Goal: Check status: Check status

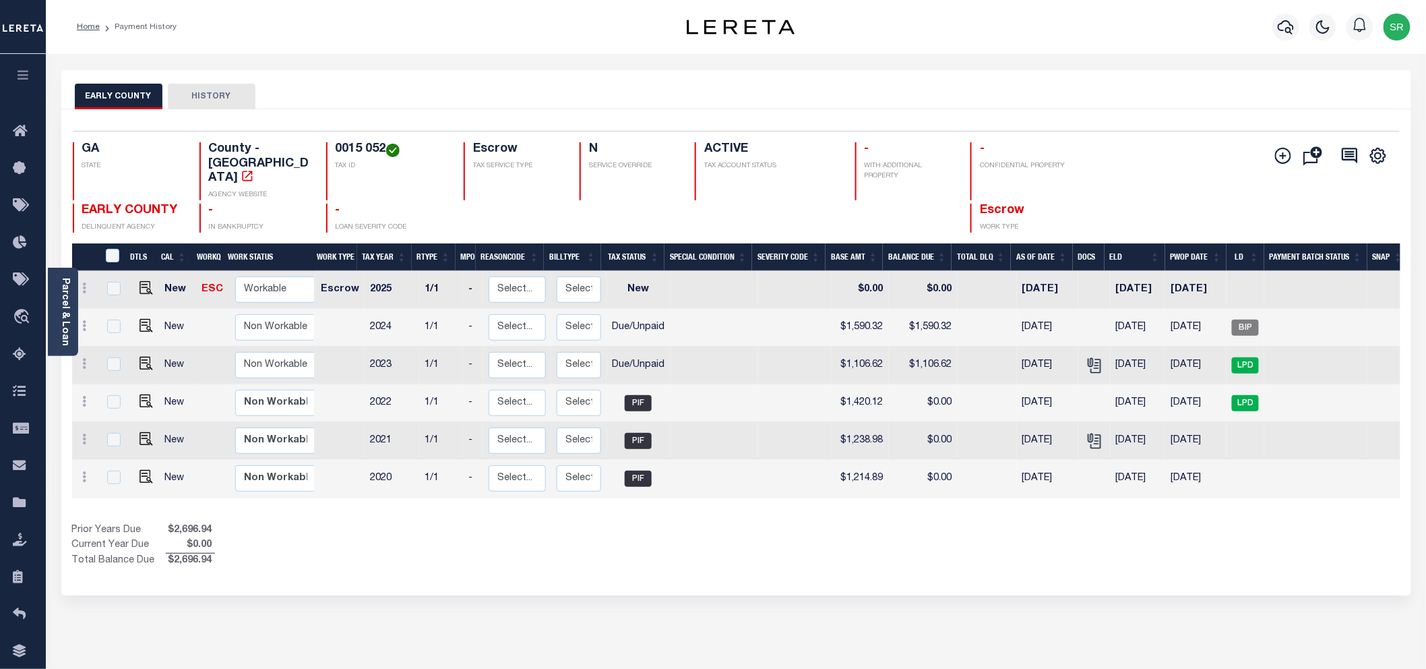
click at [631, 24] on div at bounding box center [741, 27] width 225 height 15
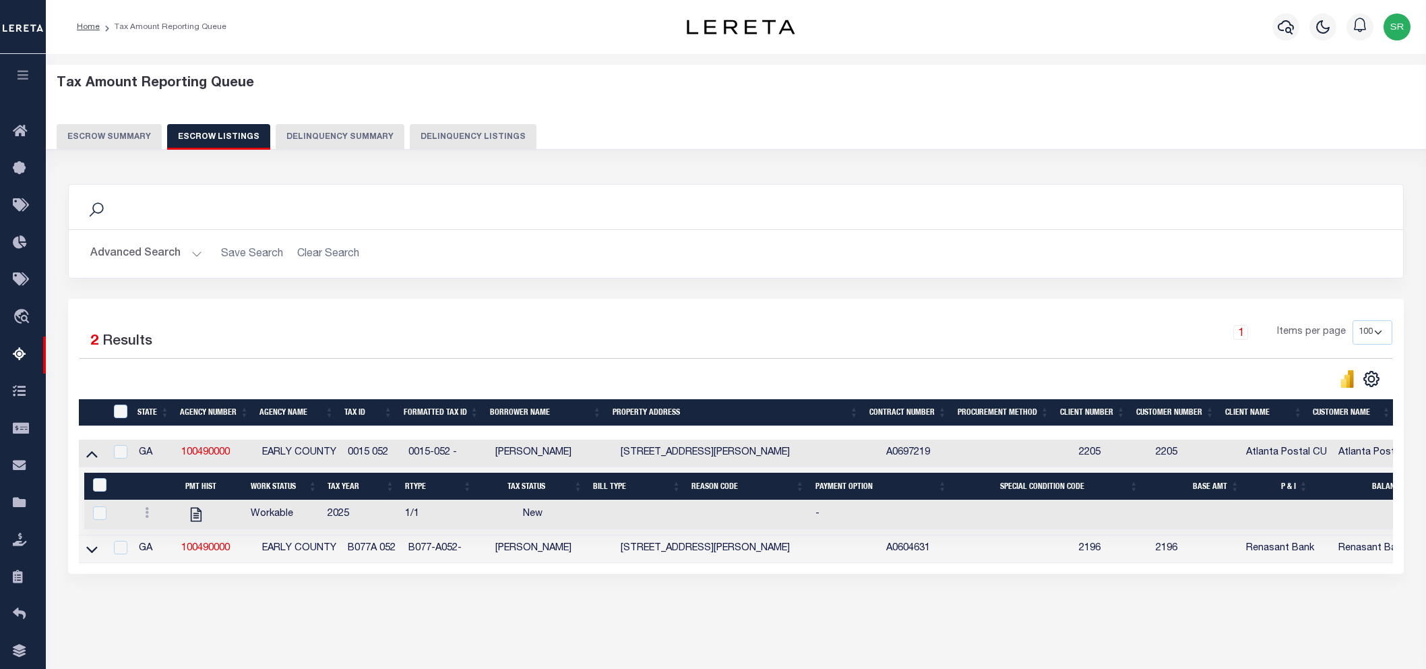
select select "100"
drag, startPoint x: 259, startPoint y: 450, endPoint x: 335, endPoint y: 456, distance: 75.7
click at [335, 456] on td "EARLY COUNTY" at bounding box center [300, 453] width 86 height 28
checkbox input "true"
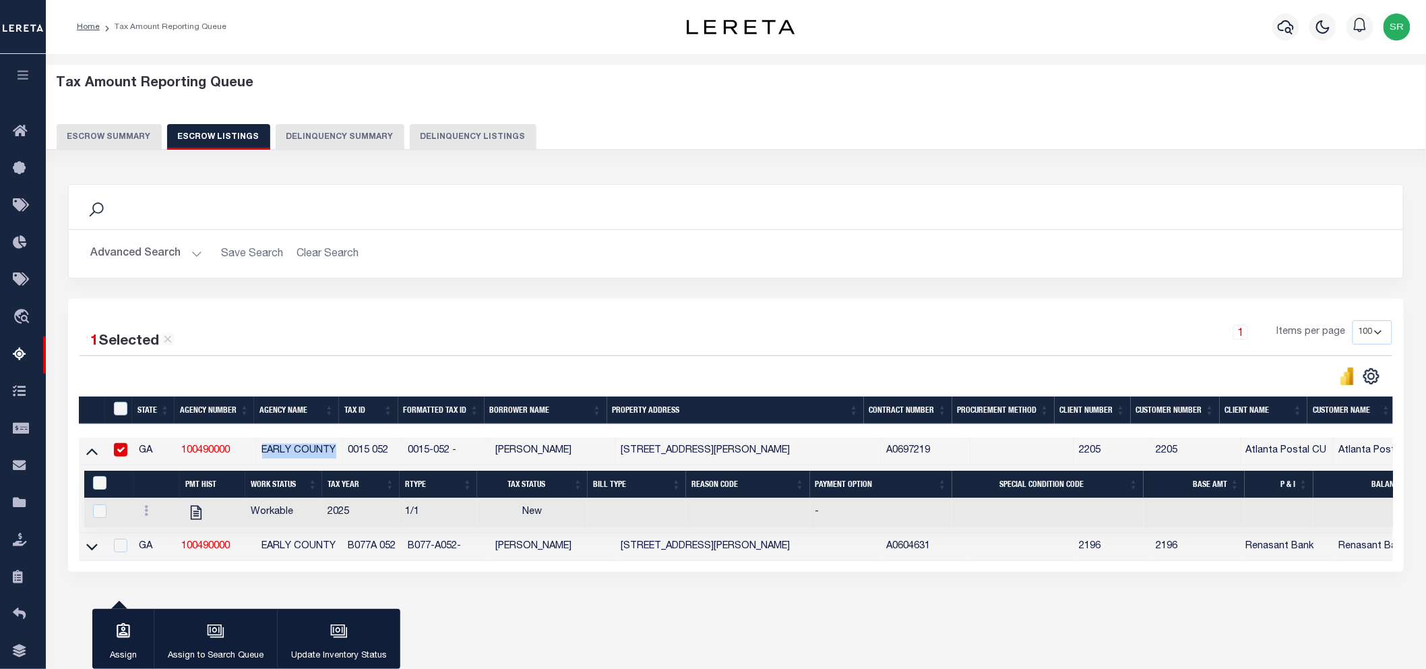
copy td "EARLY COUNTY"
click at [126, 135] on button "Escrow Summary" at bounding box center [109, 137] width 105 height 26
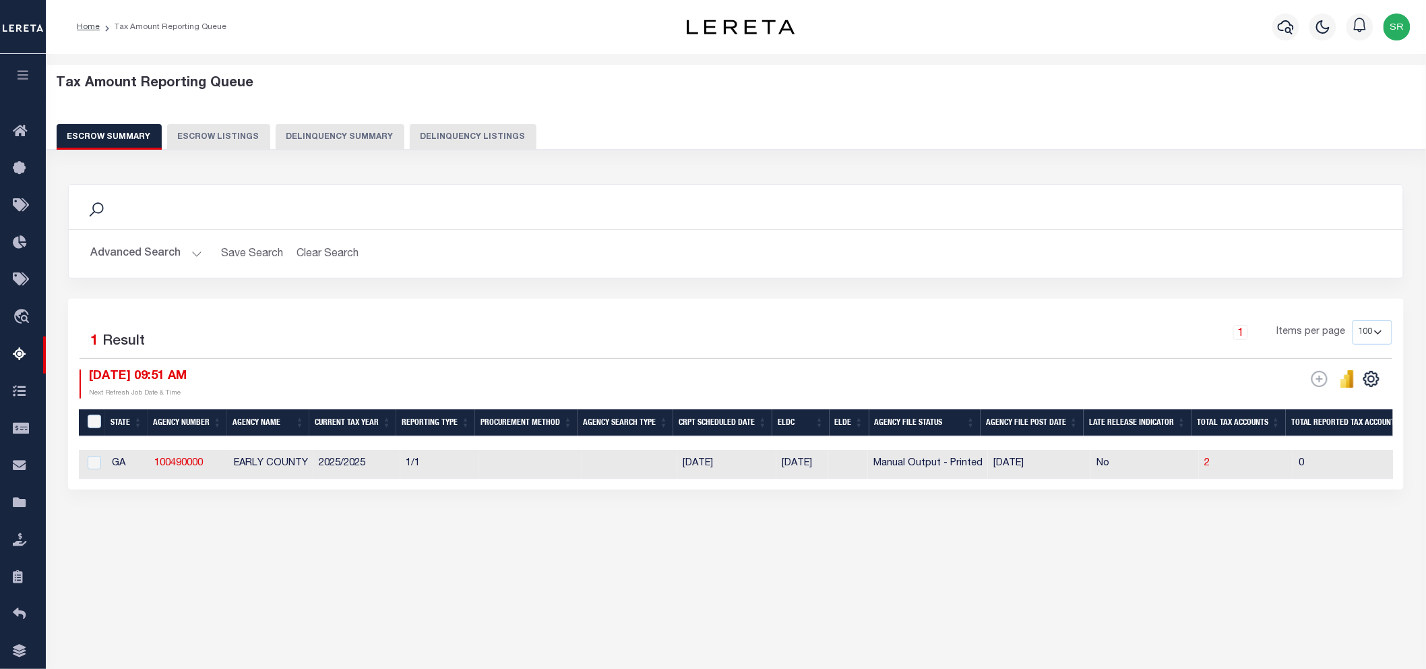
click at [126, 135] on button "Escrow Summary" at bounding box center [109, 137] width 105 height 26
drag, startPoint x: 387, startPoint y: 645, endPoint x: 468, endPoint y: 561, distance: 115.8
click at [388, 645] on div "Tax Amount Reporting Queue Escrow Summary Escrow Listings In" at bounding box center [736, 355] width 1380 height 602
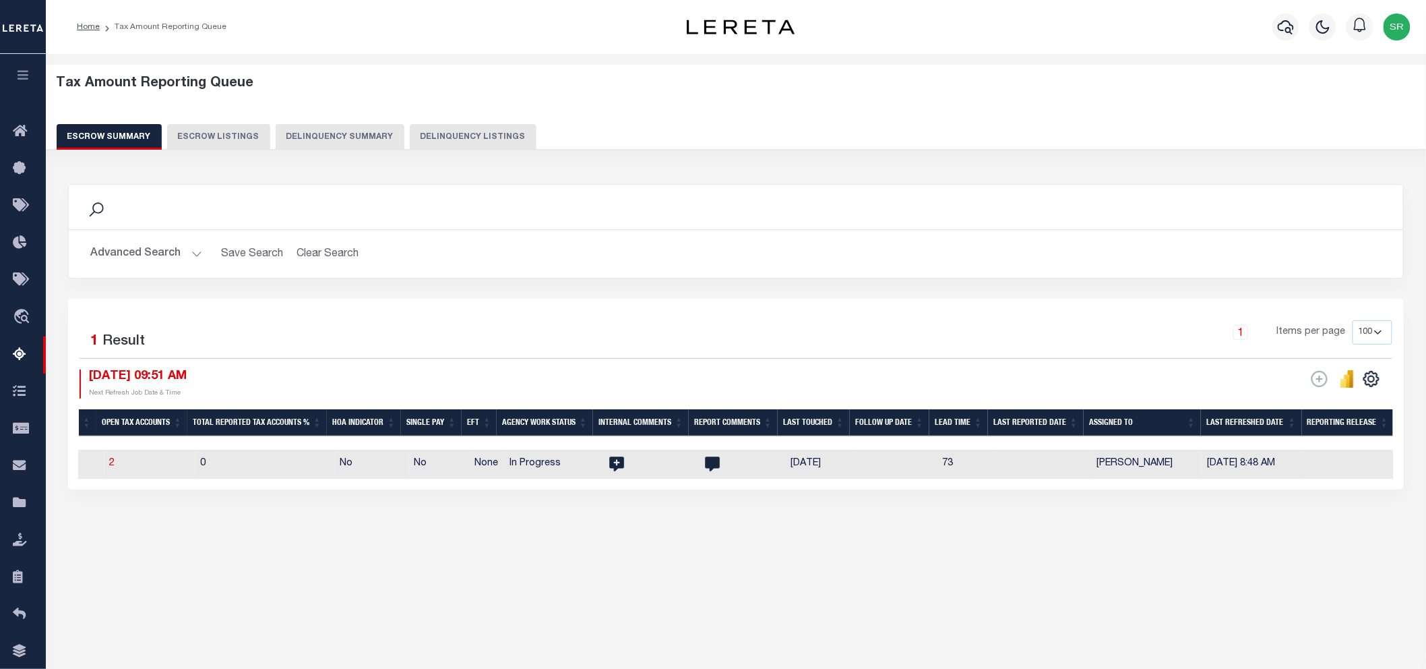
scroll to position [0, 395]
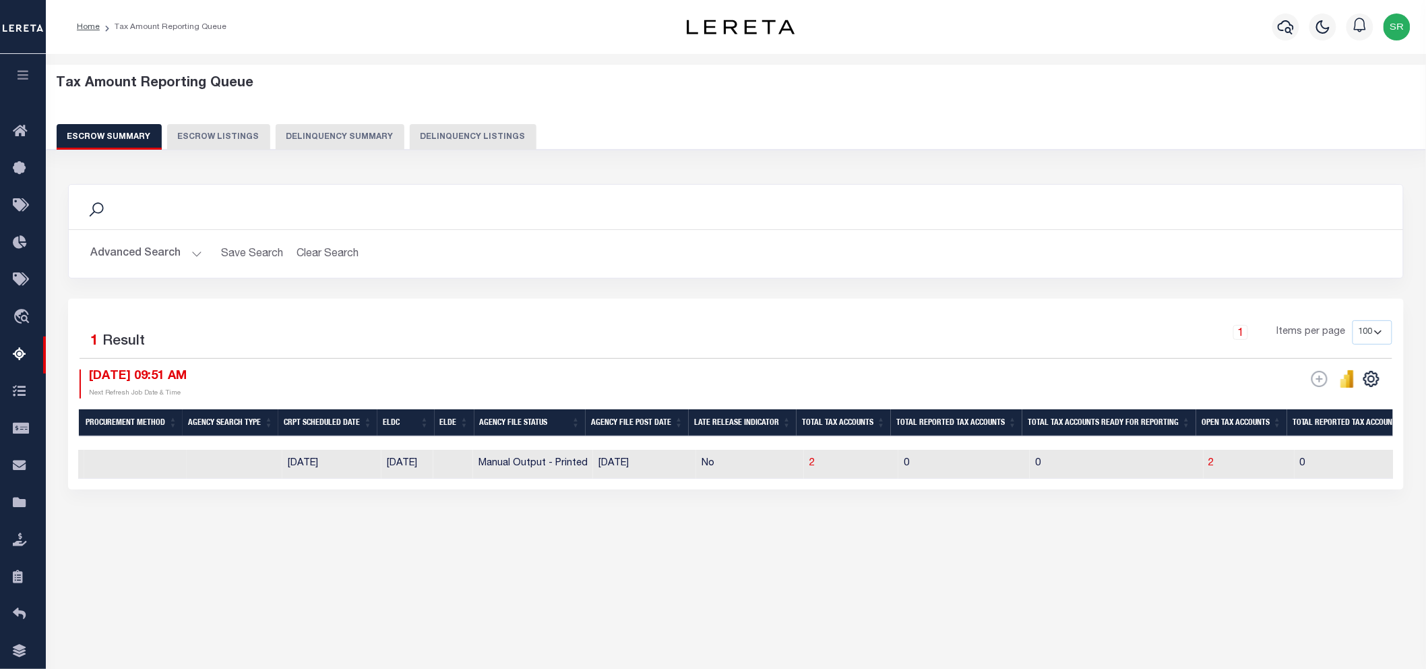
click at [187, 257] on button "Advanced Search" at bounding box center [146, 254] width 112 height 26
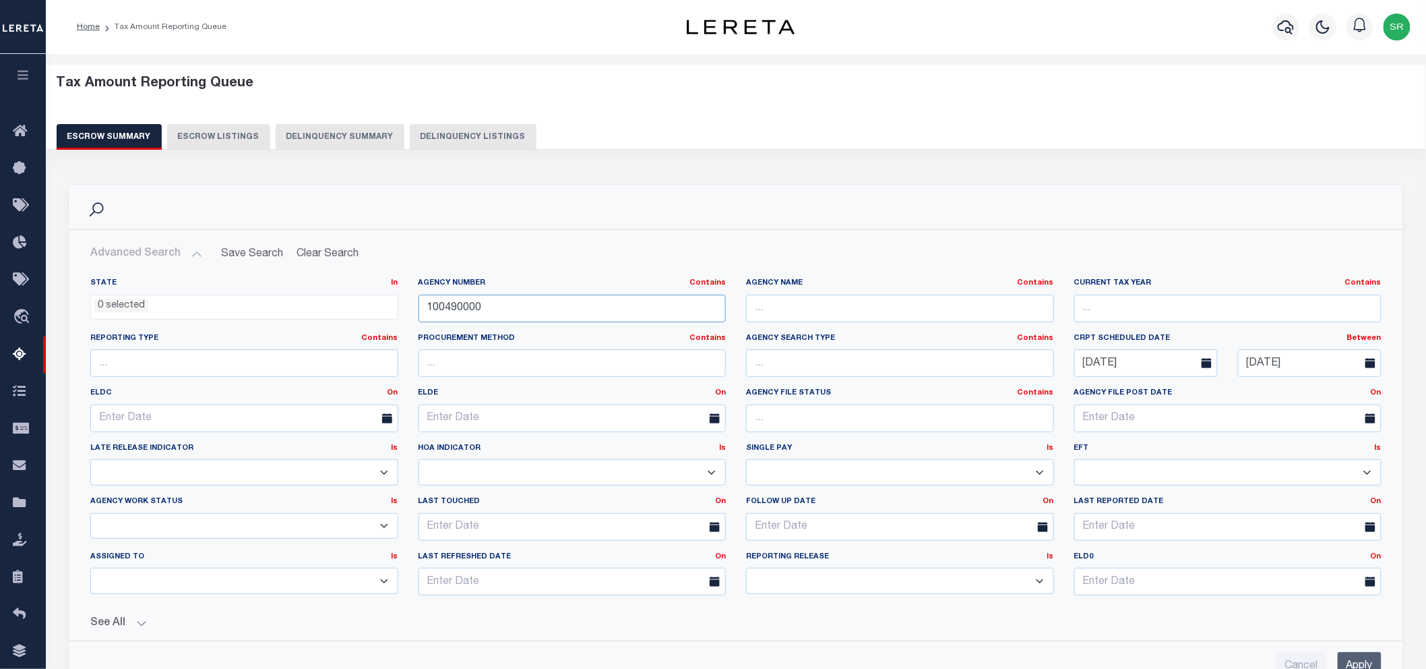
drag, startPoint x: 501, startPoint y: 309, endPoint x: 353, endPoint y: 311, distance: 148.3
click at [353, 311] on div "State In In AK AL AR AZ CA CO CT DC DE FL GA GU HI IA ID IL IN KS KY LA MA MD M…" at bounding box center [735, 442] width 1311 height 328
paste input "24035"
type input "240350000"
click at [1348, 659] on input "Apply" at bounding box center [1360, 666] width 44 height 28
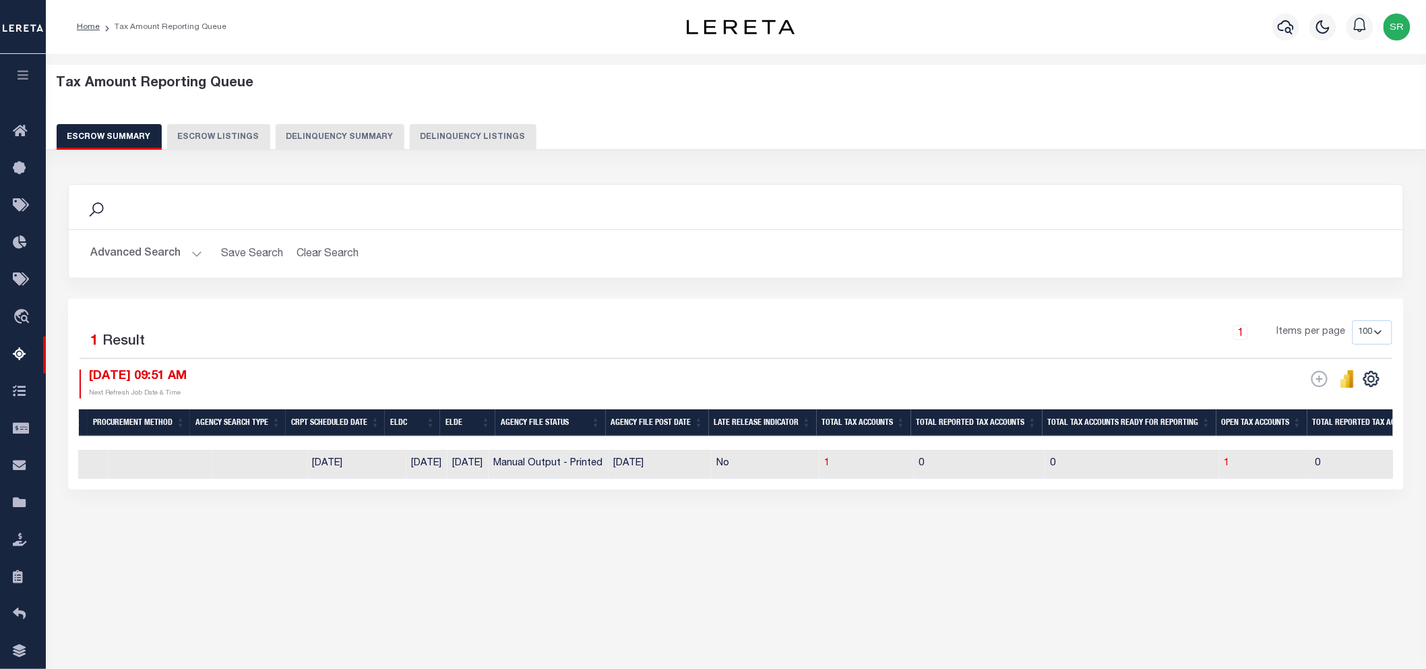
click at [748, 582] on div "Tax Amount Reporting Queue Escrow Summary Escrow Listings" at bounding box center [736, 332] width 1380 height 557
click at [667, 598] on div "Tax Amount Reporting Queue Escrow Summary Escrow Listings" at bounding box center [736, 332] width 1380 height 557
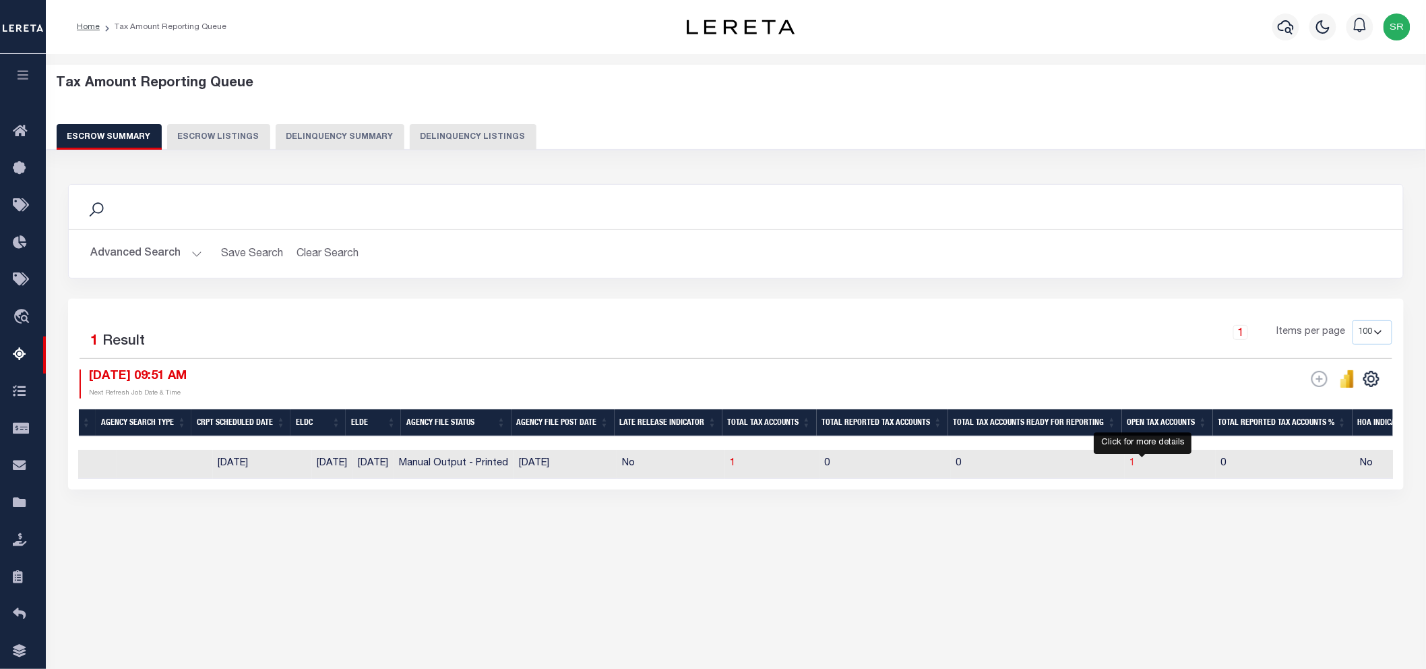
click at [1136, 461] on span "1" at bounding box center [1132, 462] width 5 height 9
select select "100"
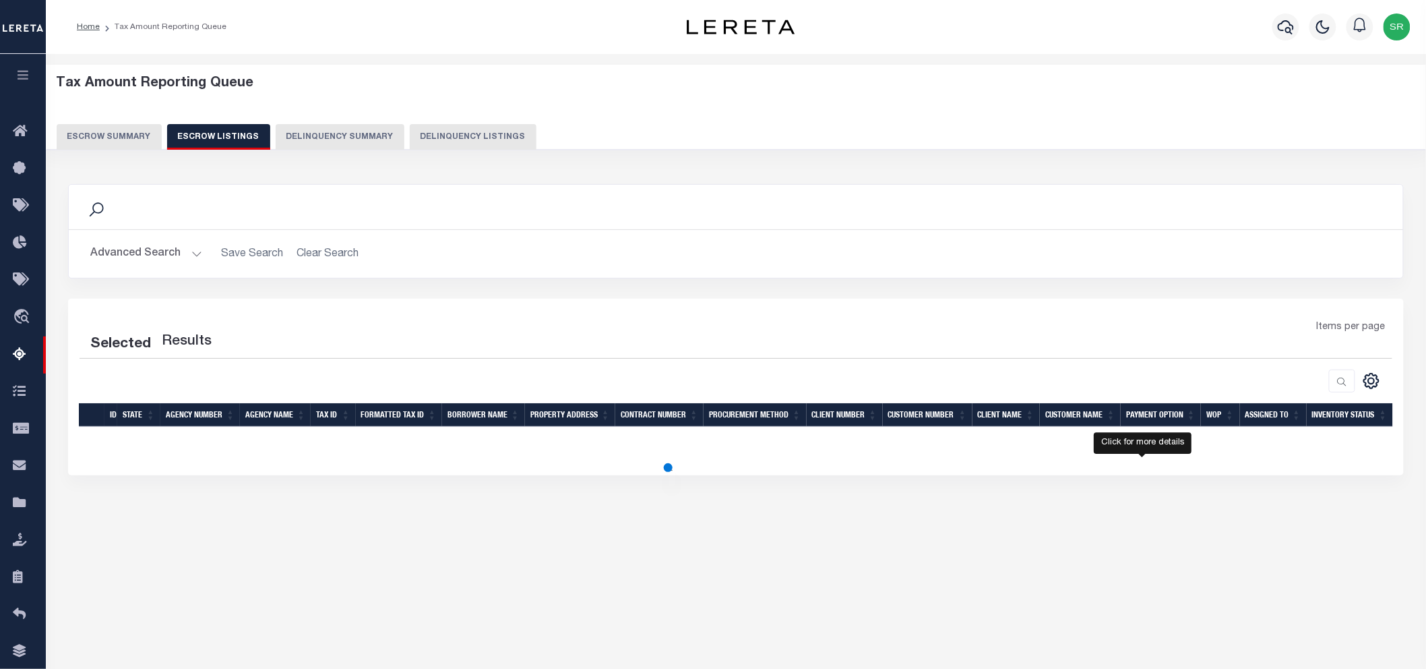
select select "100"
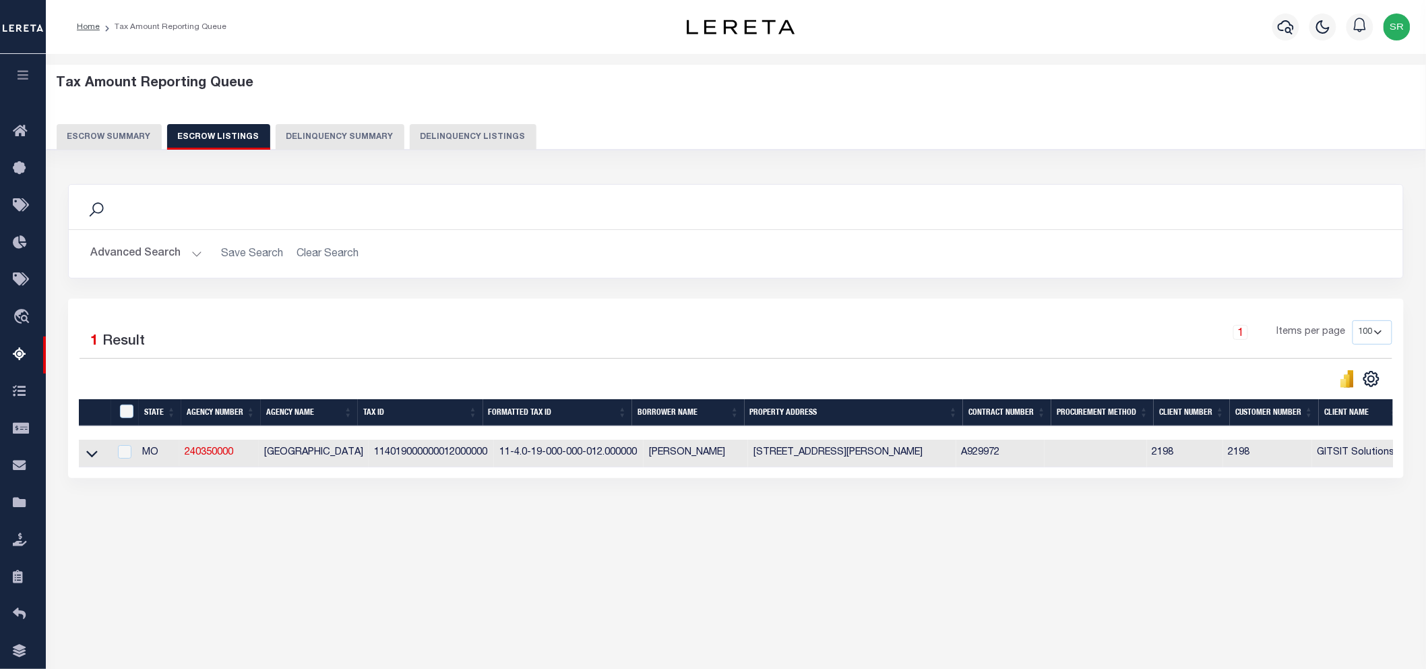
click at [509, 585] on div "Tax Amount Reporting Queue Escrow Summary Escrow Listings" at bounding box center [736, 326] width 1380 height 545
click at [389, 518] on div "Search Advanced Search Save Search Clear Search In In AK AL AR AZ CA CO CT" at bounding box center [736, 344] width 1354 height 348
drag, startPoint x: 360, startPoint y: 452, endPoint x: 481, endPoint y: 456, distance: 121.4
click at [481, 456] on td "114019000000012000000" at bounding box center [431, 453] width 125 height 28
checkbox input "true"
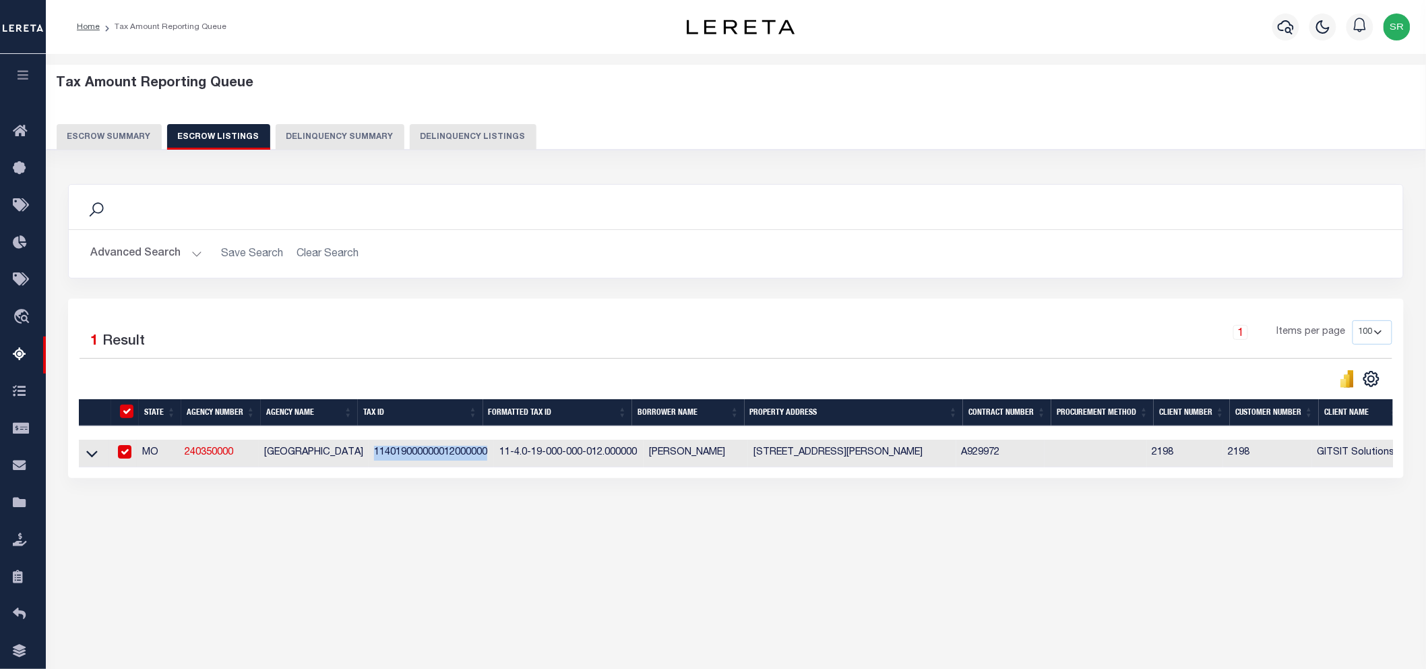
checkbox input "true"
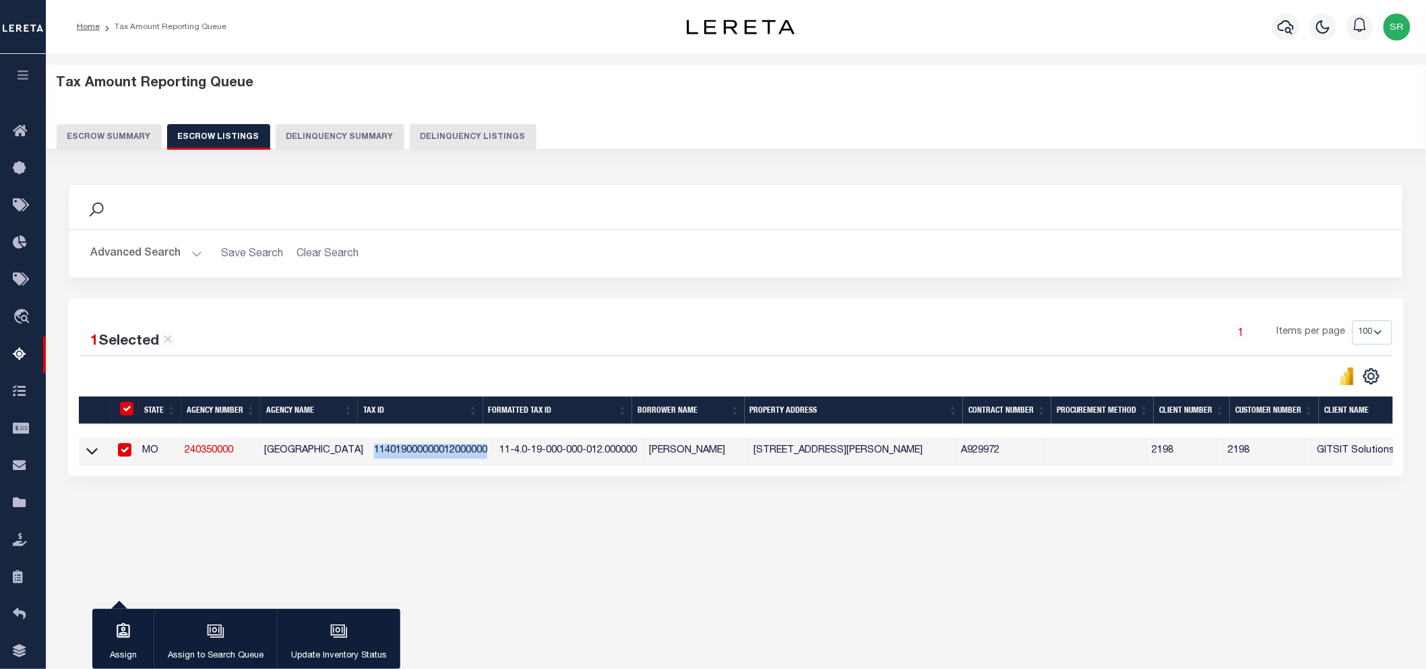
copy td "114019000000012000000"
click at [271, 534] on div "Tax Amount Reporting Queue Escrow Summary Escrow Listings In" at bounding box center [736, 311] width 1372 height 489
click at [125, 455] on input "checkbox" at bounding box center [124, 449] width 13 height 13
checkbox input "false"
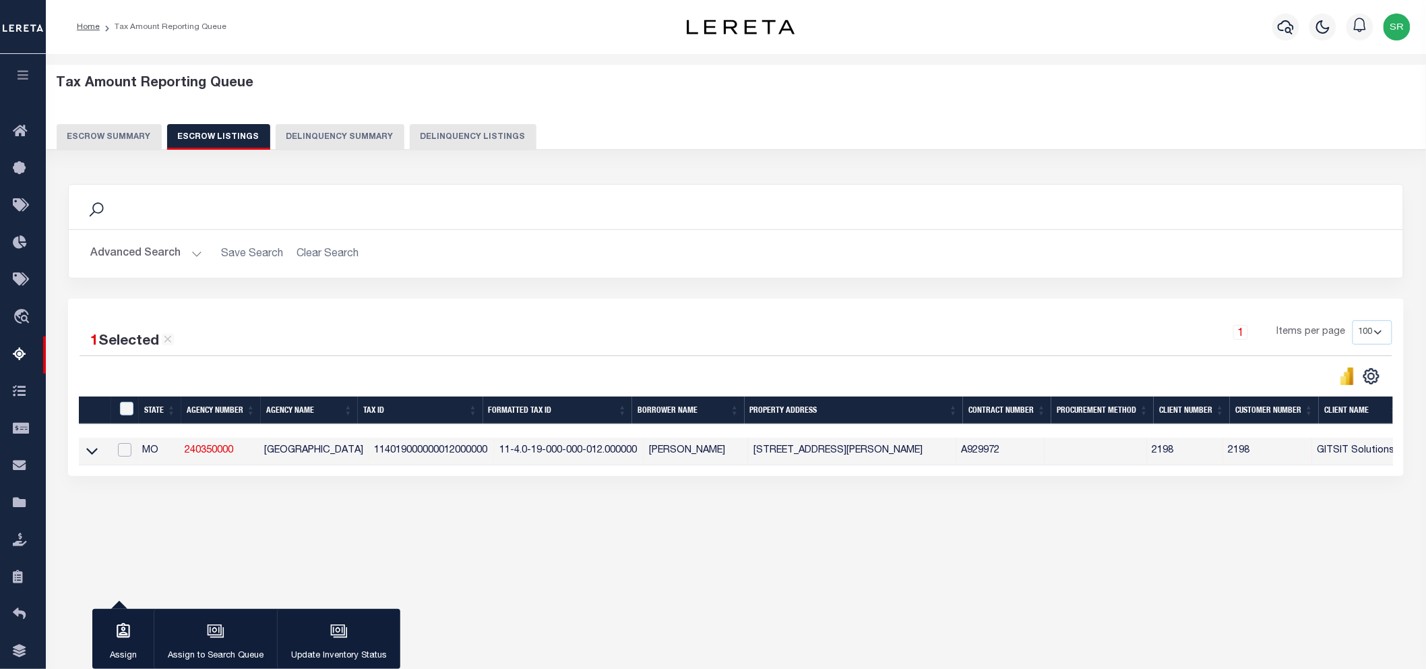
checkbox input "false"
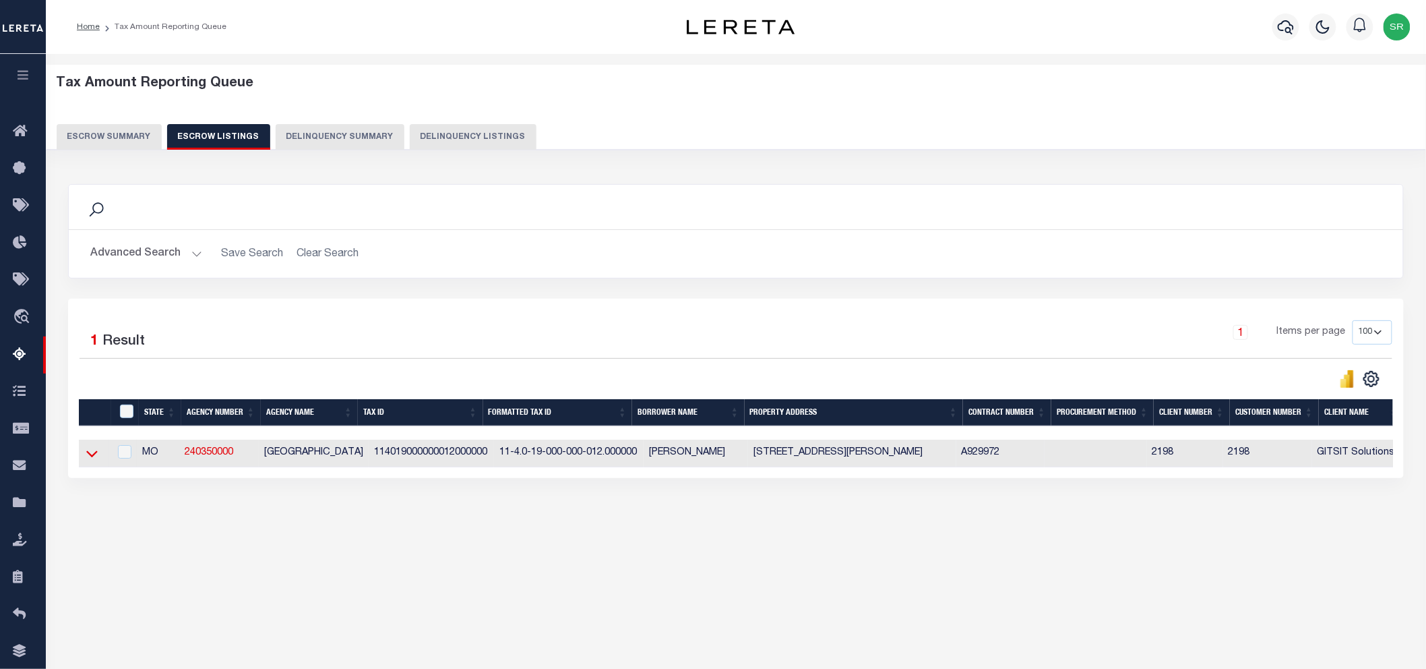
click at [89, 456] on icon at bounding box center [91, 454] width 11 height 7
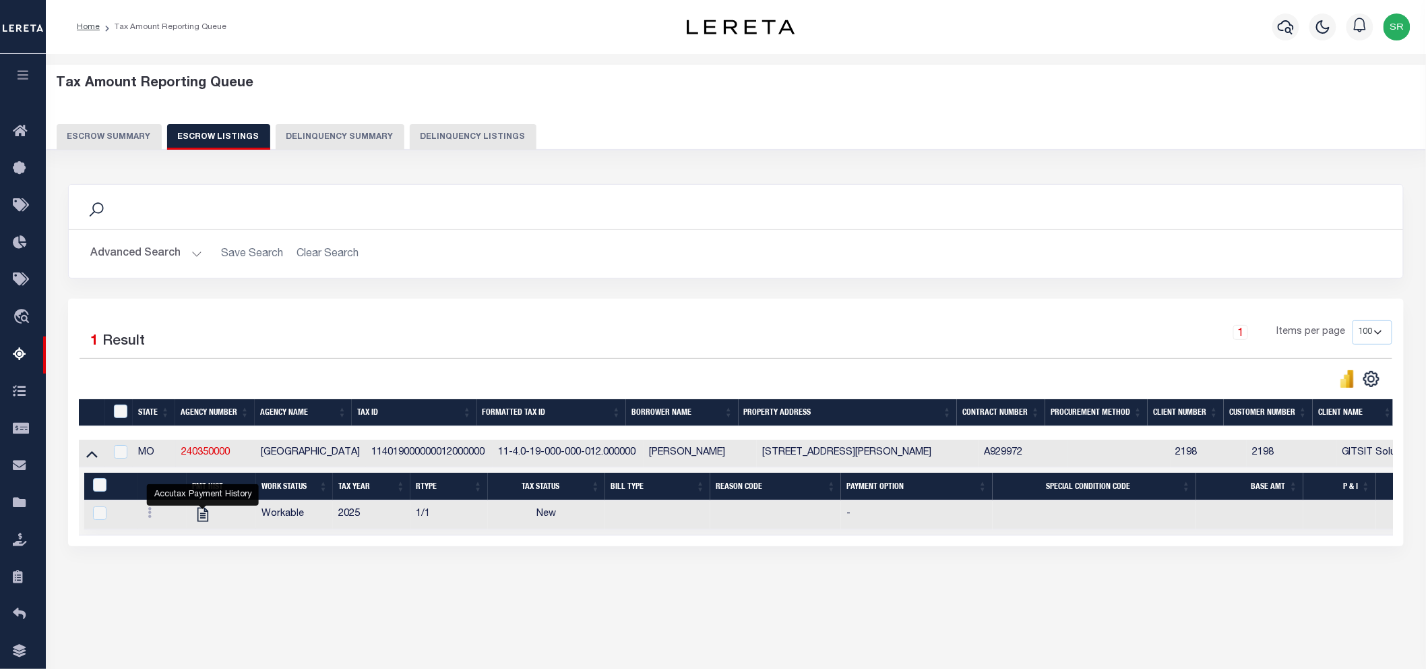
click at [245, 611] on div "Tax Amount Reporting Queue Escrow Summary Escrow Listings In" at bounding box center [736, 346] width 1372 height 559
click at [129, 139] on button "Escrow Summary" at bounding box center [109, 137] width 105 height 26
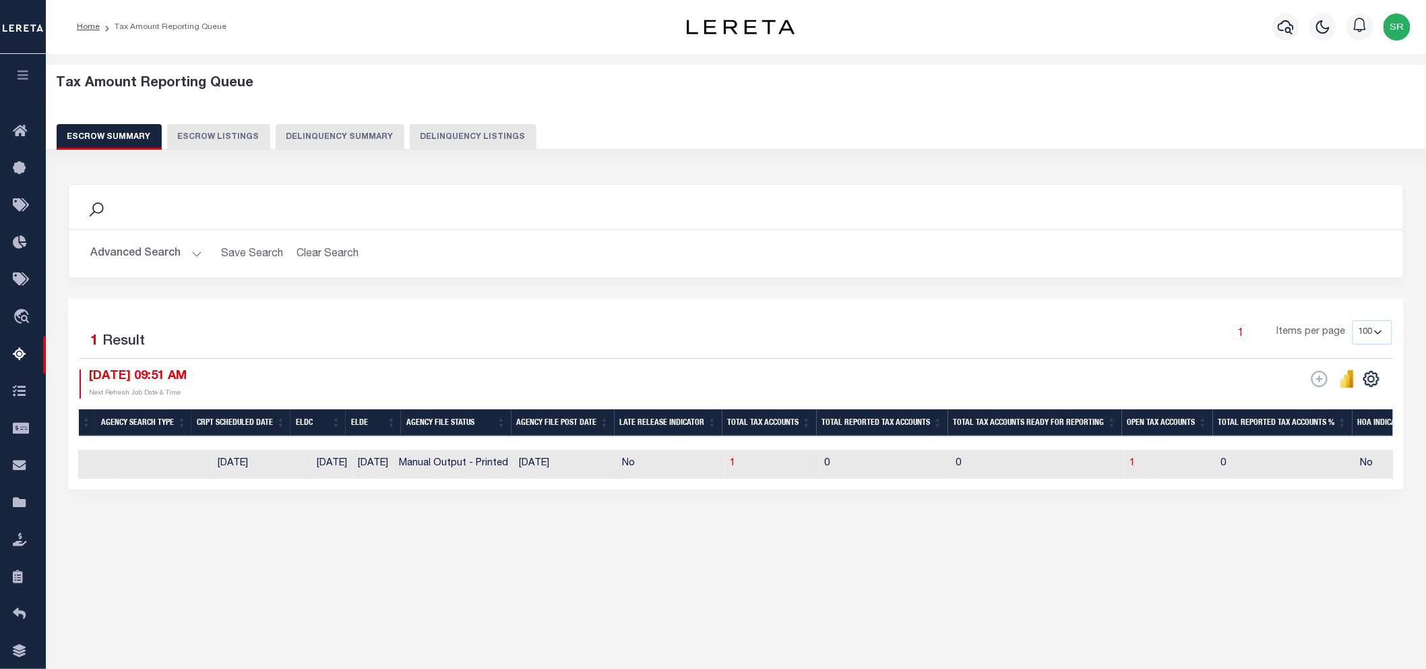
click at [129, 137] on button "Escrow Summary" at bounding box center [109, 137] width 105 height 26
click at [379, 507] on div "Search Advanced Search Save Search Clear Search EscrowSummaryGridWrapper_dynami…" at bounding box center [736, 349] width 1354 height 359
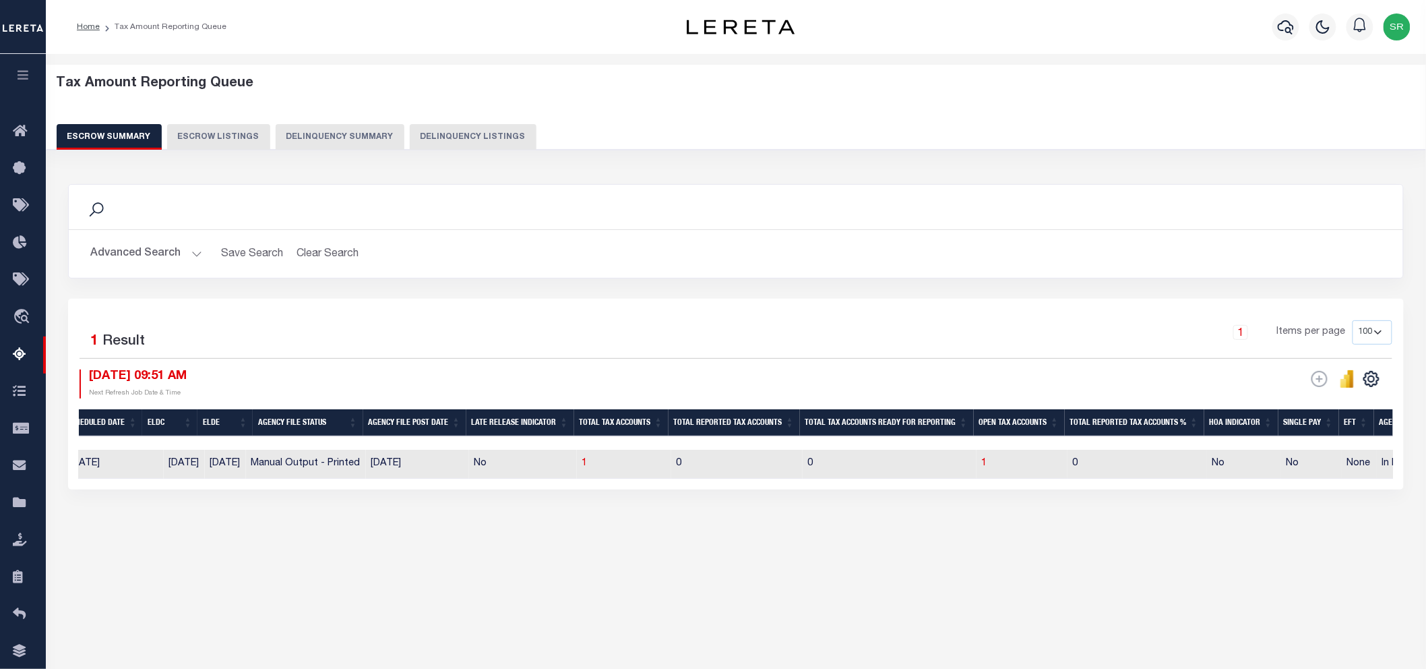
scroll to position [0, 0]
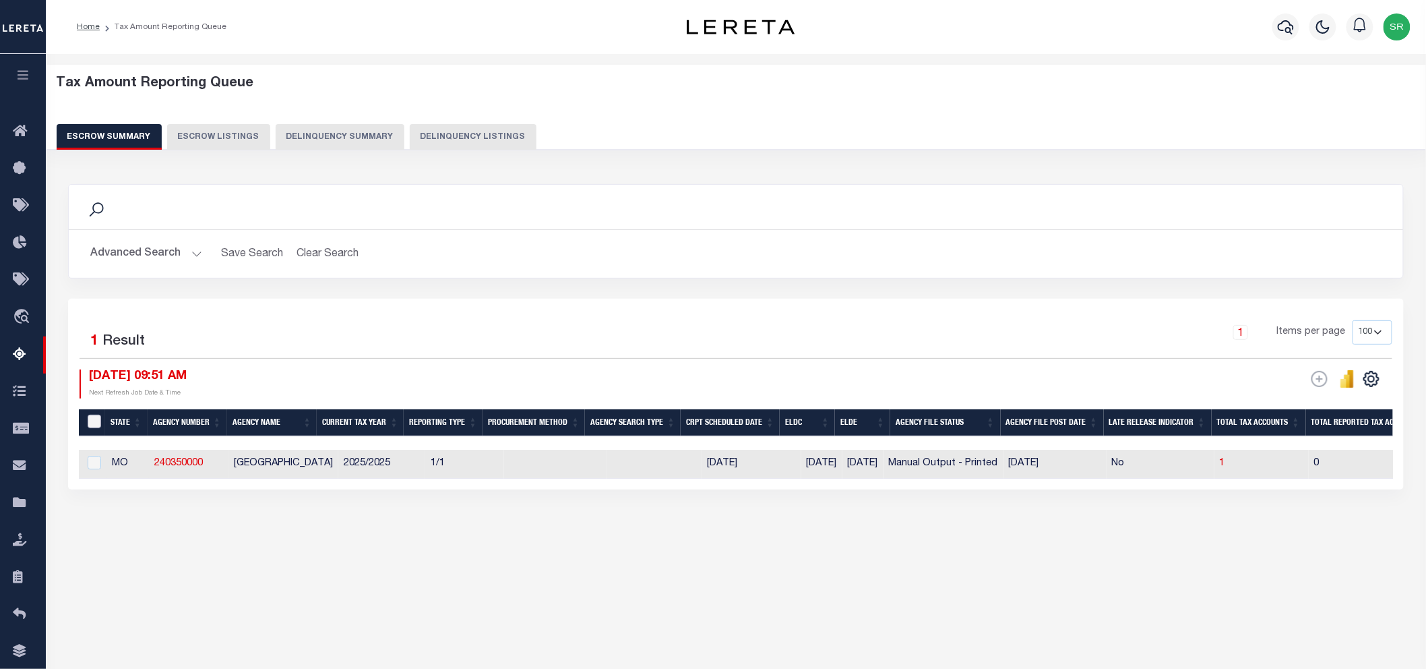
click at [91, 418] on input "&nbsp;" at bounding box center [94, 420] width 13 height 13
checkbox input "true"
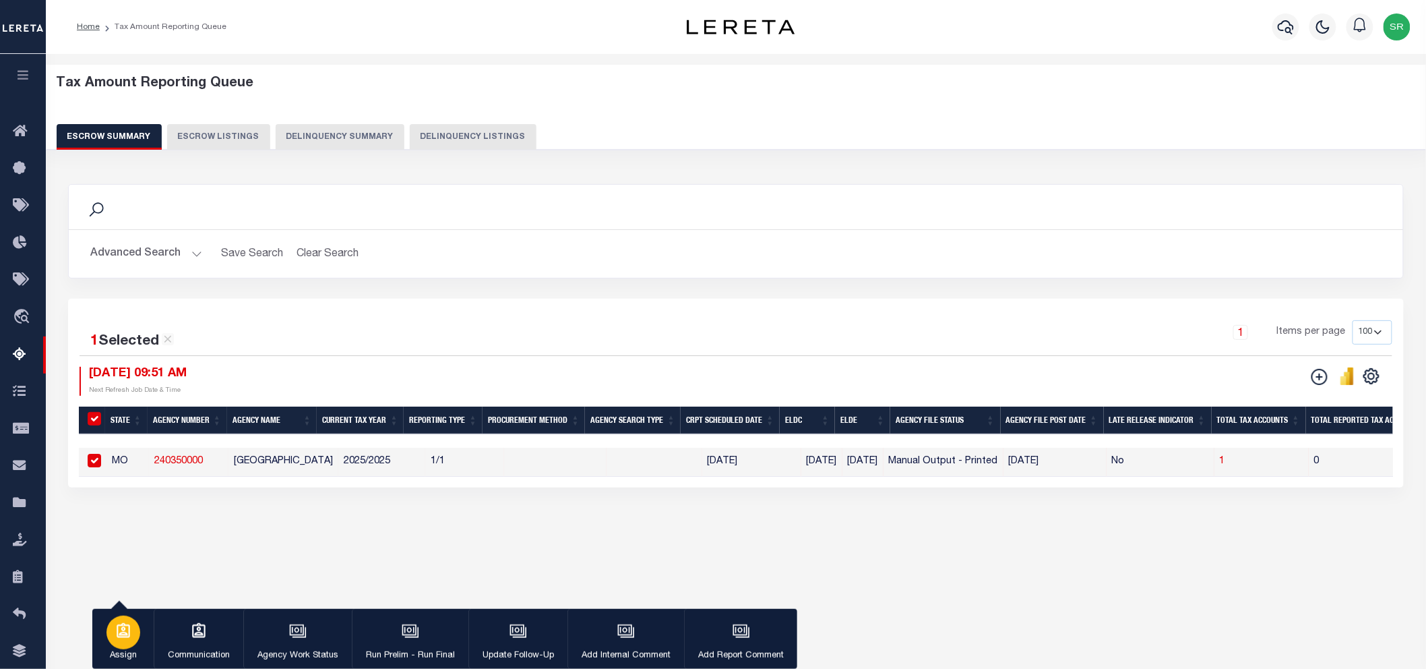
click at [135, 636] on div "button" at bounding box center [123, 632] width 34 height 34
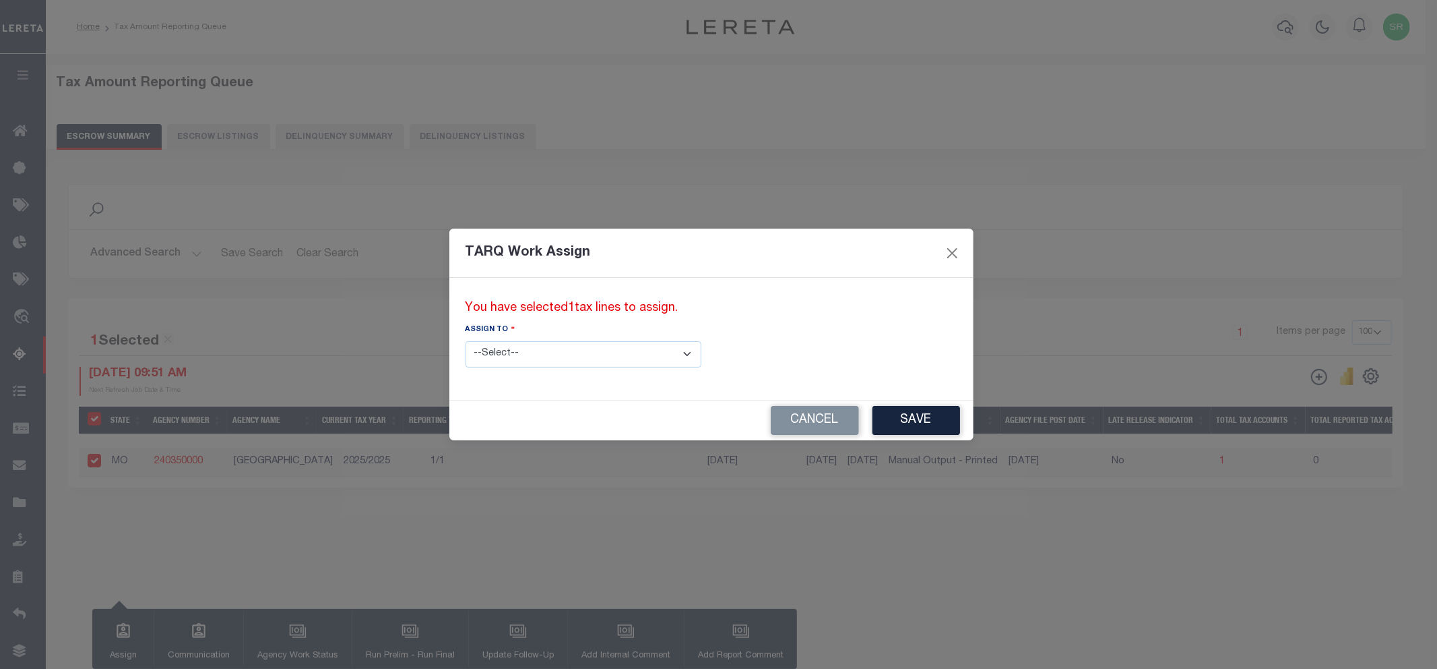
click at [497, 353] on select "--Select-- --Unassigned-- --Unassigned-- Abdul Muzain Adhikary Rinki Agustin Fe…" at bounding box center [584, 354] width 236 height 26
select select "SreeVenkat Chandrashekar"
click at [466, 341] on select "--Select-- --Unassigned-- --Unassigned-- Abdul Muzain Adhikary Rinki Agustin Fe…" at bounding box center [584, 354] width 236 height 26
click at [873, 419] on button "Save" at bounding box center [917, 420] width 88 height 29
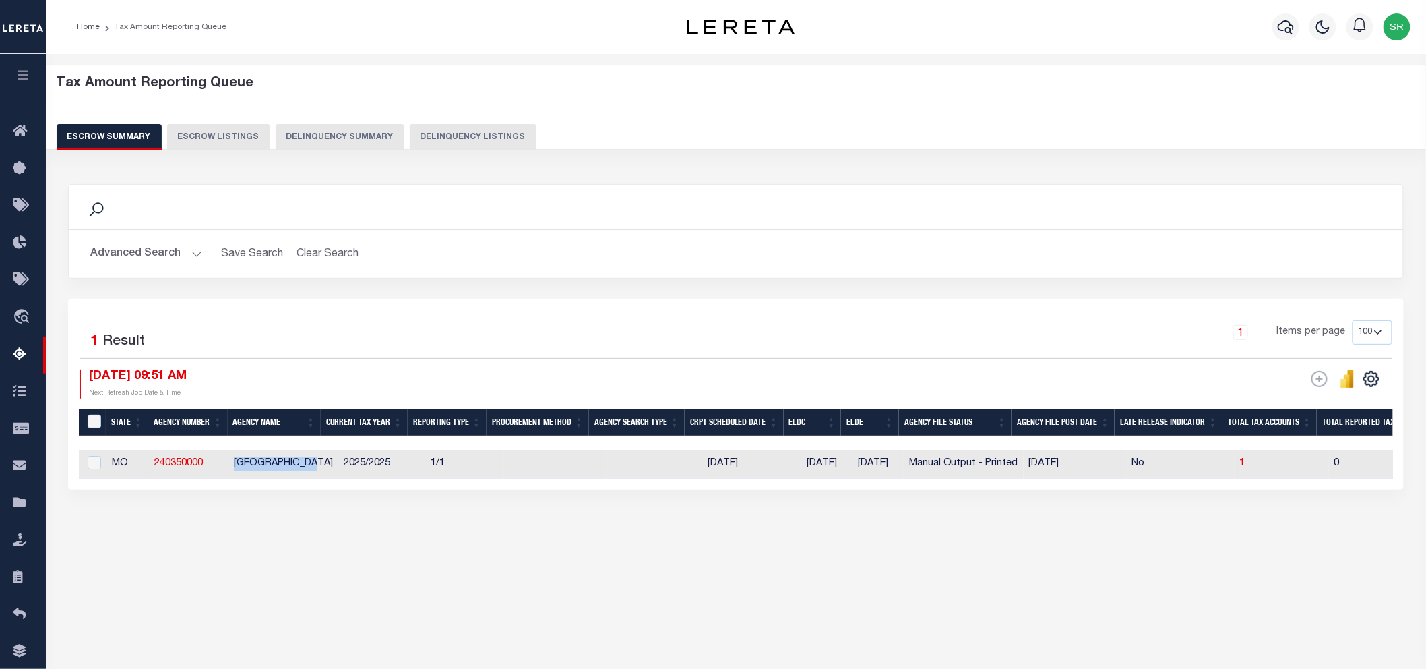
drag, startPoint x: 231, startPoint y: 462, endPoint x: 321, endPoint y: 468, distance: 89.8
click at [321, 468] on td "DUNKLIN COUNTY" at bounding box center [283, 463] width 110 height 29
checkbox input "true"
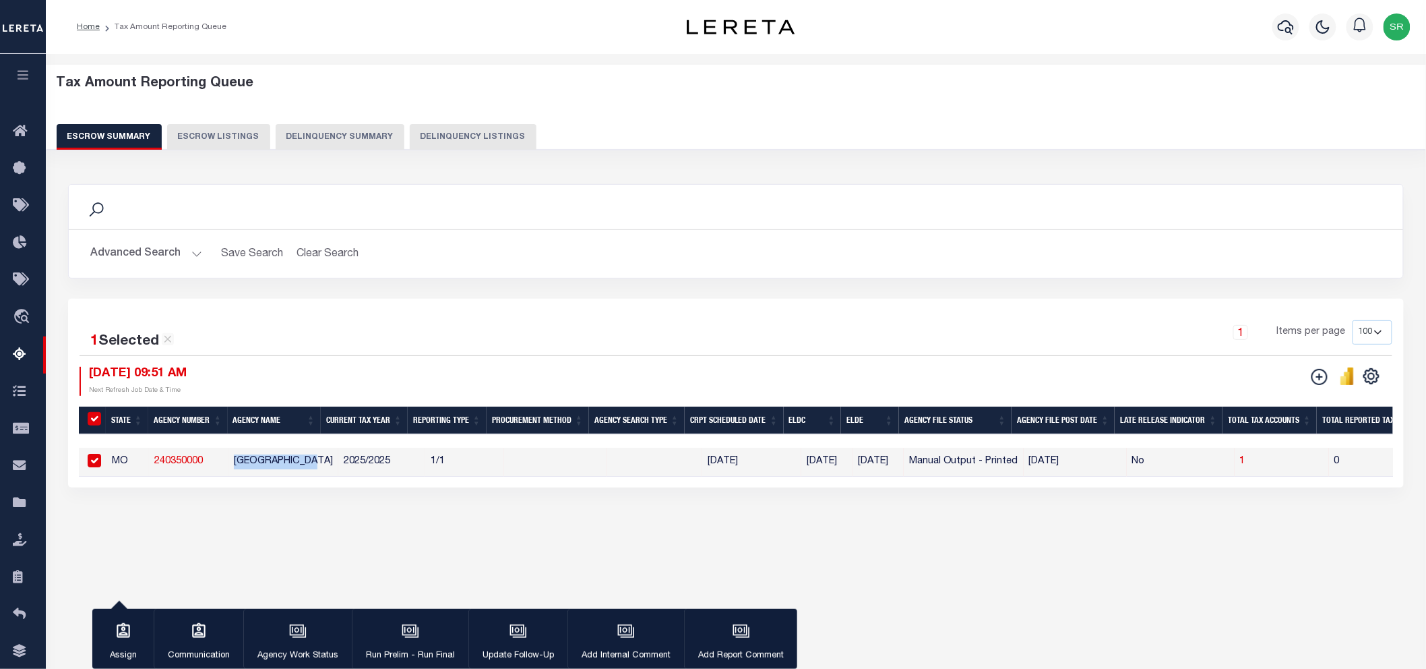
copy td "DUNKLIN COUNTY"
click at [195, 253] on button "Advanced Search" at bounding box center [146, 254] width 112 height 26
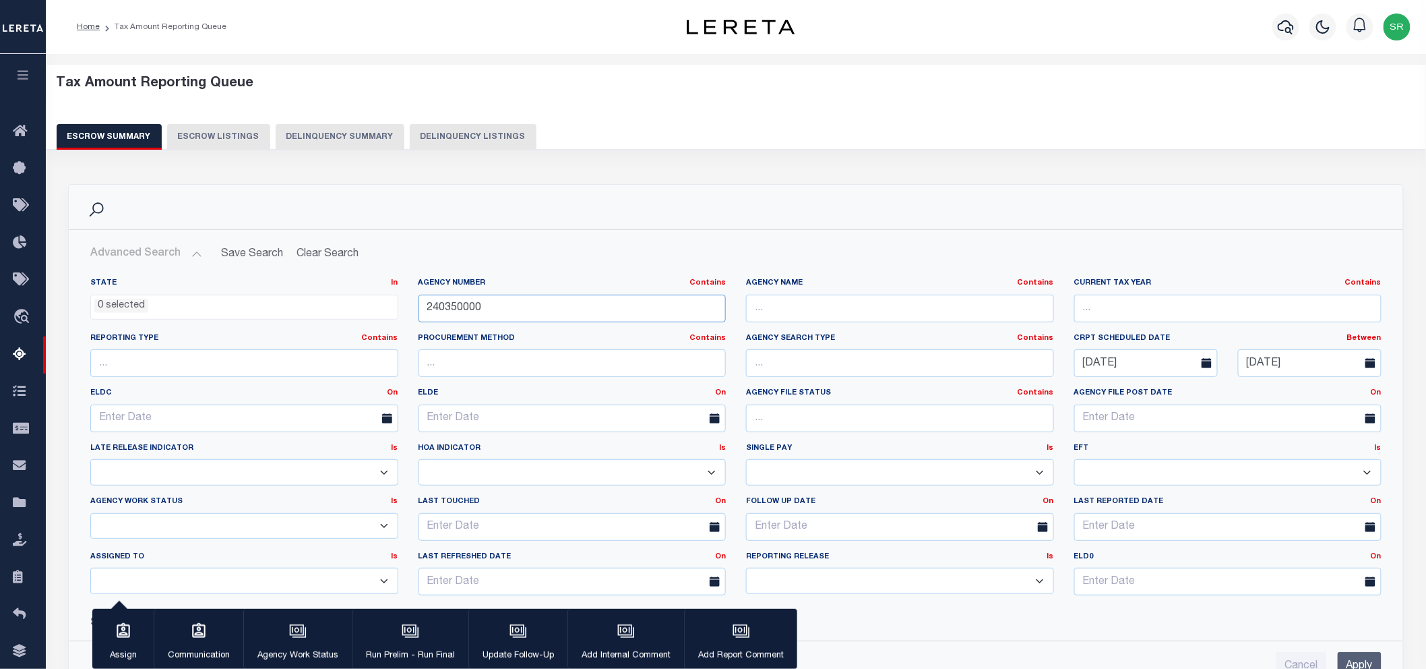
drag, startPoint x: 509, startPoint y: 307, endPoint x: 313, endPoint y: 311, distance: 195.5
click at [313, 311] on div "State In In AK AL AR AZ CA CO CT DC DE FL GA GU HI IA ID IL IN KS KY LA MA MD M…" at bounding box center [735, 442] width 1311 height 328
paste input "13079"
type input "130790000"
click at [1356, 660] on input "Apply" at bounding box center [1360, 666] width 44 height 28
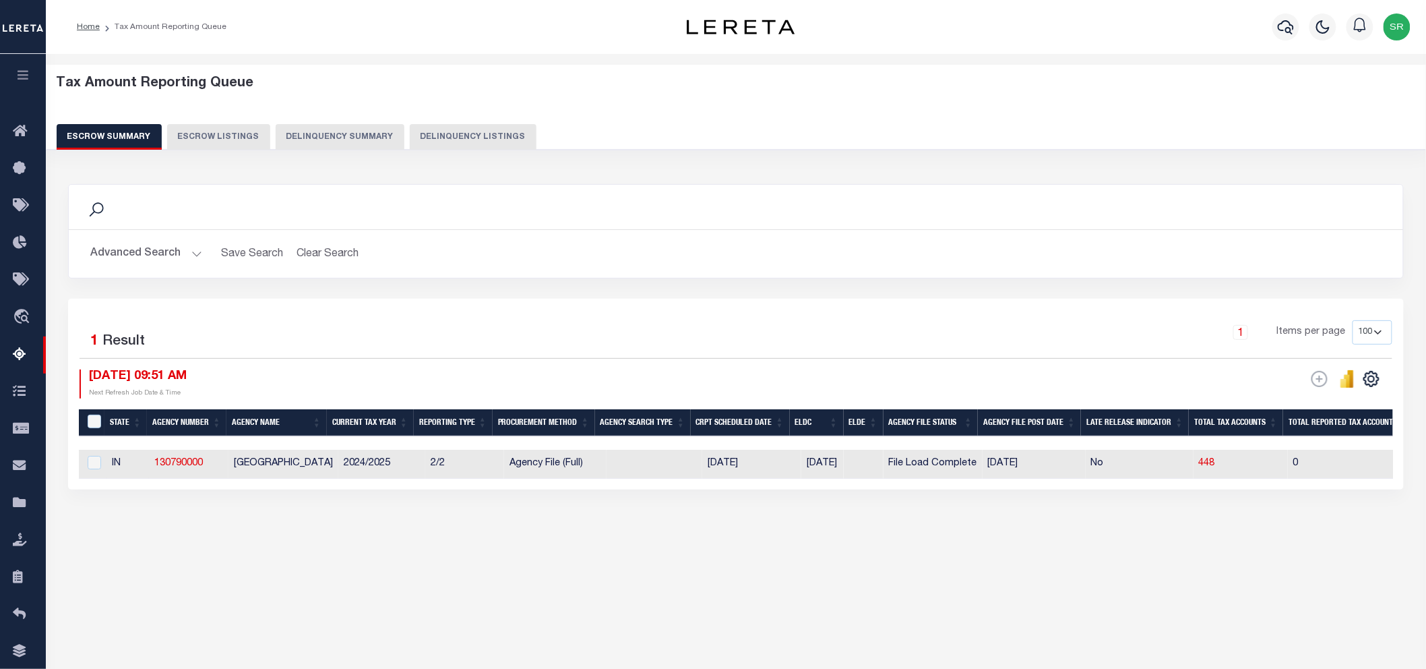
scroll to position [45, 0]
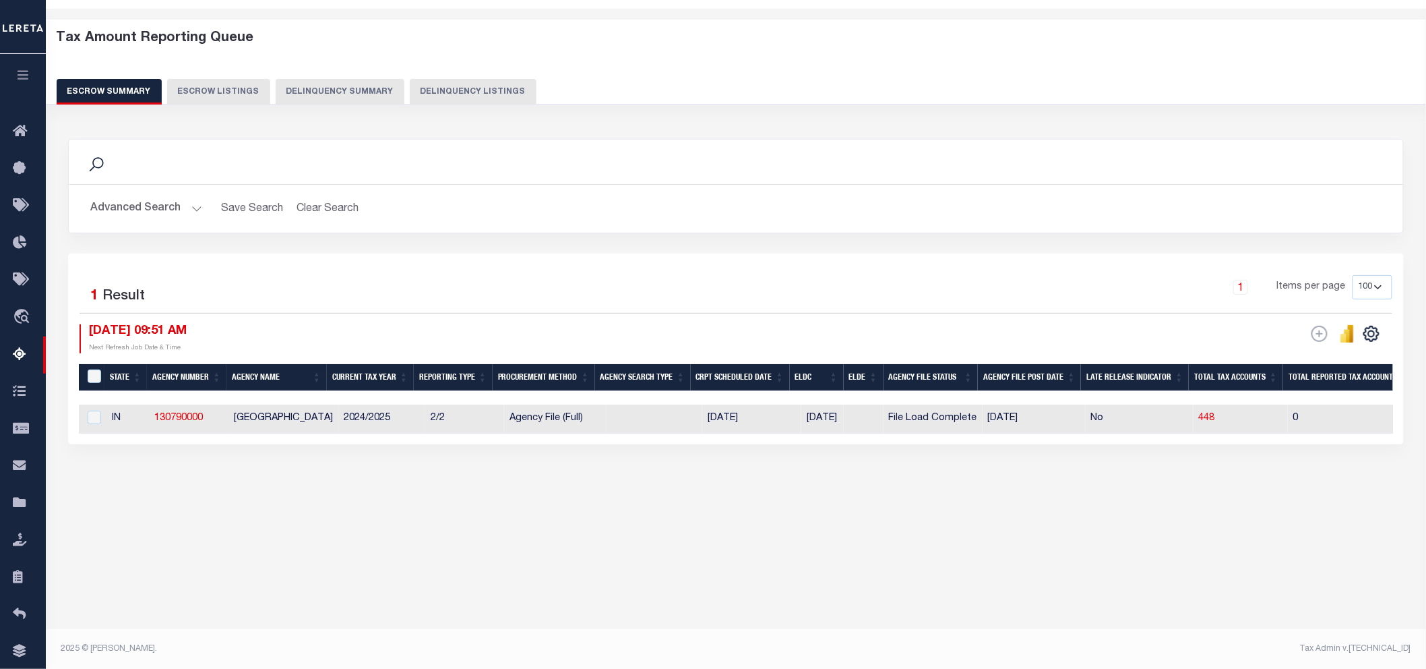
click at [801, 476] on div "Search Advanced Search Save Search Clear Search EscrowSummaryGridWrapper_dynami…" at bounding box center [736, 304] width 1354 height 359
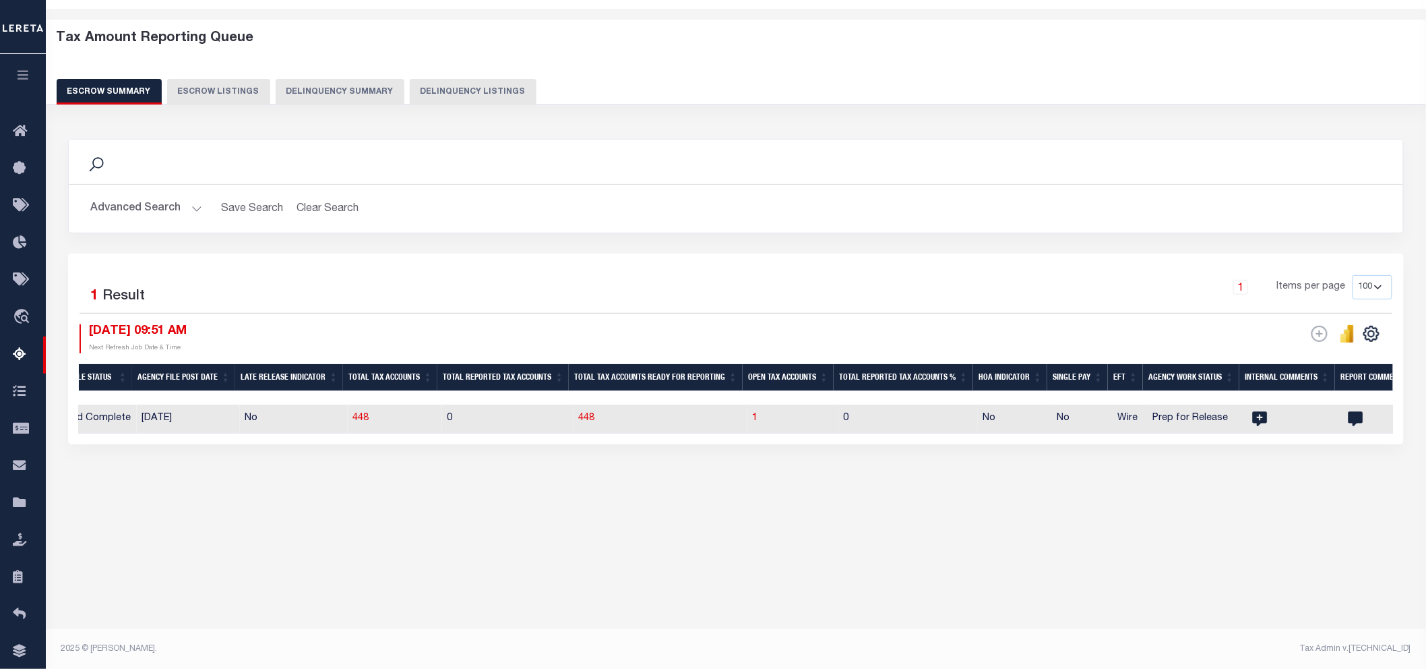
scroll to position [0, 1445]
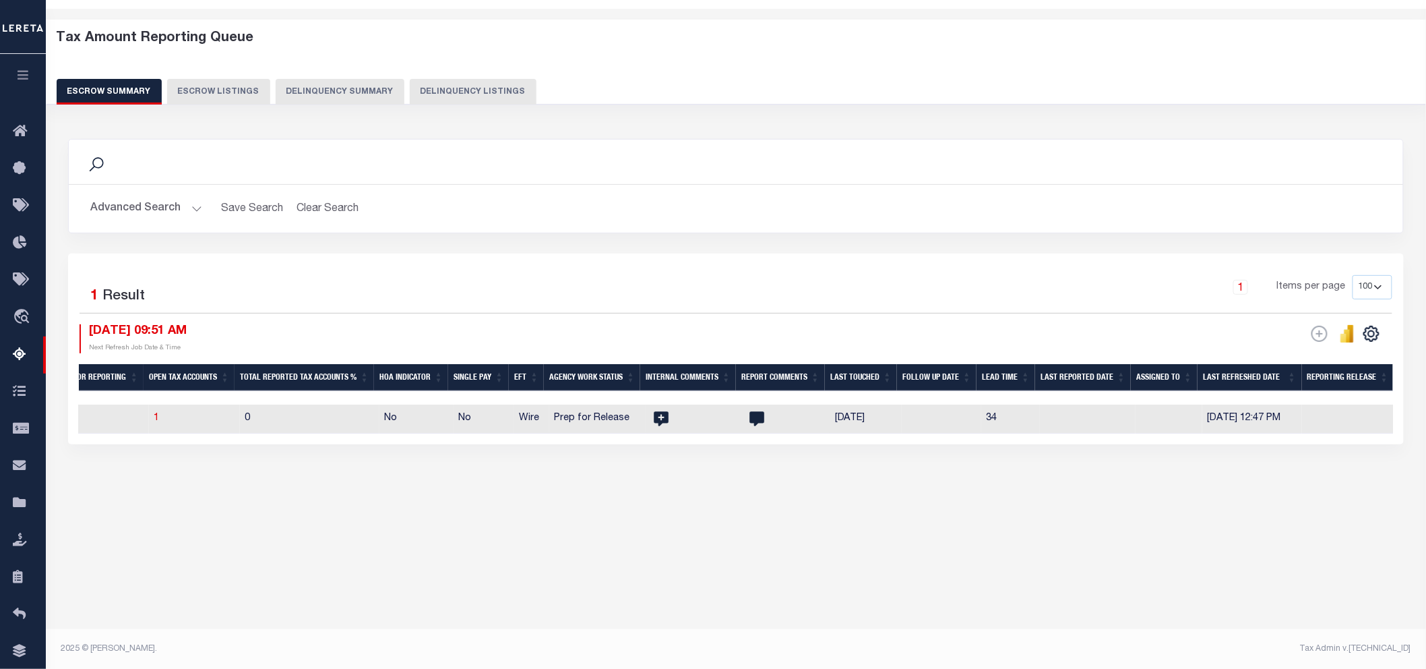
drag, startPoint x: 866, startPoint y: 578, endPoint x: 866, endPoint y: 569, distance: 9.4
click at [866, 573] on div "Tax Amount Reporting Queue Escrow Summary Escrow Listings In" at bounding box center [736, 310] width 1380 height 602
drag, startPoint x: 825, startPoint y: 589, endPoint x: 844, endPoint y: 544, distance: 49.2
click at [827, 589] on div "Tax Amount Reporting Queue Escrow Summary Escrow Listings In" at bounding box center [736, 310] width 1380 height 602
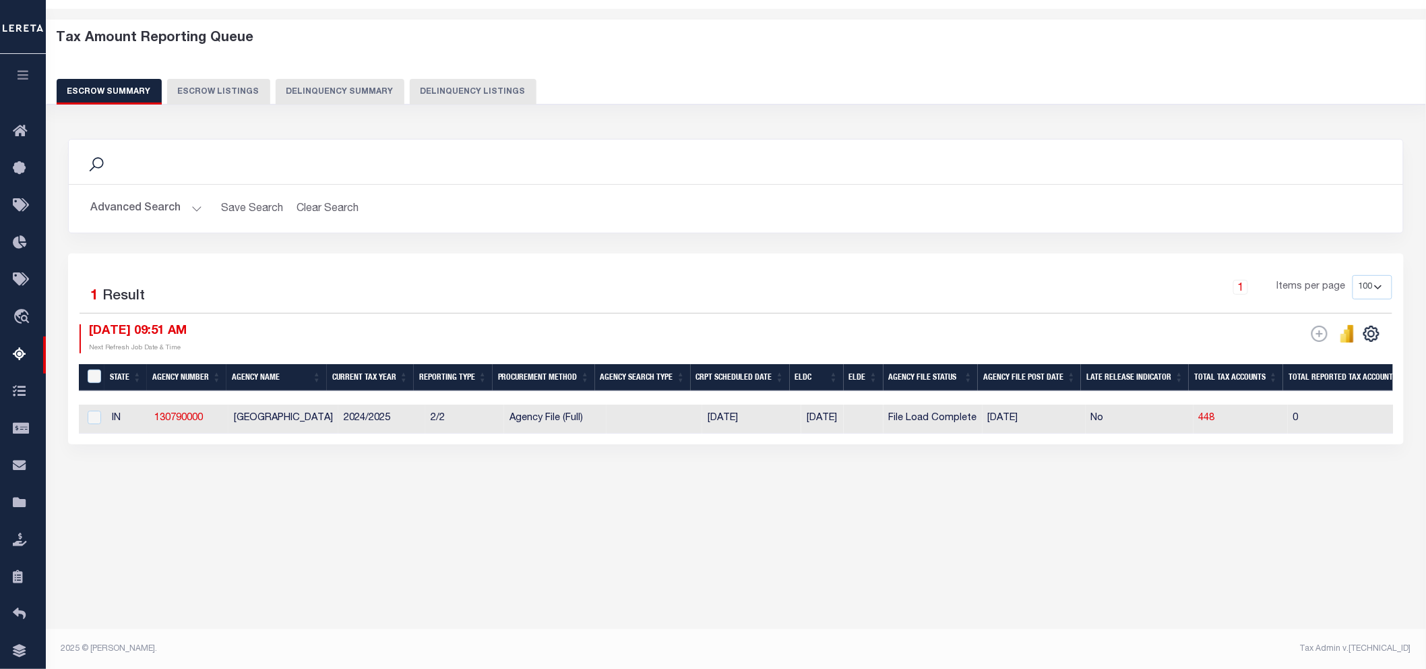
click at [357, 555] on div "Tax Amount Reporting Queue Escrow Summary Escrow Listings" at bounding box center [736, 287] width 1380 height 557
drag, startPoint x: 230, startPoint y: 414, endPoint x: 338, endPoint y: 415, distance: 107.8
click at [338, 415] on td "[GEOGRAPHIC_DATA]" at bounding box center [283, 418] width 110 height 29
checkbox input "true"
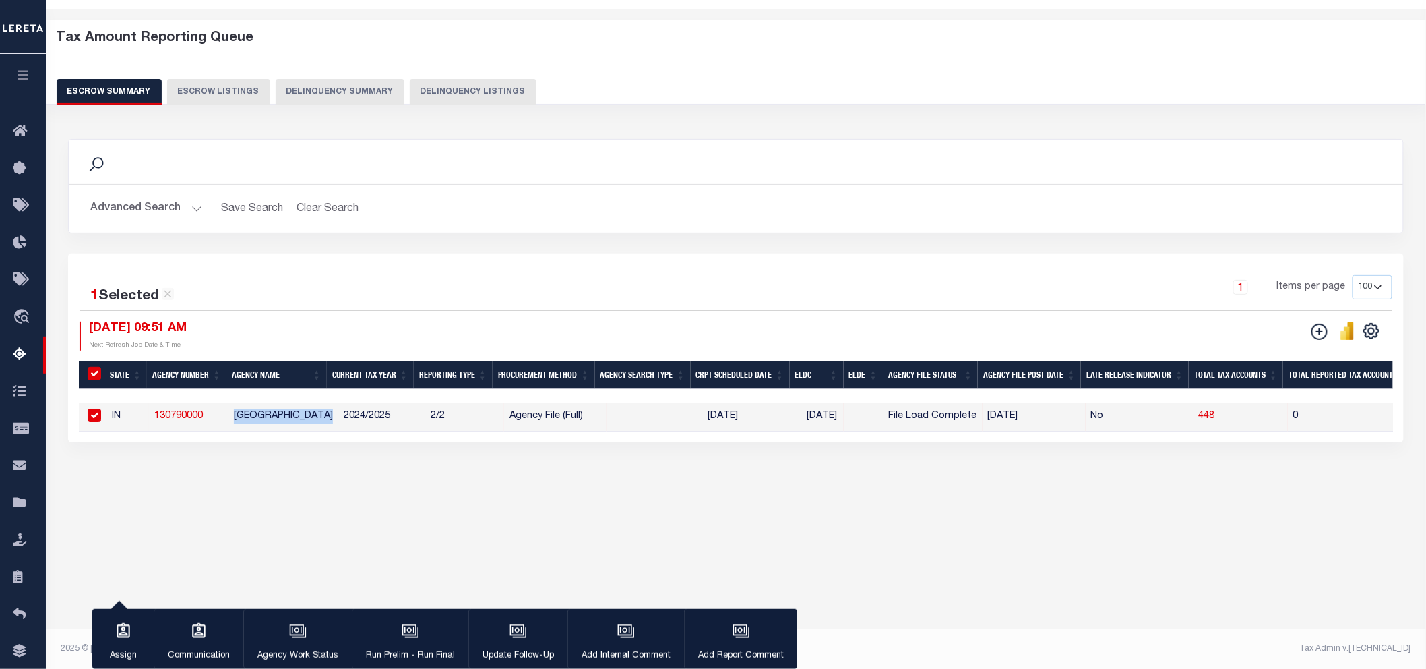
copy td "[GEOGRAPHIC_DATA]"
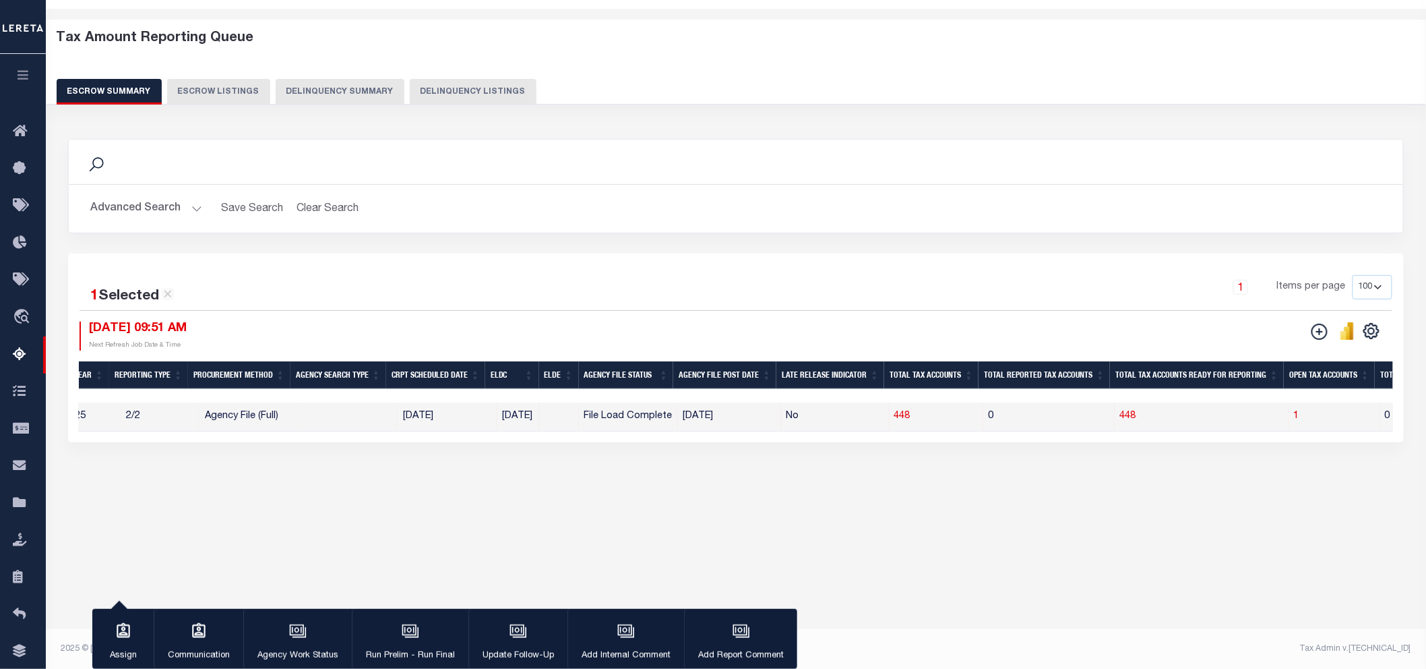
scroll to position [0, 327]
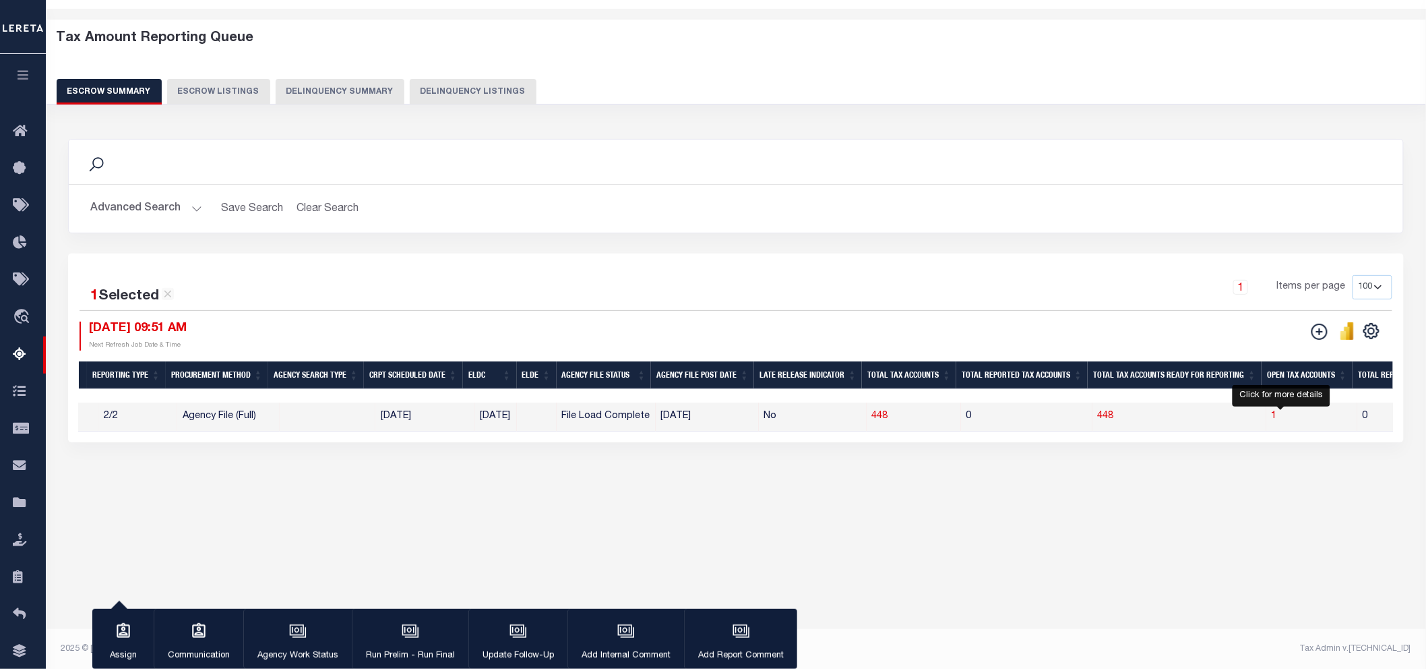
click at [1277, 415] on span "1" at bounding box center [1274, 415] width 5 height 9
select select "100"
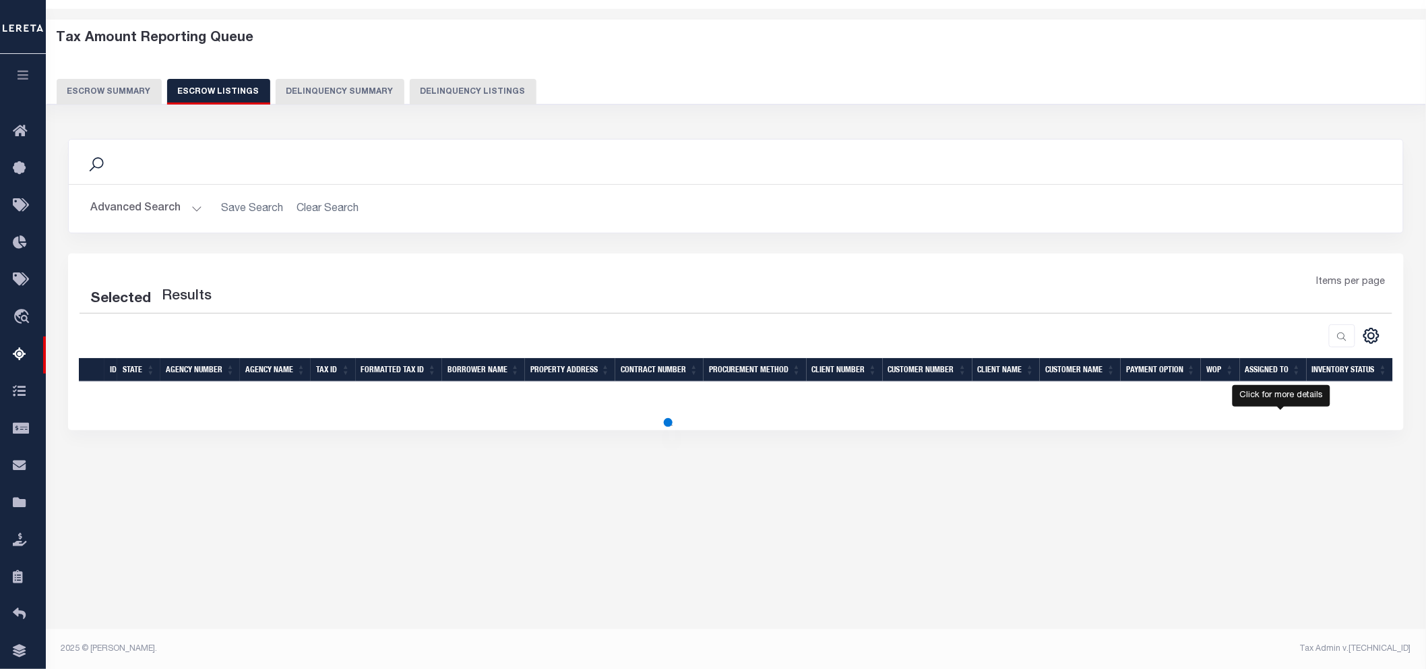
select select "100"
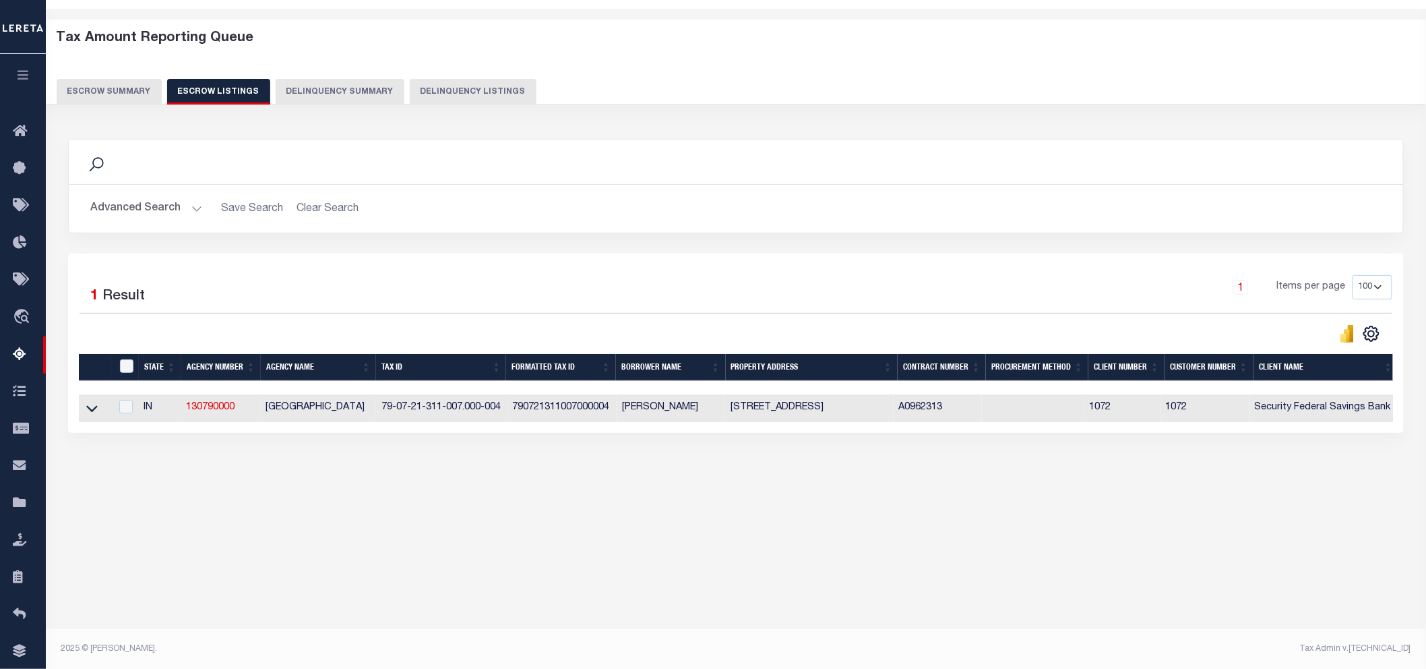
drag, startPoint x: 249, startPoint y: 499, endPoint x: 236, endPoint y: 489, distance: 16.8
click at [243, 495] on div "Tax Amount Reporting Queue Escrow Summary Escrow Listings In" at bounding box center [736, 267] width 1372 height 491
click at [91, 407] on icon at bounding box center [91, 408] width 11 height 14
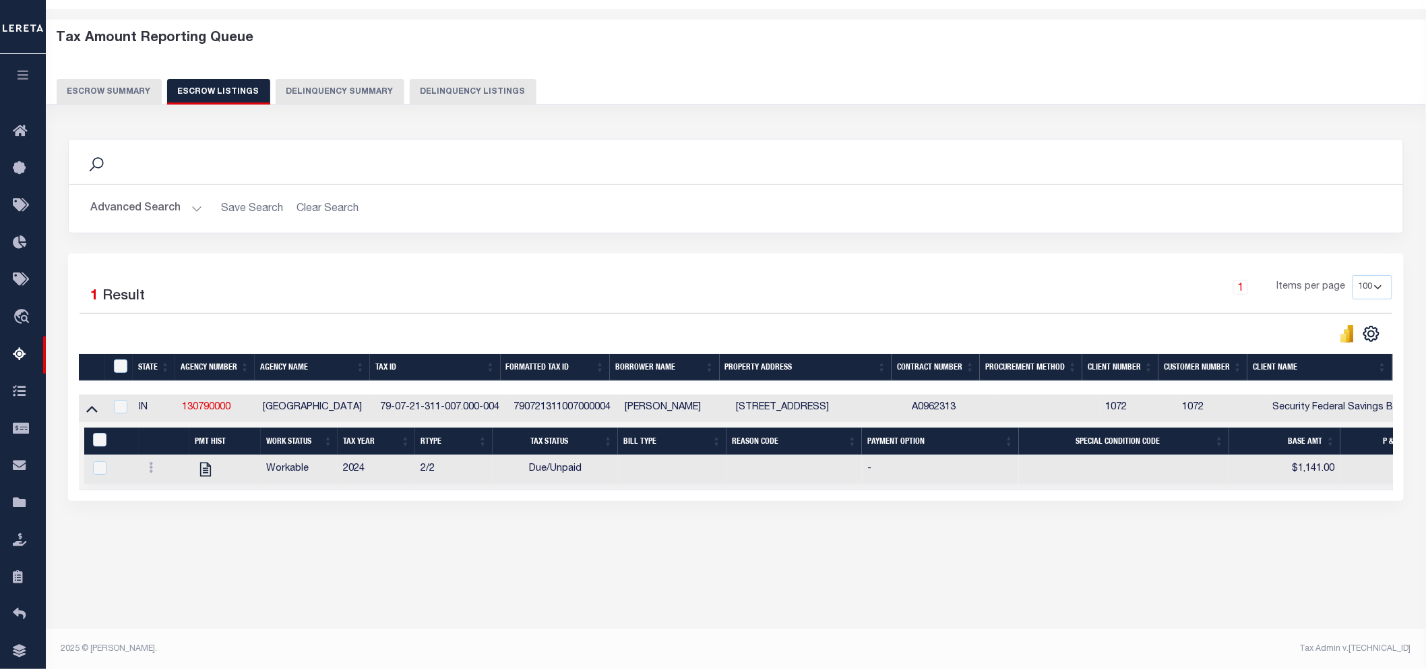
click at [739, 566] on div "Tax Amount Reporting Queue Escrow Summary Escrow Listings In" at bounding box center [736, 301] width 1372 height 559
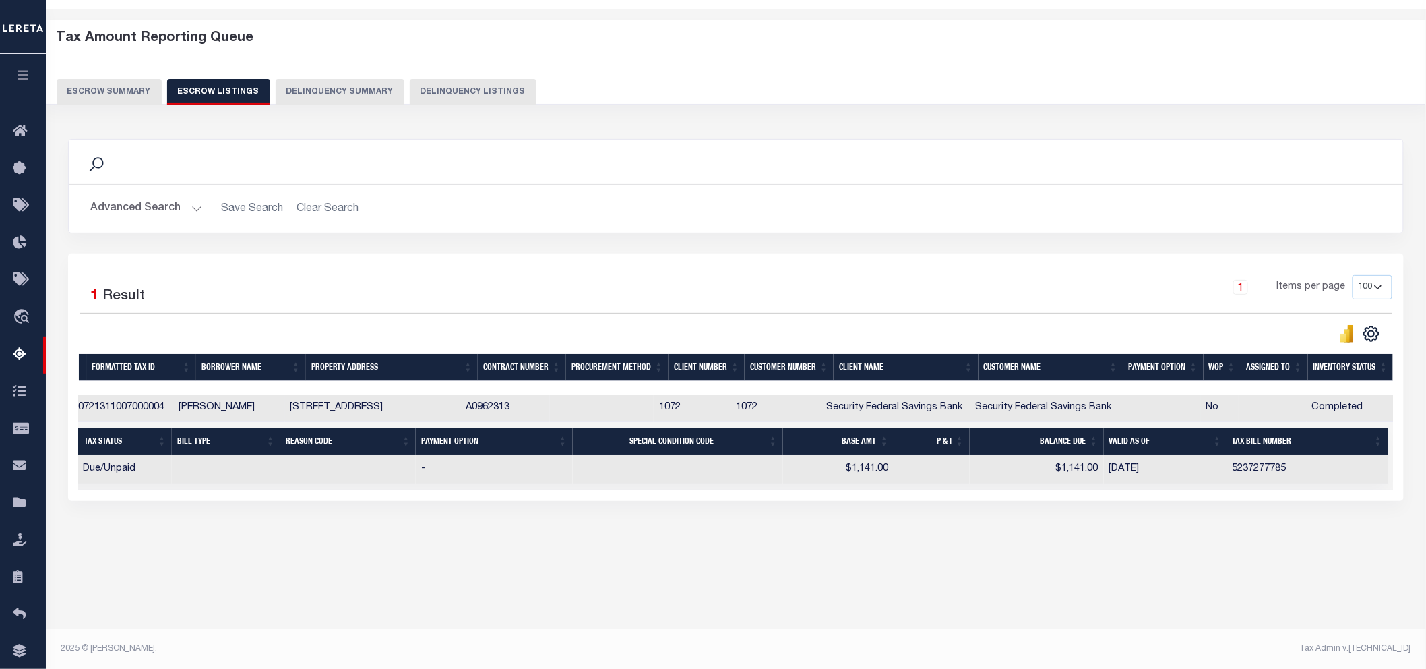
scroll to position [0, 0]
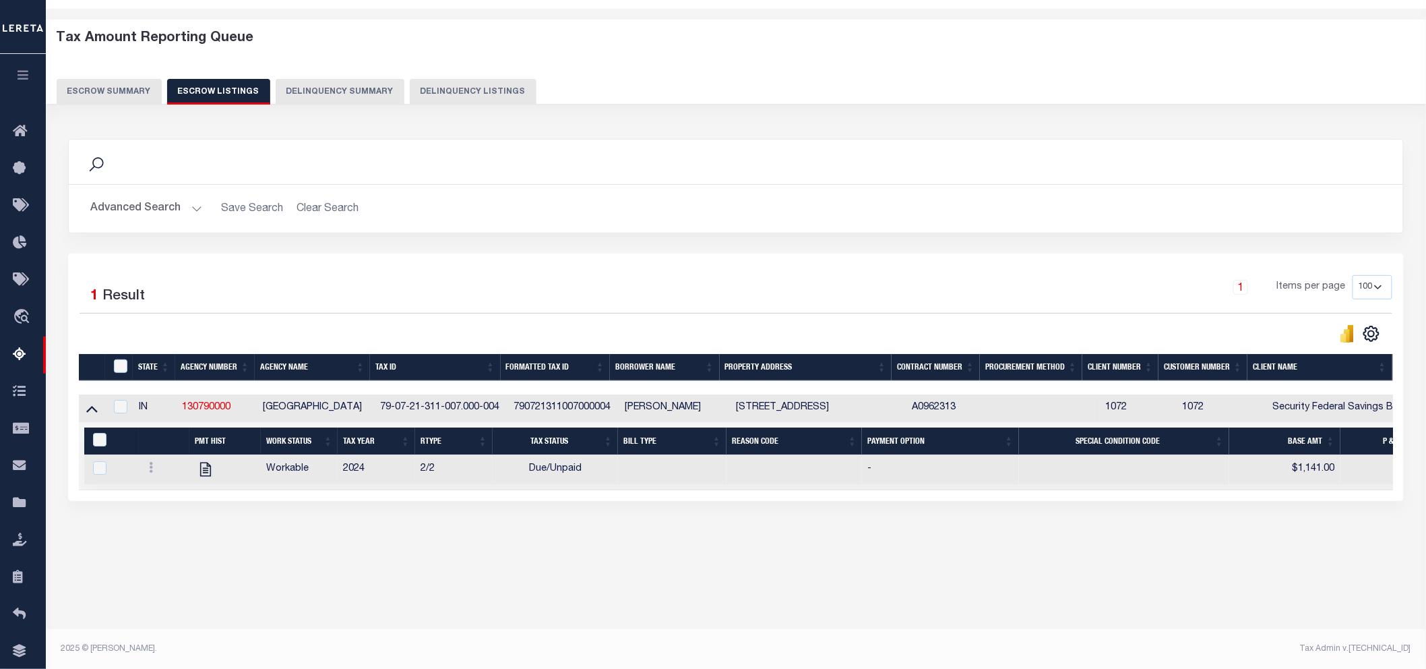
click at [958, 177] on div "Search" at bounding box center [736, 161] width 1334 height 44
click at [135, 92] on button "Escrow Summary" at bounding box center [109, 92] width 105 height 26
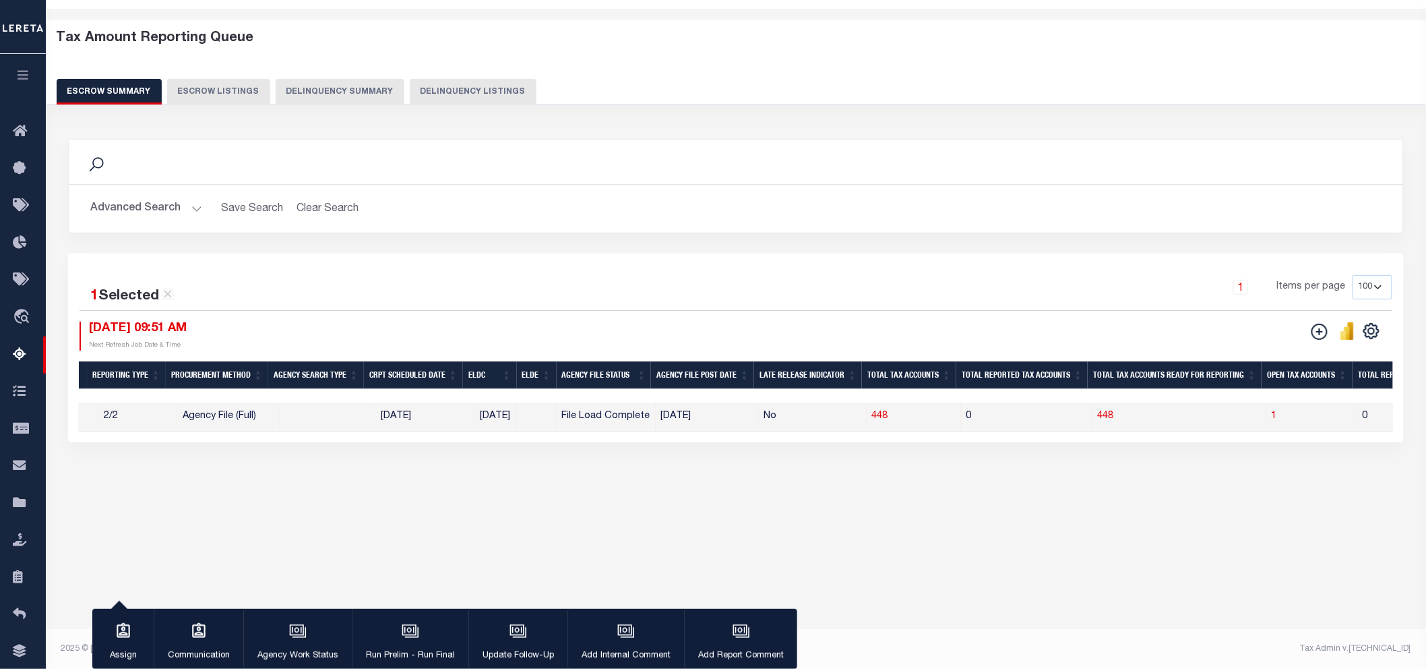
click at [192, 205] on button "Advanced Search" at bounding box center [146, 208] width 112 height 26
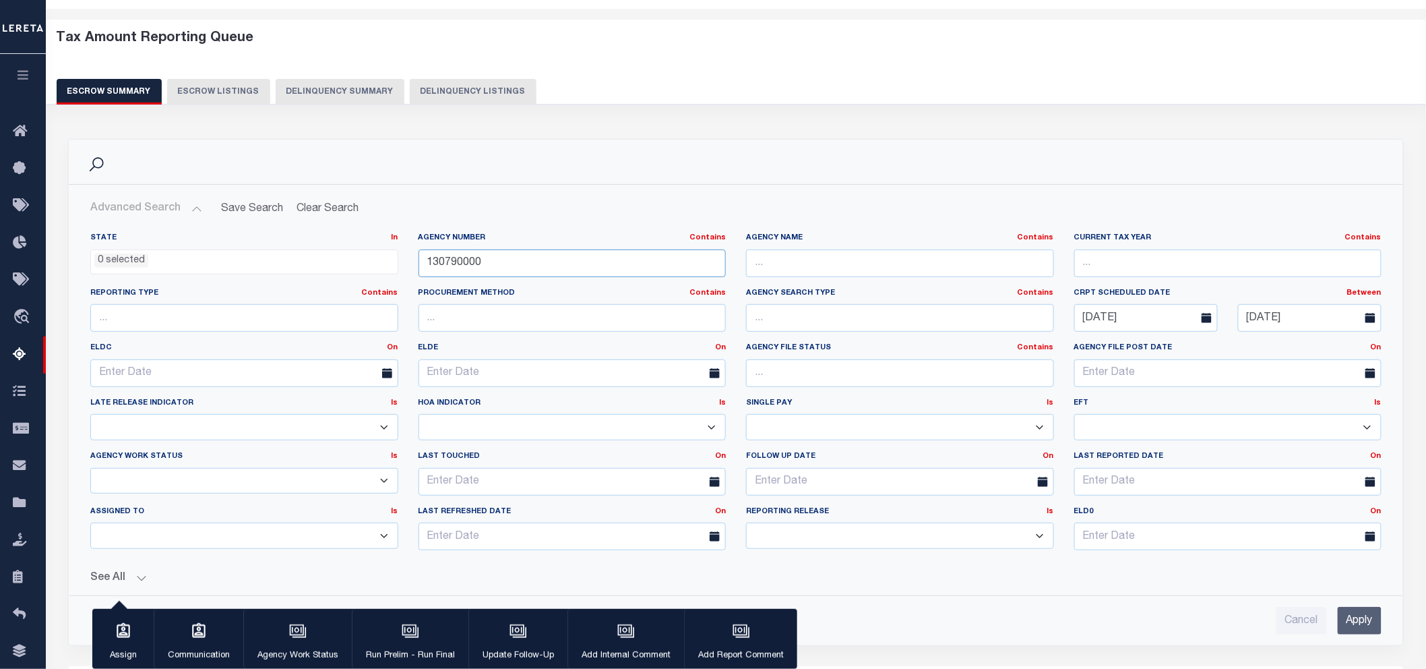
drag, startPoint x: 499, startPoint y: 263, endPoint x: 398, endPoint y: 257, distance: 101.9
click at [398, 257] on div "State In In AK AL AR AZ CA CO CT DC DE FL GA GU HI IA ID IL IN KS KY LA MA MD M…" at bounding box center [735, 396] width 1311 height 328
paste input "505"
type input "150590000"
click at [1348, 614] on input "Apply" at bounding box center [1360, 621] width 44 height 28
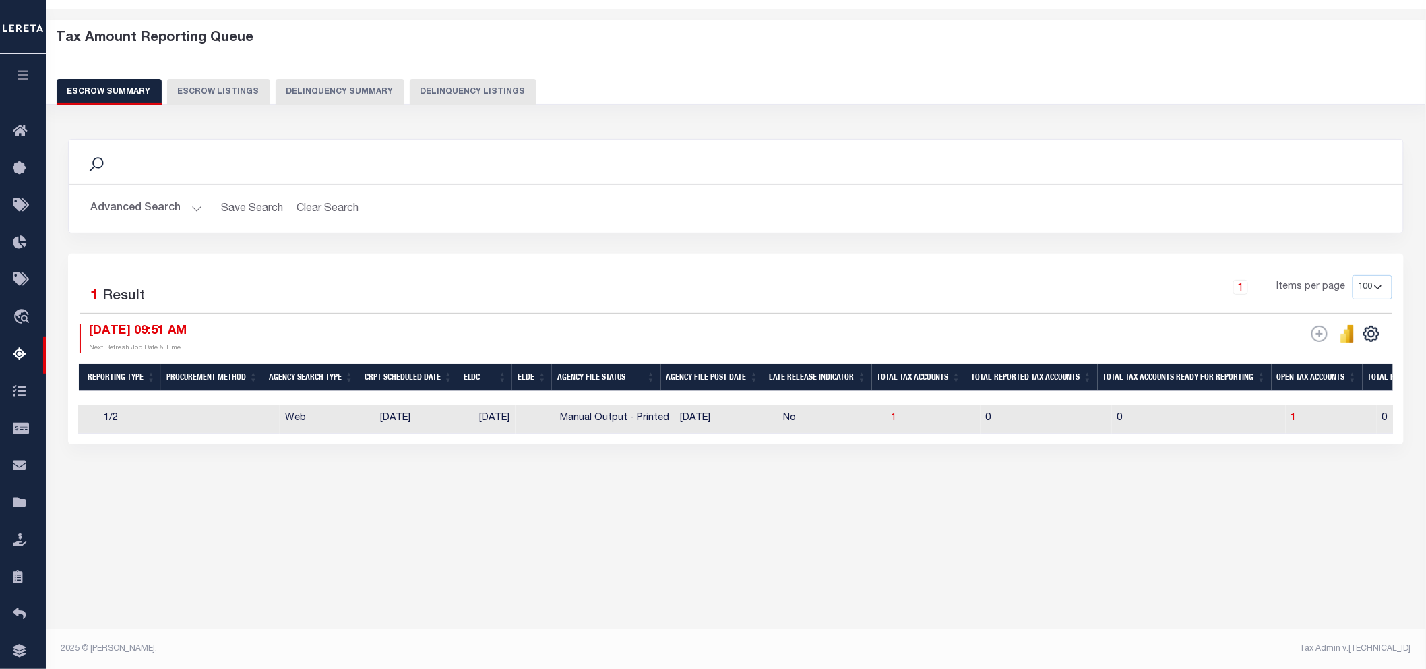
drag, startPoint x: 703, startPoint y: 520, endPoint x: 636, endPoint y: 483, distance: 76.3
click at [703, 520] on div "Tax Amount Reporting Queue Escrow Summary Escrow Listings In" at bounding box center [736, 273] width 1372 height 503
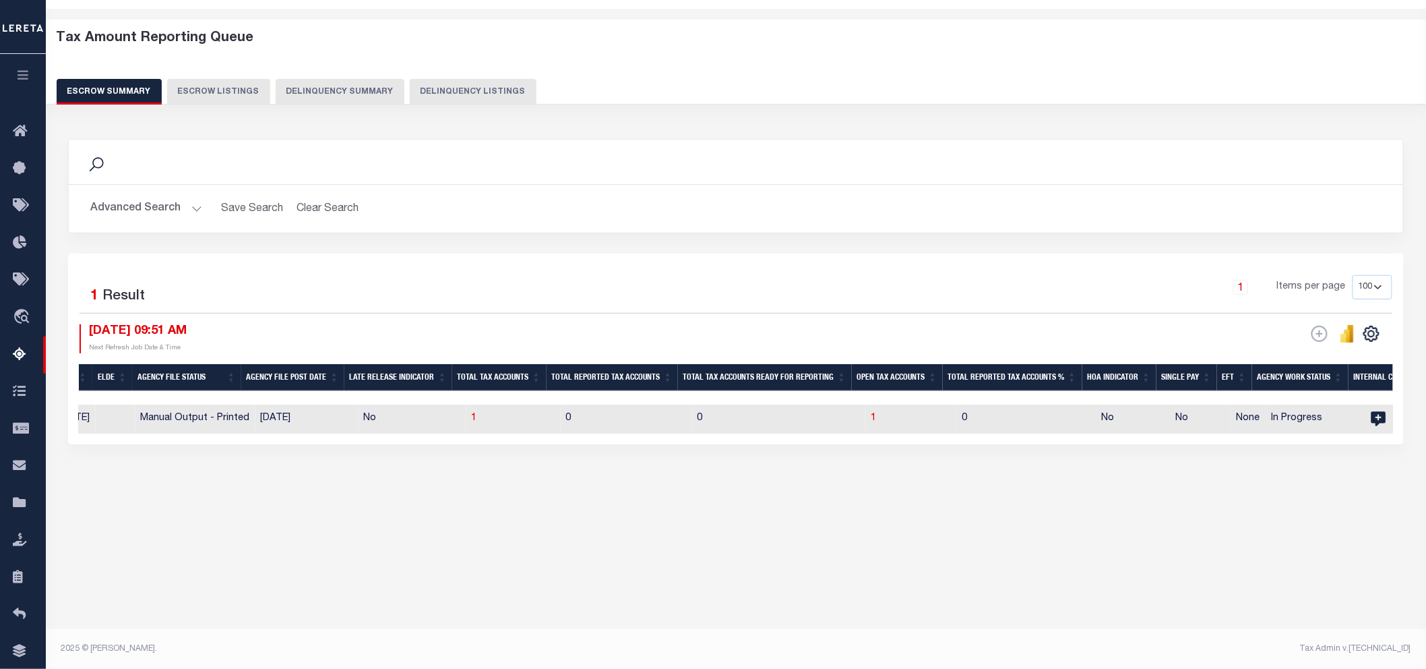
scroll to position [0, 949]
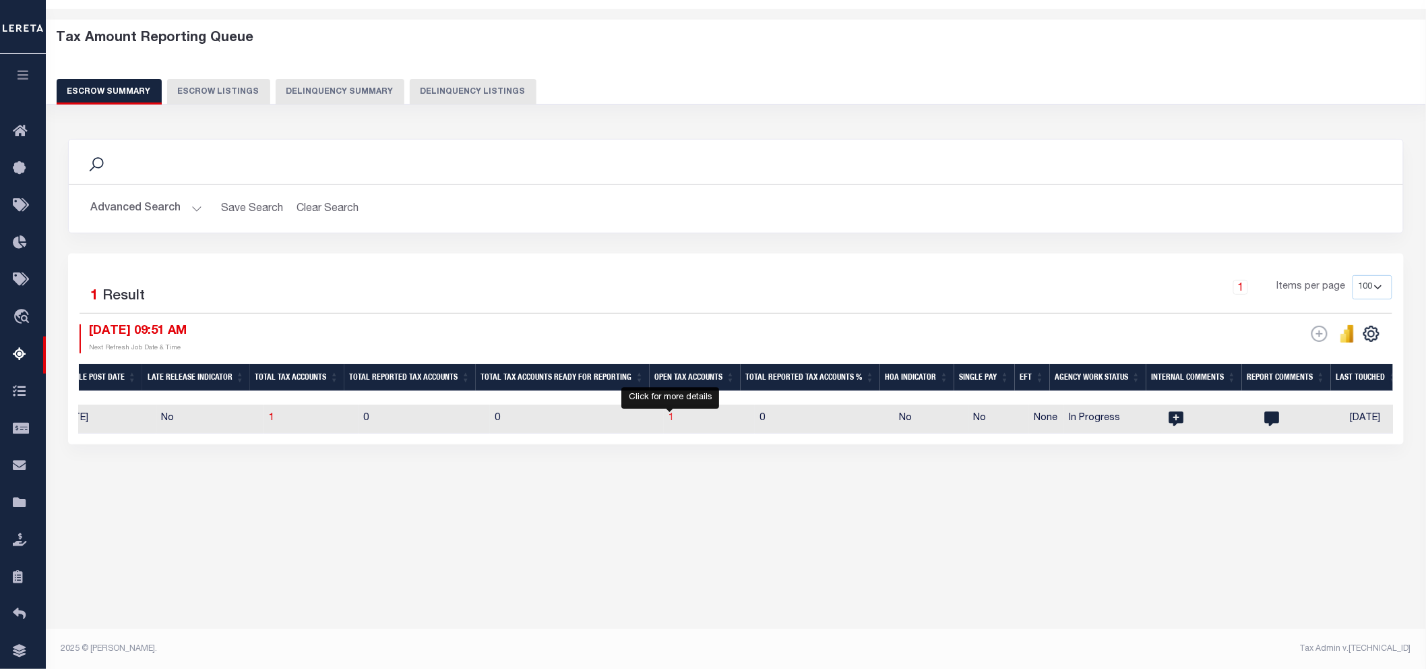
click at [669, 421] on span "1" at bounding box center [671, 417] width 5 height 9
select select "100"
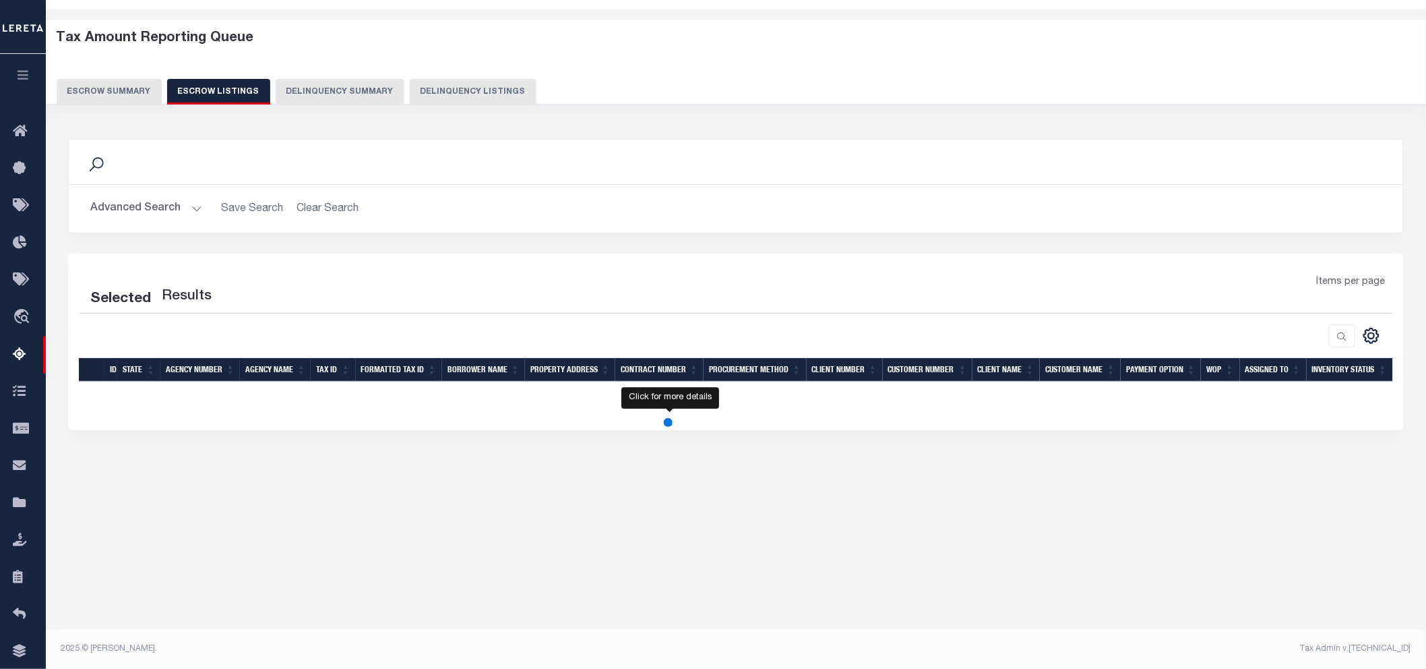
select select "100"
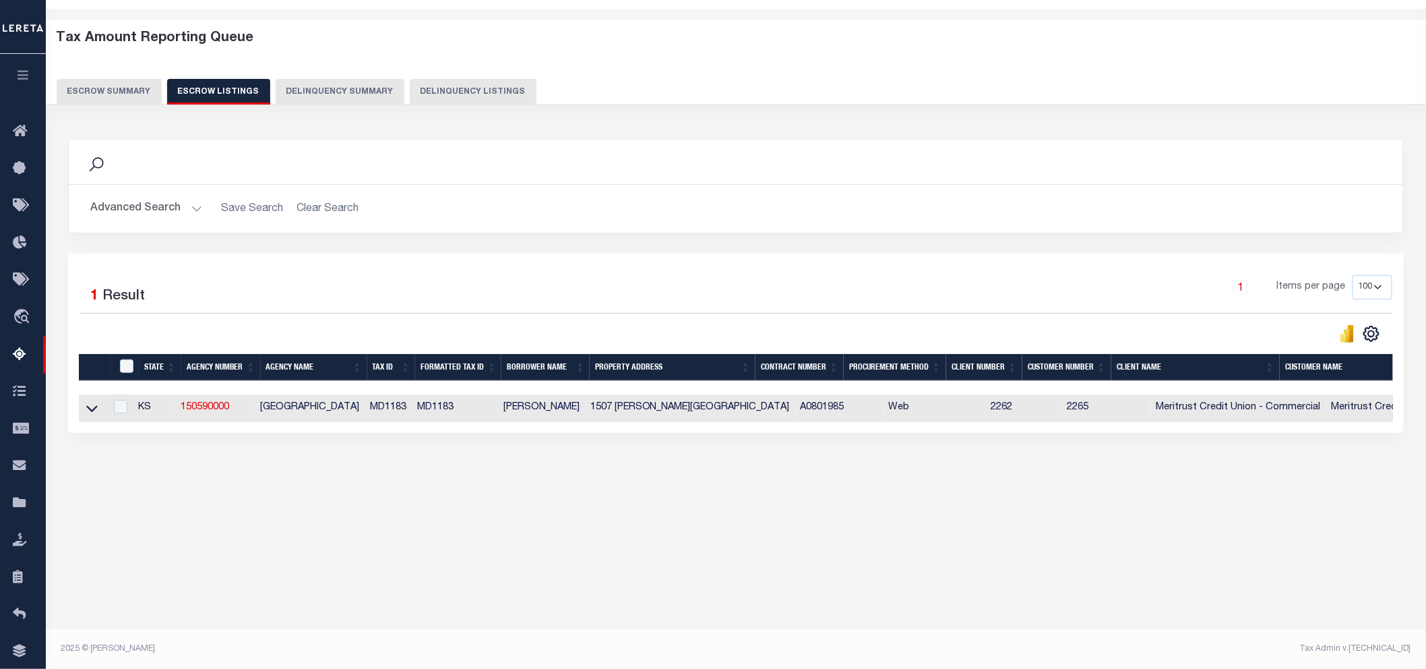
click at [531, 473] on div "Search Advanced Search Save Search Clear Search In In AK AL AR AZ CA CO CT" at bounding box center [736, 299] width 1354 height 348
click at [710, 540] on div "Tax Amount Reporting Queue Escrow Summary Escrow Listings" at bounding box center [736, 281] width 1380 height 545
click at [278, 524] on div "Tax Amount Reporting Queue Escrow Summary Escrow Listings" at bounding box center [736, 281] width 1380 height 545
click at [194, 206] on button "Advanced Search" at bounding box center [146, 208] width 112 height 26
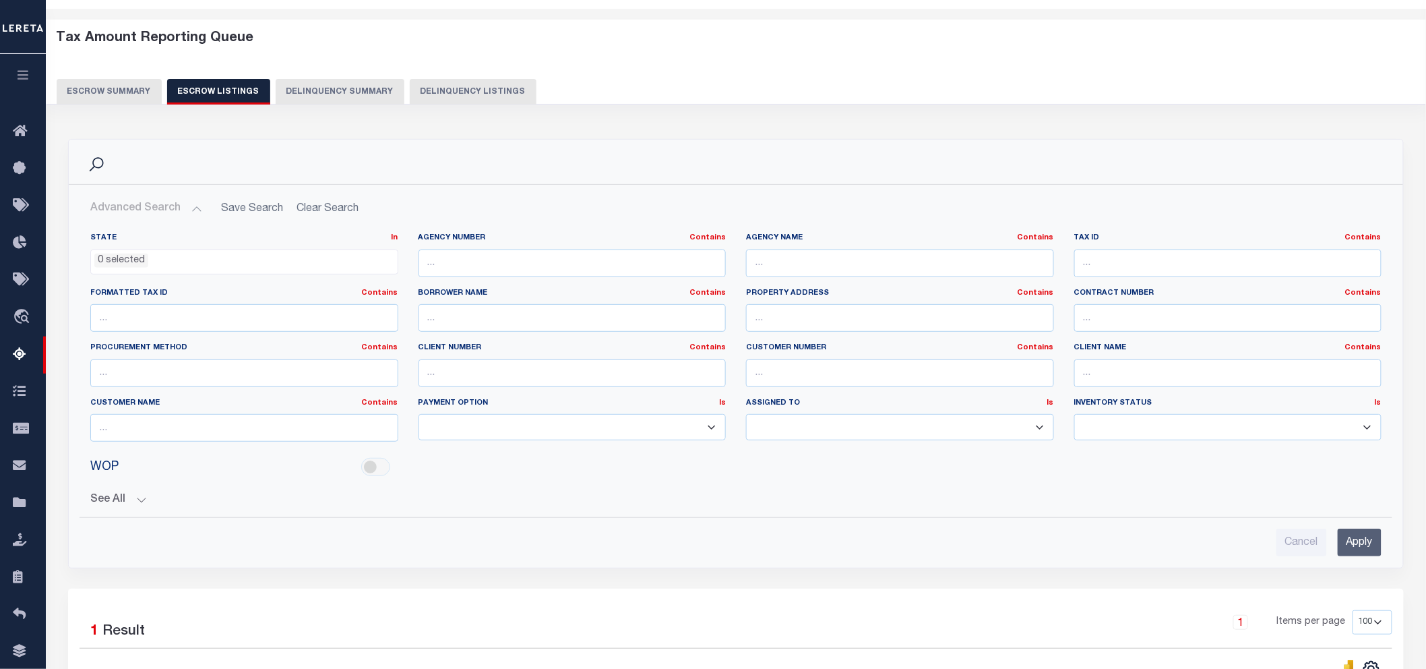
click at [137, 93] on button "Escrow Summary" at bounding box center [109, 92] width 105 height 26
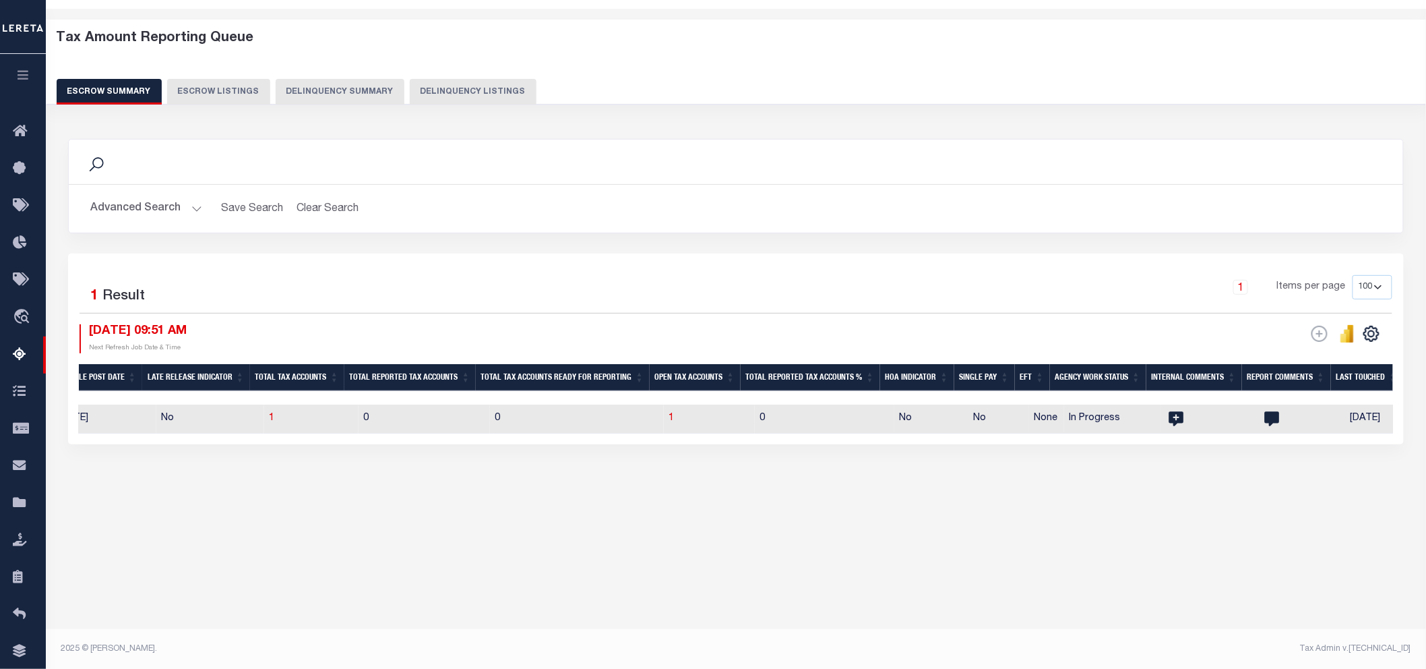
click at [137, 93] on button "Escrow Summary" at bounding box center [109, 92] width 105 height 26
click at [192, 217] on button "Advanced Search" at bounding box center [146, 208] width 112 height 26
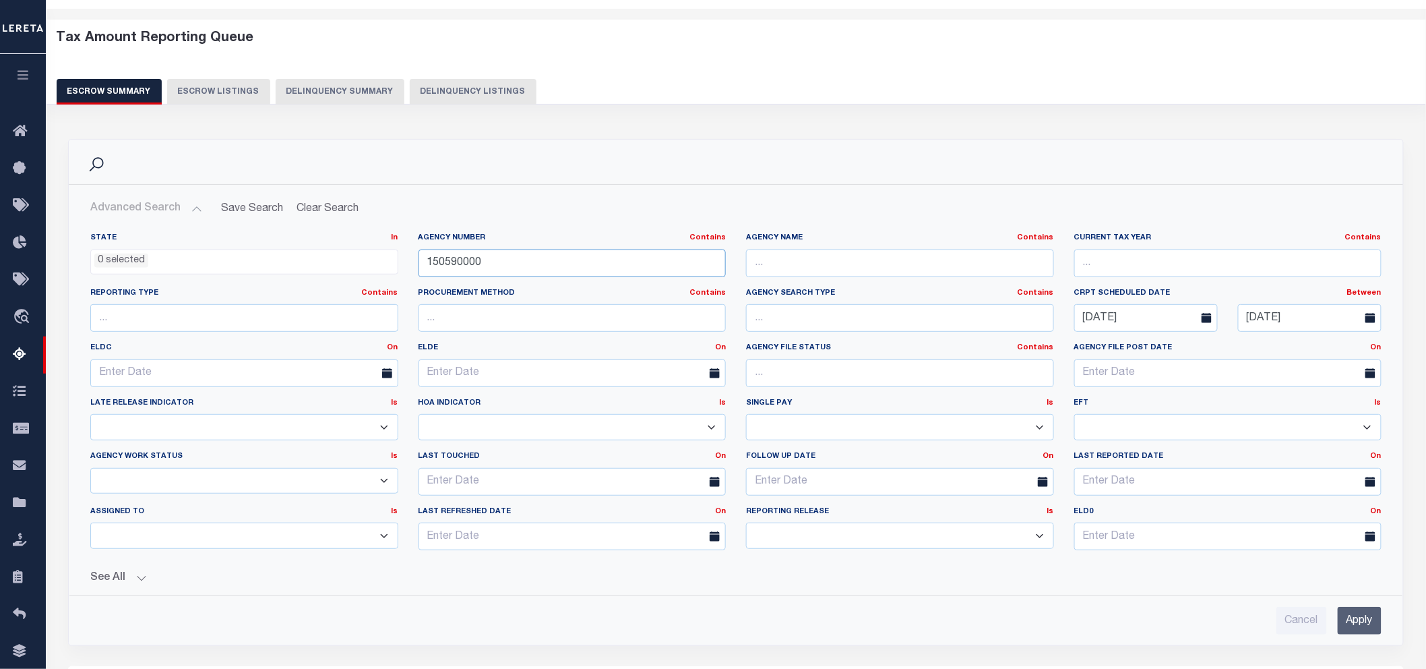
drag, startPoint x: 483, startPoint y: 263, endPoint x: 410, endPoint y: 266, distance: 73.5
click at [410, 266] on div "Agency Number Contains Contains Is 150590000" at bounding box center [572, 259] width 328 height 55
paste input "93"
click at [1361, 615] on input "Apply" at bounding box center [1360, 621] width 44 height 28
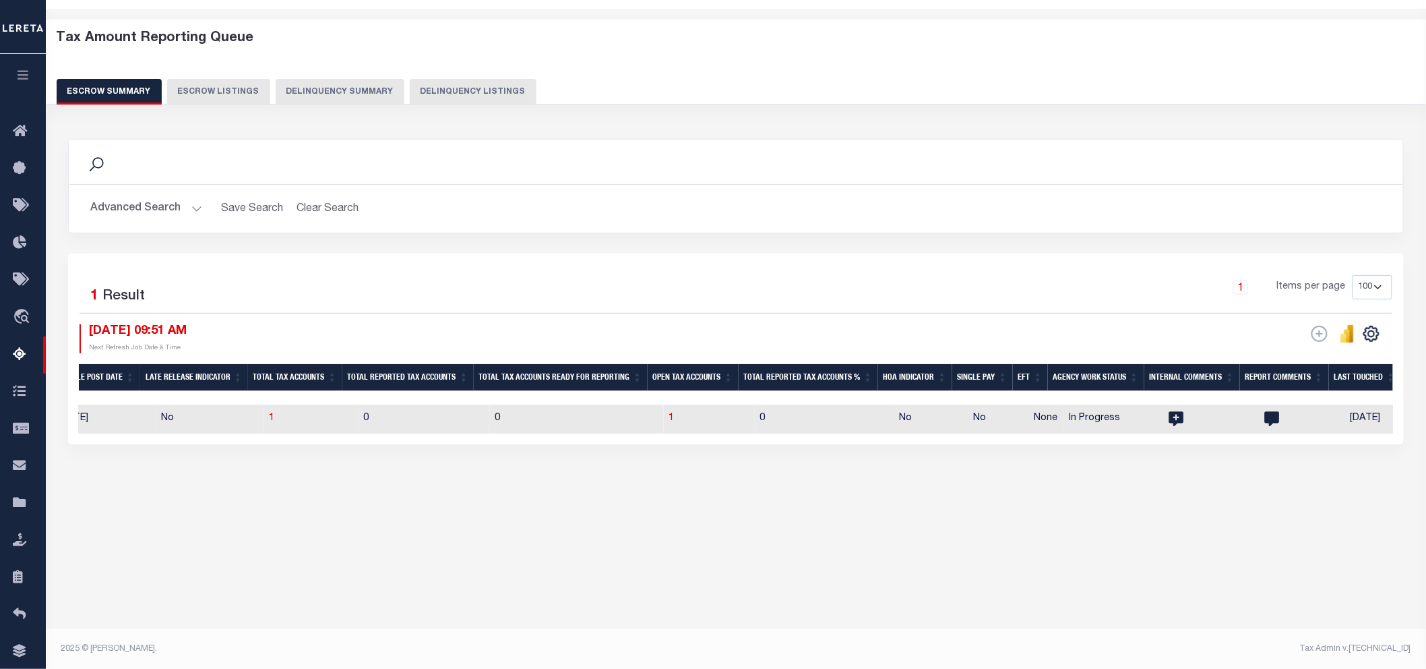
click at [817, 547] on div "Tax Amount Reporting Queue Escrow Summary Escrow Listings" at bounding box center [736, 287] width 1380 height 557
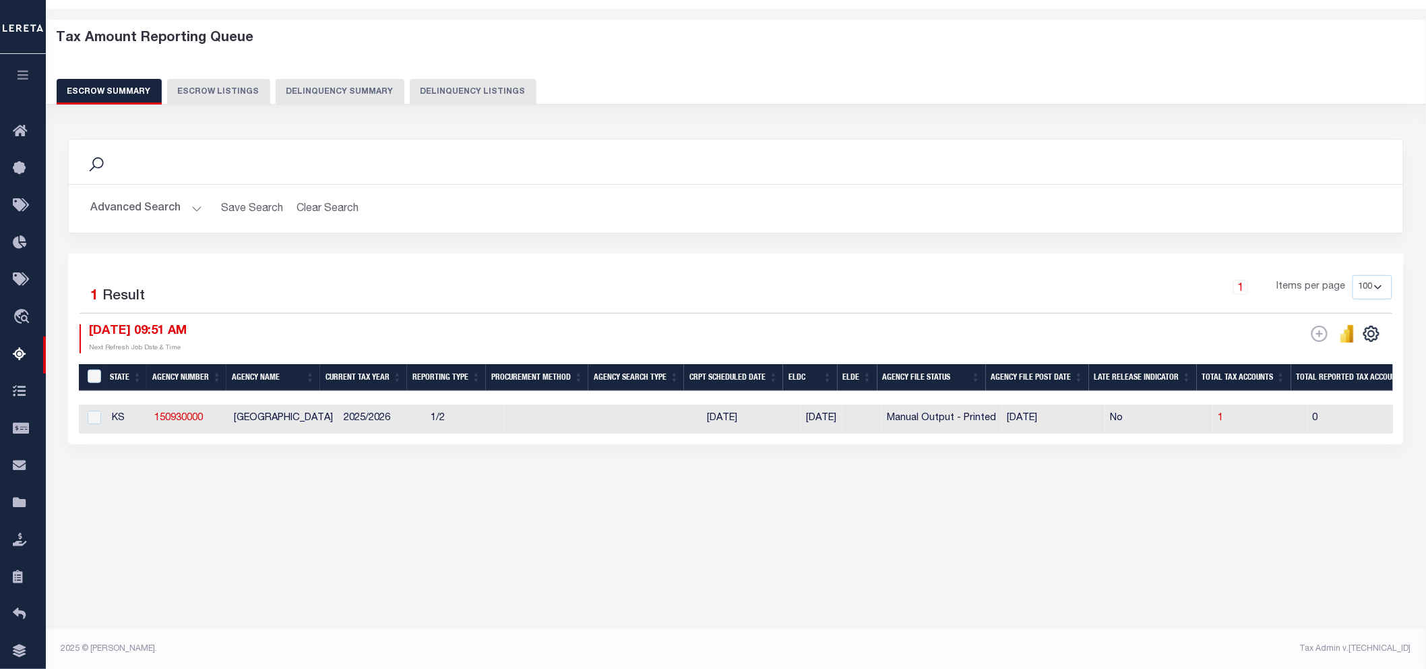
scroll to position [0, 214]
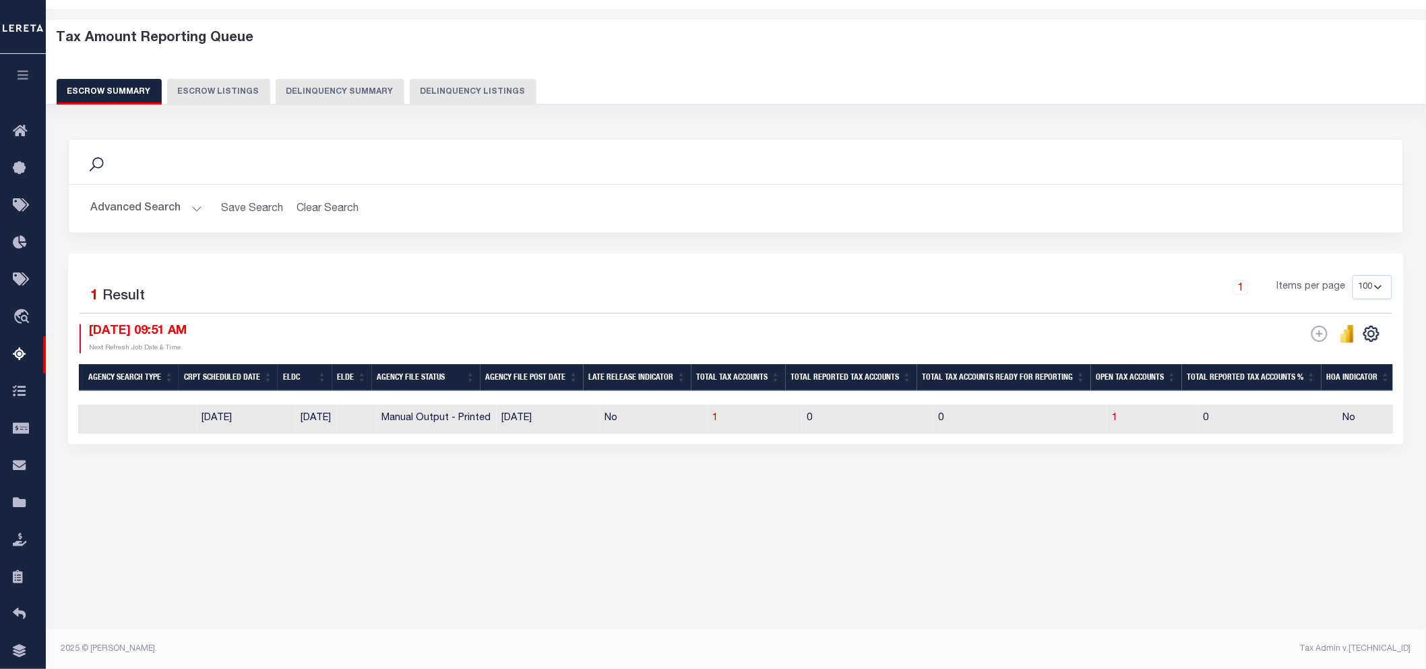
click at [717, 564] on div "Tax Amount Reporting Queue Escrow Summary Escrow Listings" at bounding box center [736, 287] width 1380 height 557
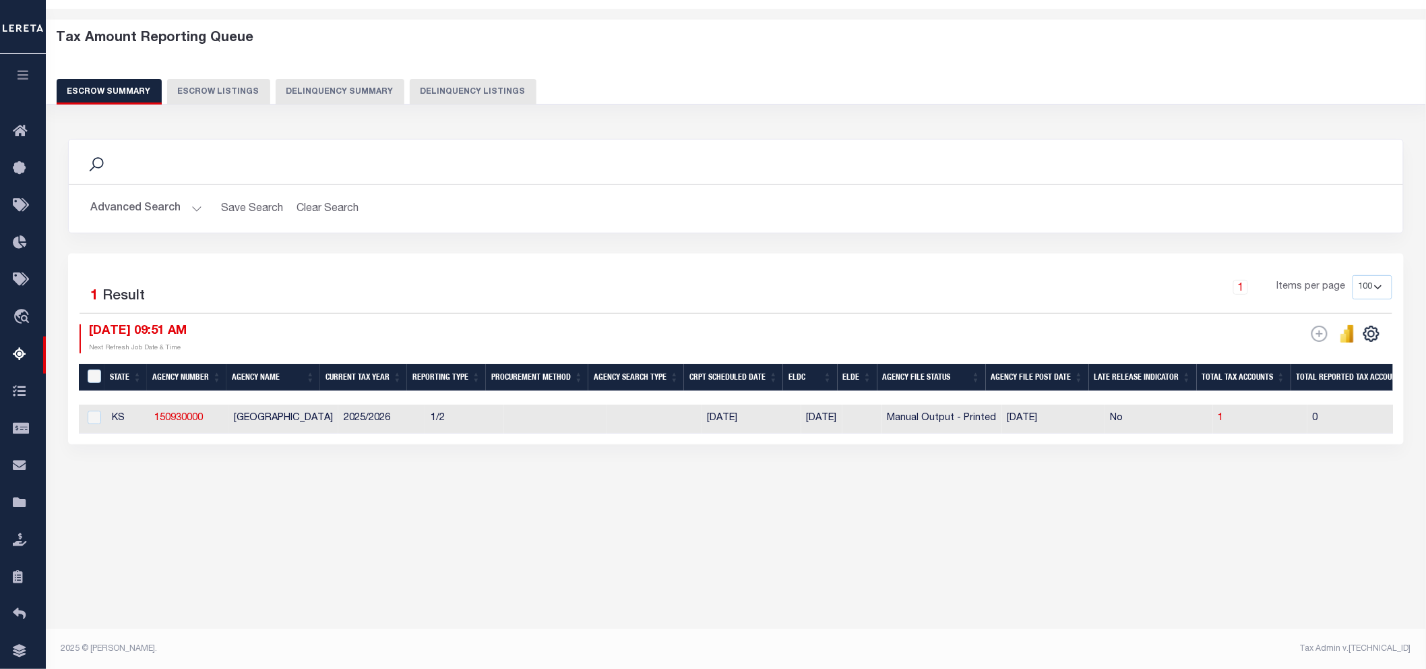
click at [945, 540] on div "Tax Amount Reporting Queue Escrow Summary Escrow Listings" at bounding box center [736, 287] width 1380 height 557
click at [950, 525] on div "Tax Amount Reporting Queue Escrow Summary Escrow Listings In" at bounding box center [736, 273] width 1372 height 503
click at [193, 208] on button "Advanced Search" at bounding box center [146, 208] width 112 height 26
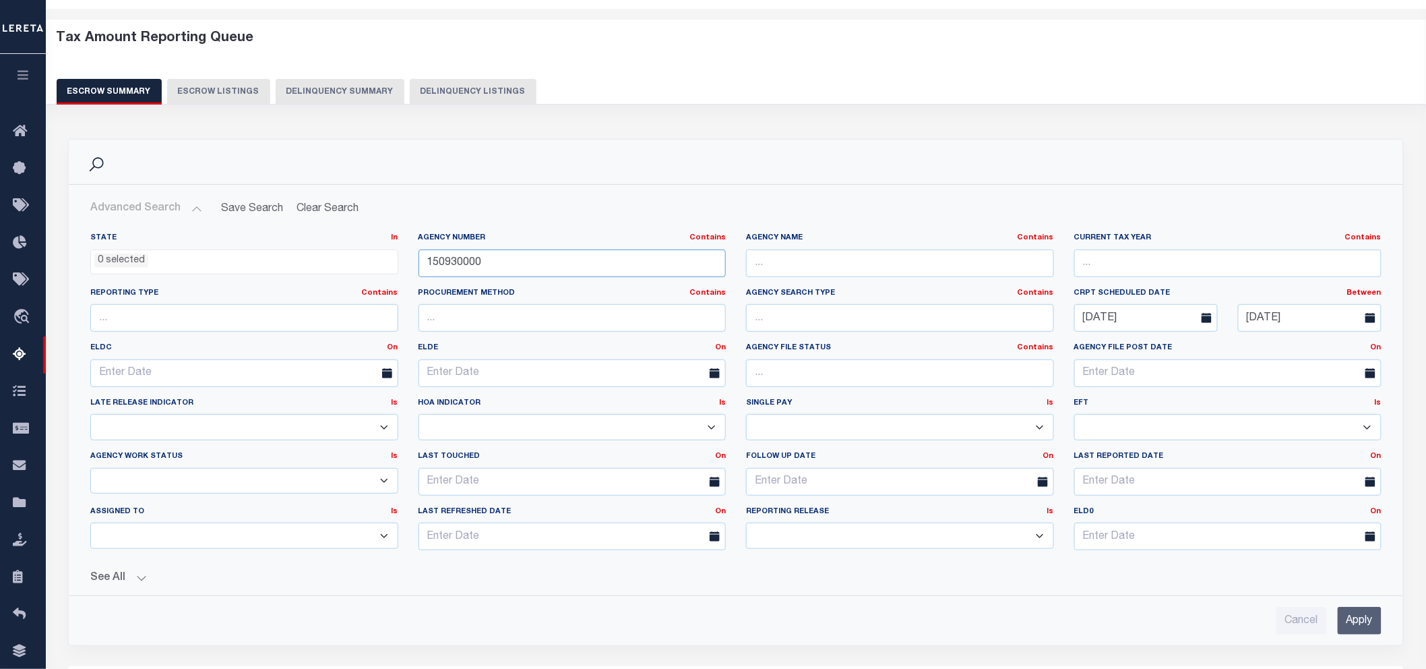
drag, startPoint x: 516, startPoint y: 271, endPoint x: 402, endPoint y: 264, distance: 114.8
click at [402, 264] on div "State In In AK AL AR AZ CA CO CT DC DE FL GA GU HI IA ID IL IN KS KY LA MA MD M…" at bounding box center [735, 396] width 1311 height 328
paste input "450010208"
type input "450010208"
click at [1359, 621] on input "Apply" at bounding box center [1360, 621] width 44 height 28
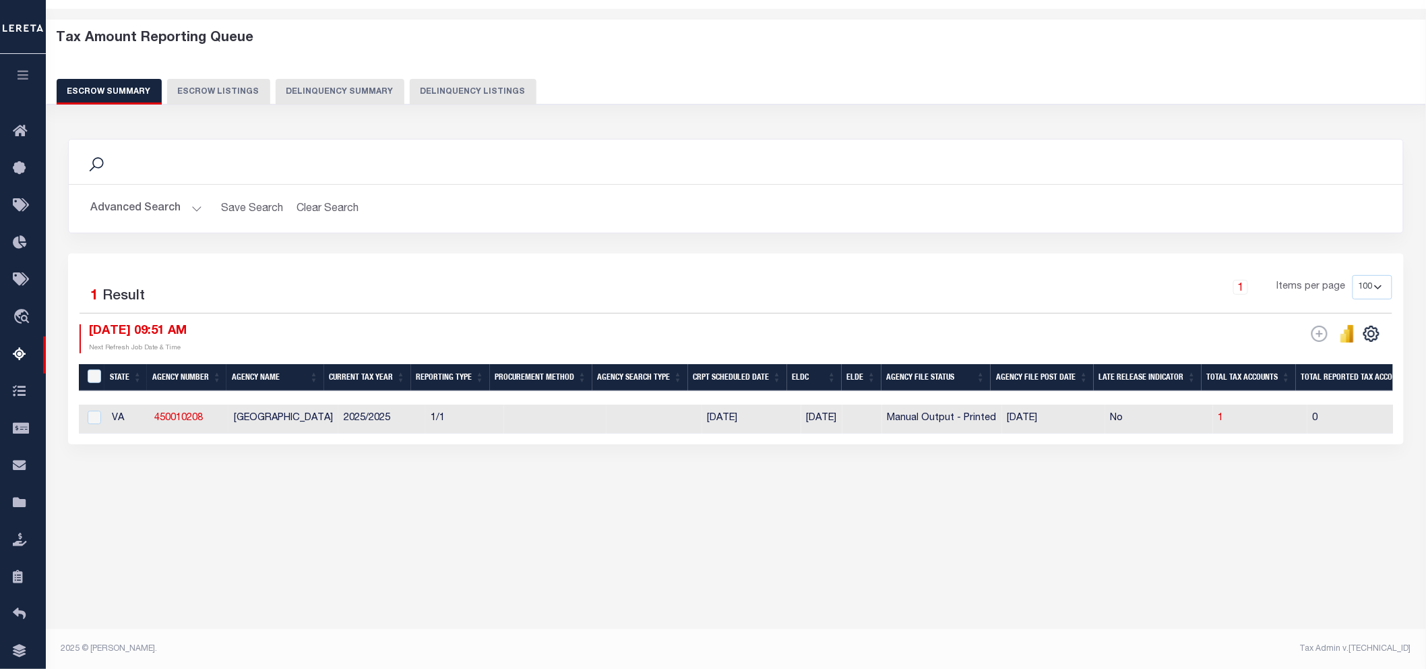
click at [696, 499] on div "Tax Amount Reporting Queue Escrow Summary Escrow Listings In" at bounding box center [736, 273] width 1372 height 503
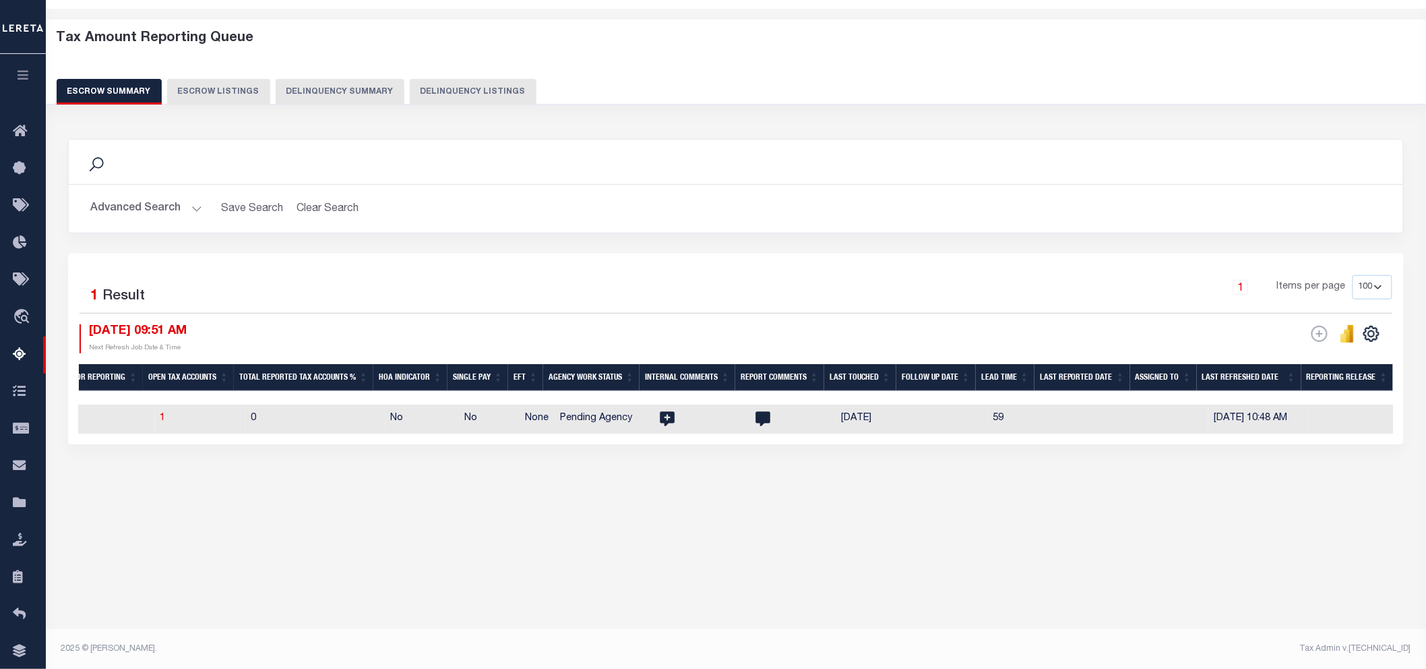
scroll to position [0, 0]
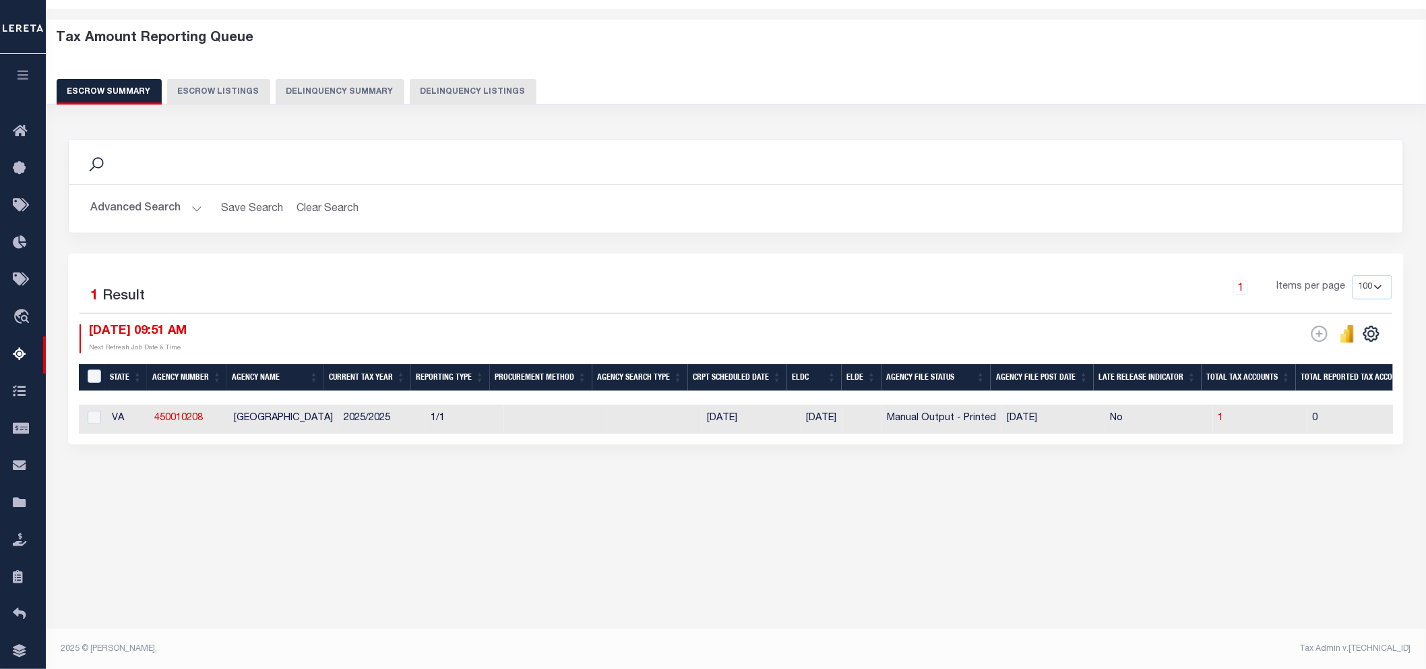
click at [395, 485] on div "Search Advanced Search Save Search Clear Search EscrowSummaryGridWrapper_dynami…" at bounding box center [736, 304] width 1354 height 359
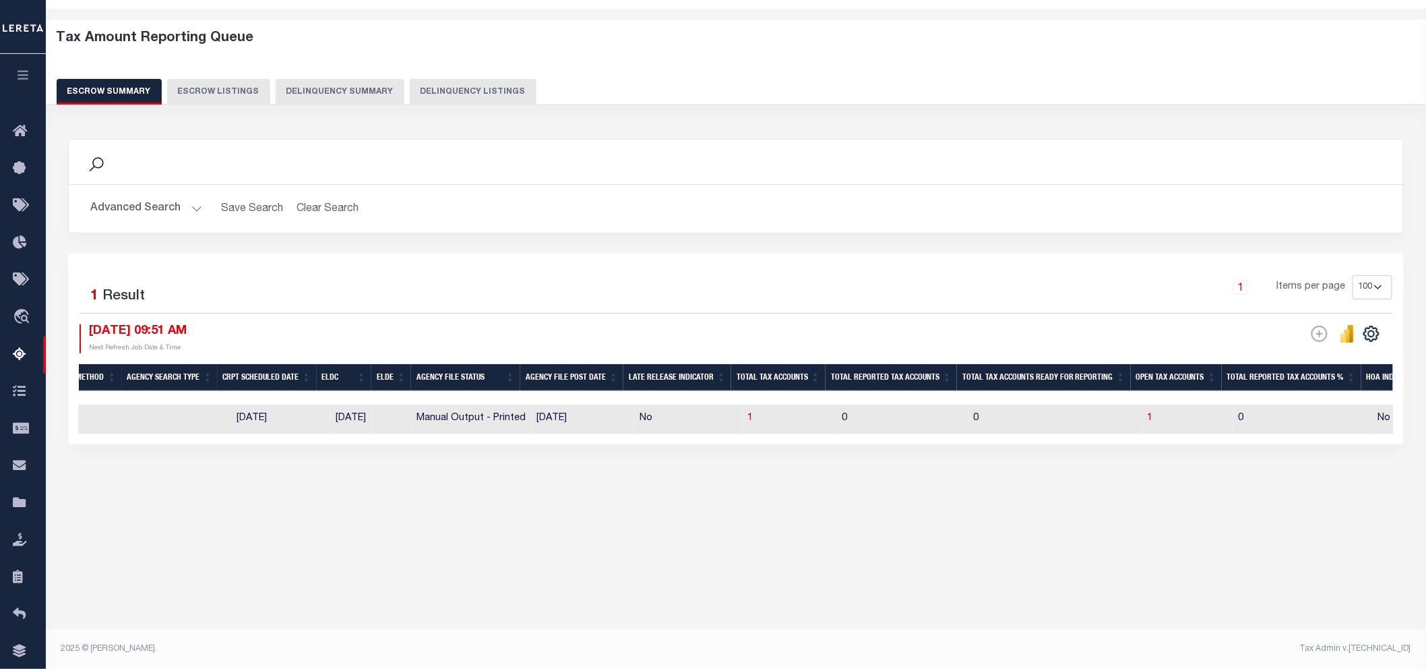
scroll to position [0, 647]
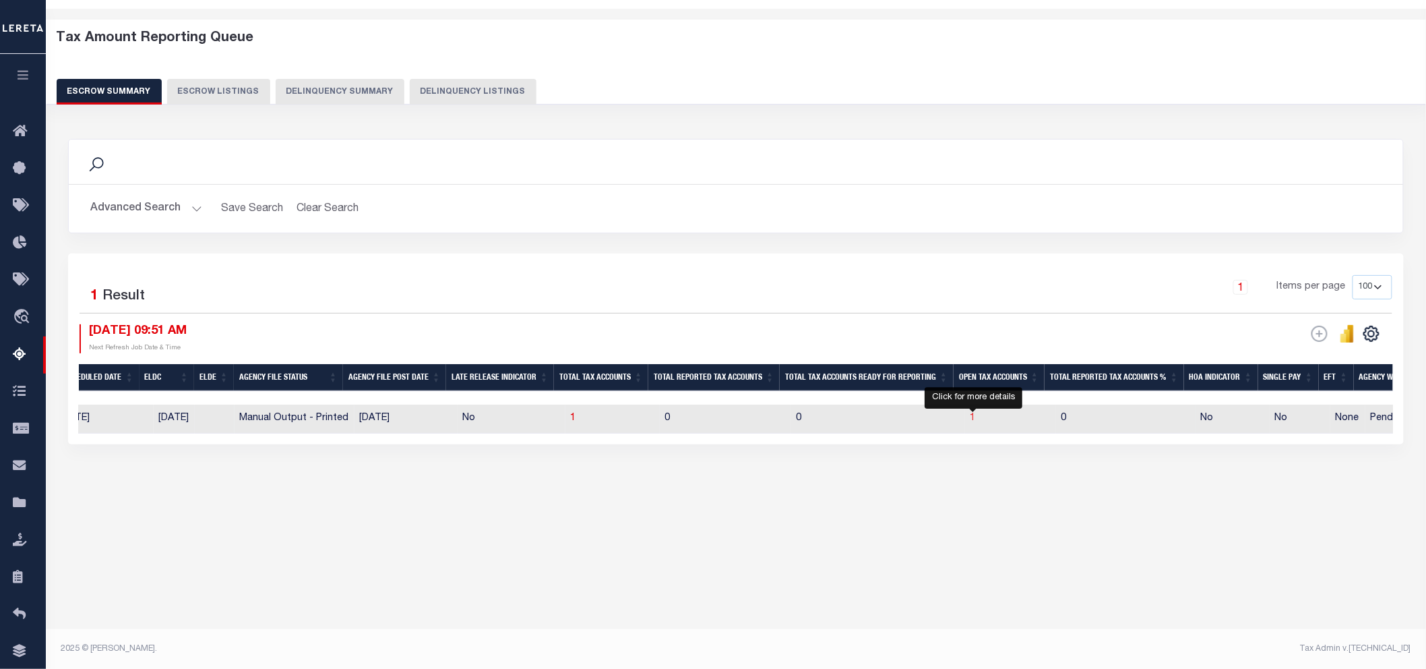
click at [972, 418] on span "1" at bounding box center [972, 417] width 5 height 9
select select "100"
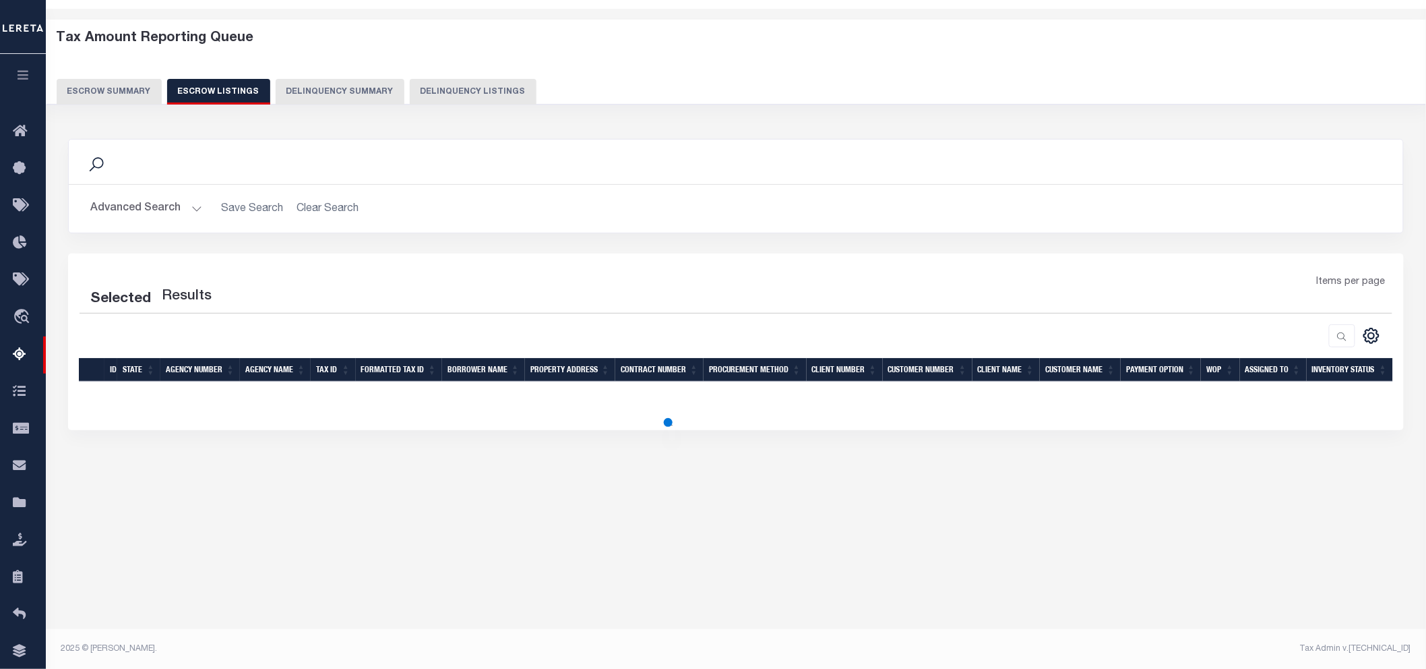
select select "100"
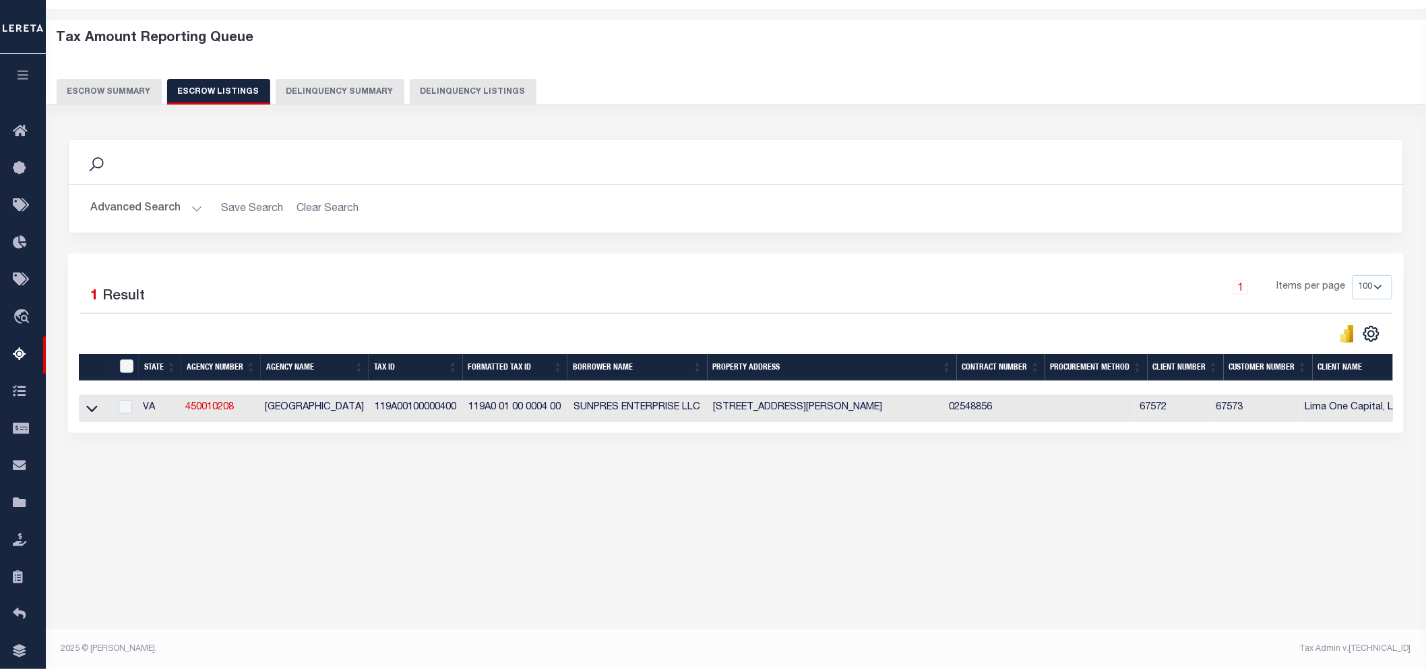
click at [944, 240] on div "Search Advanced Search Save Search Clear Search In In" at bounding box center [736, 196] width 1356 height 115
click at [920, 508] on div "Tax Amount Reporting Queue Escrow Summary Escrow Listings In" at bounding box center [736, 267] width 1372 height 491
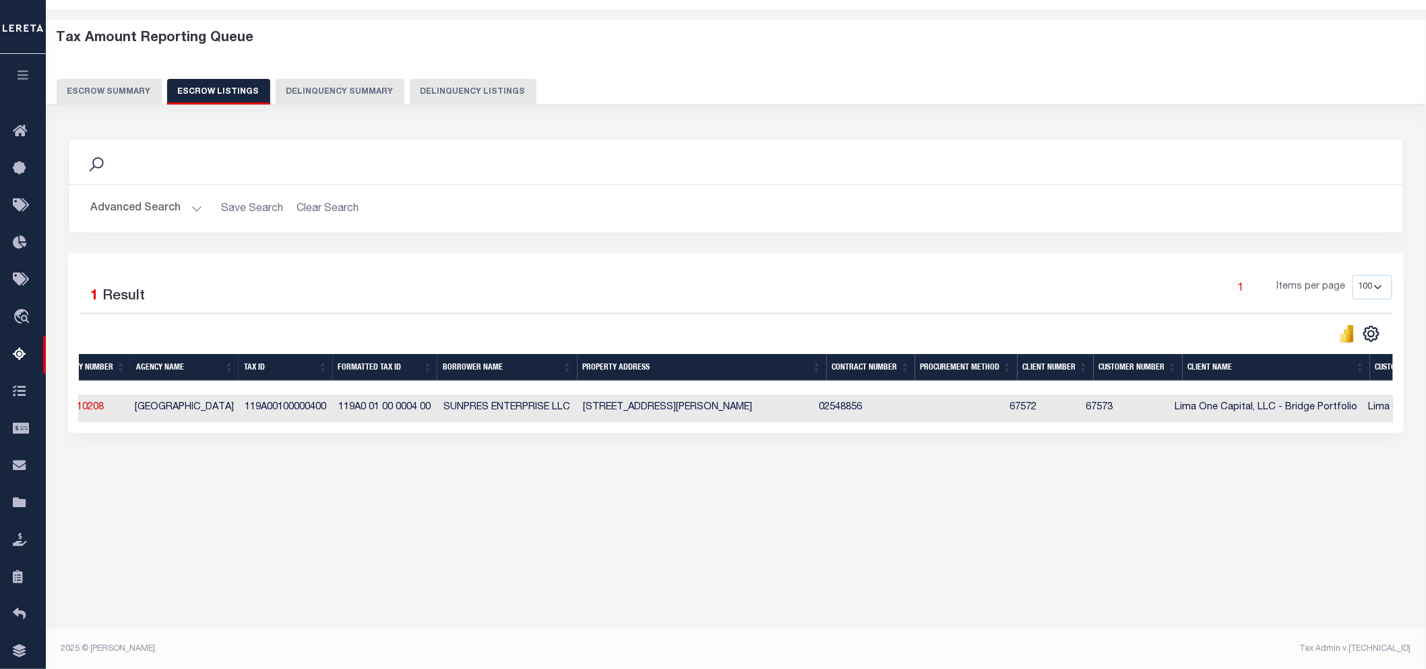
drag, startPoint x: 834, startPoint y: 484, endPoint x: 945, endPoint y: 474, distance: 111.0
click at [836, 484] on div "Tax Amount Reporting Queue Escrow Summary Escrow Listings In" at bounding box center [736, 267] width 1372 height 491
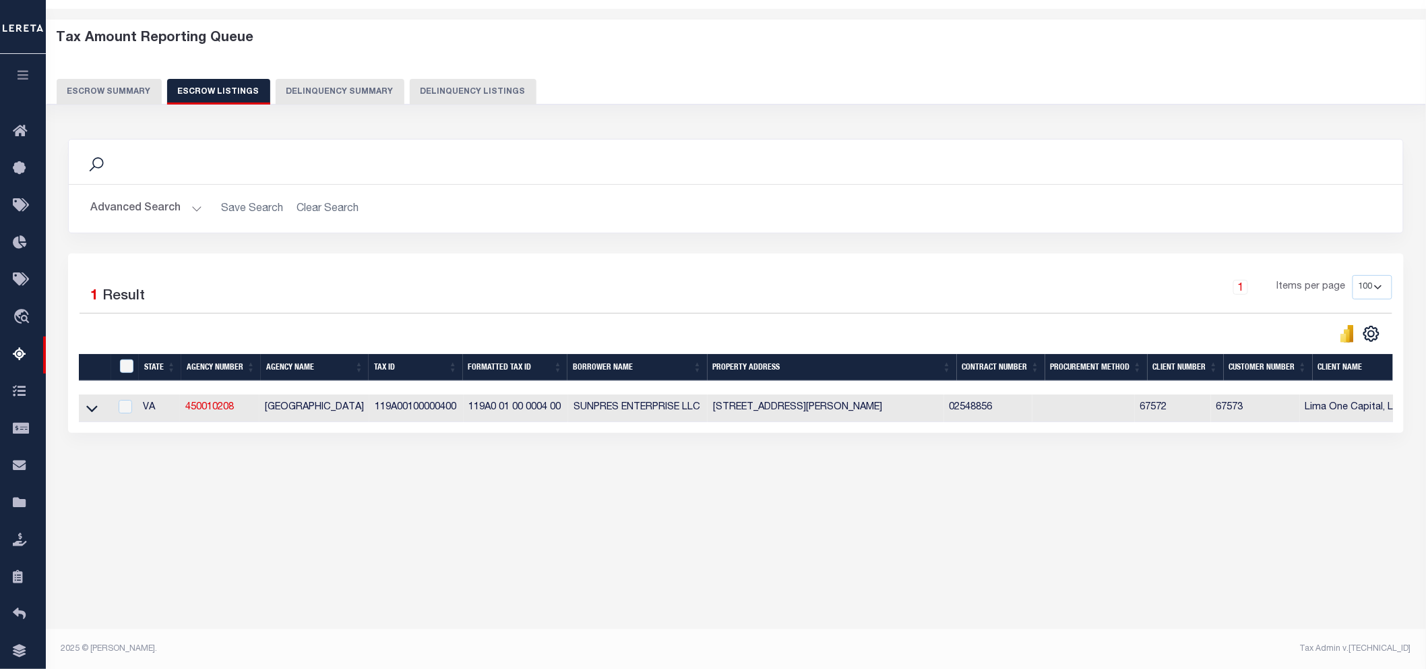
click at [1007, 226] on div "Advanced Search Save Search Clear Search State In" at bounding box center [736, 209] width 1334 height 48
click at [284, 457] on div "Search Advanced Search Save Search Clear Search In In AK AL AR AZ CA CO CT" at bounding box center [736, 299] width 1354 height 348
drag, startPoint x: 268, startPoint y: 408, endPoint x: 361, endPoint y: 410, distance: 93.7
click at [361, 410] on td "BELLE HAVEN TOWN" at bounding box center [314, 408] width 110 height 28
checkbox input "true"
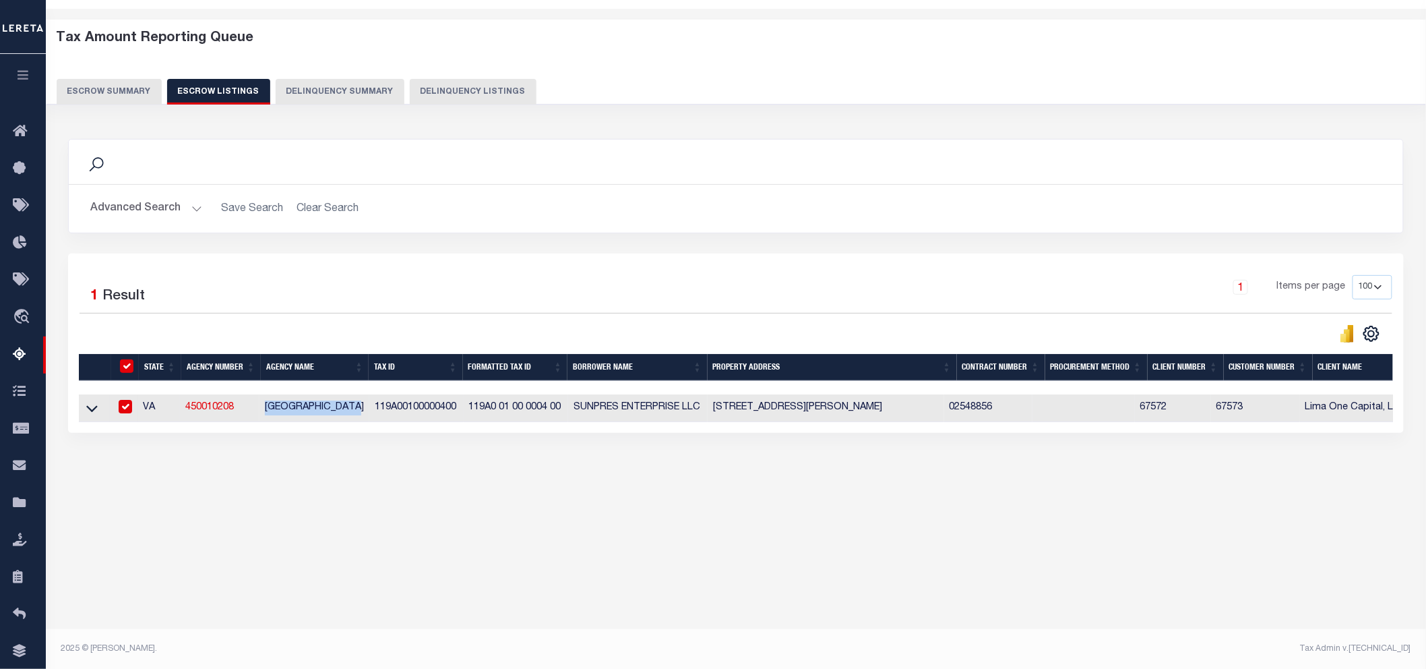
checkbox input "true"
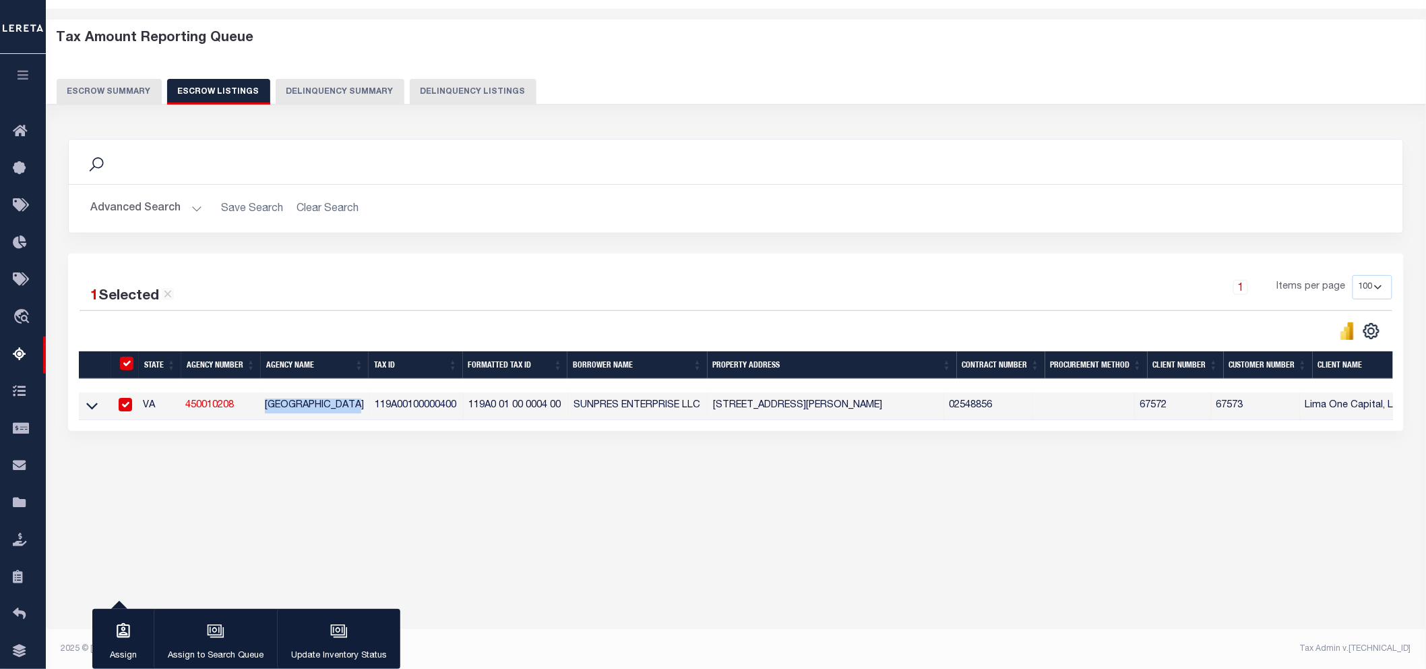
copy td "BELLE HAVEN TOWN"
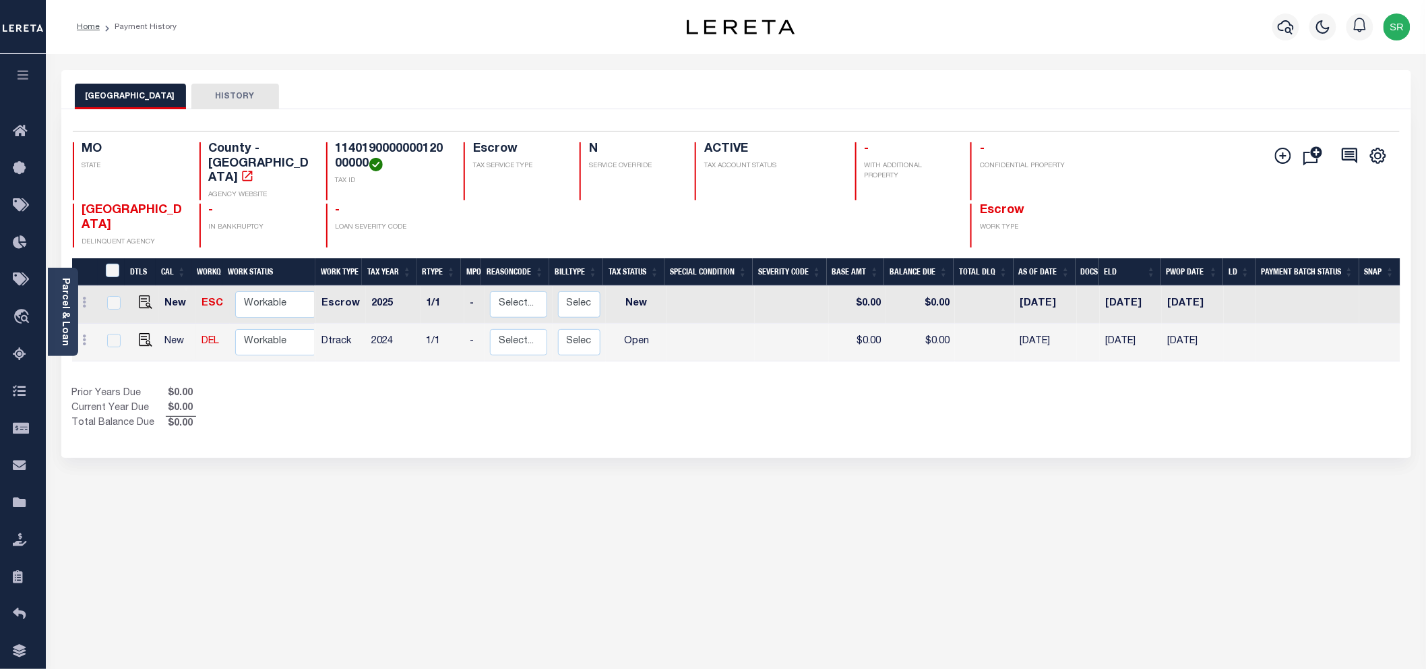
click at [546, 449] on div "DUNKLIN COUNTY HISTORY Selected 2 Results" at bounding box center [736, 450] width 1370 height 761
click at [67, 320] on link "Parcel & Loan" at bounding box center [64, 312] width 9 height 68
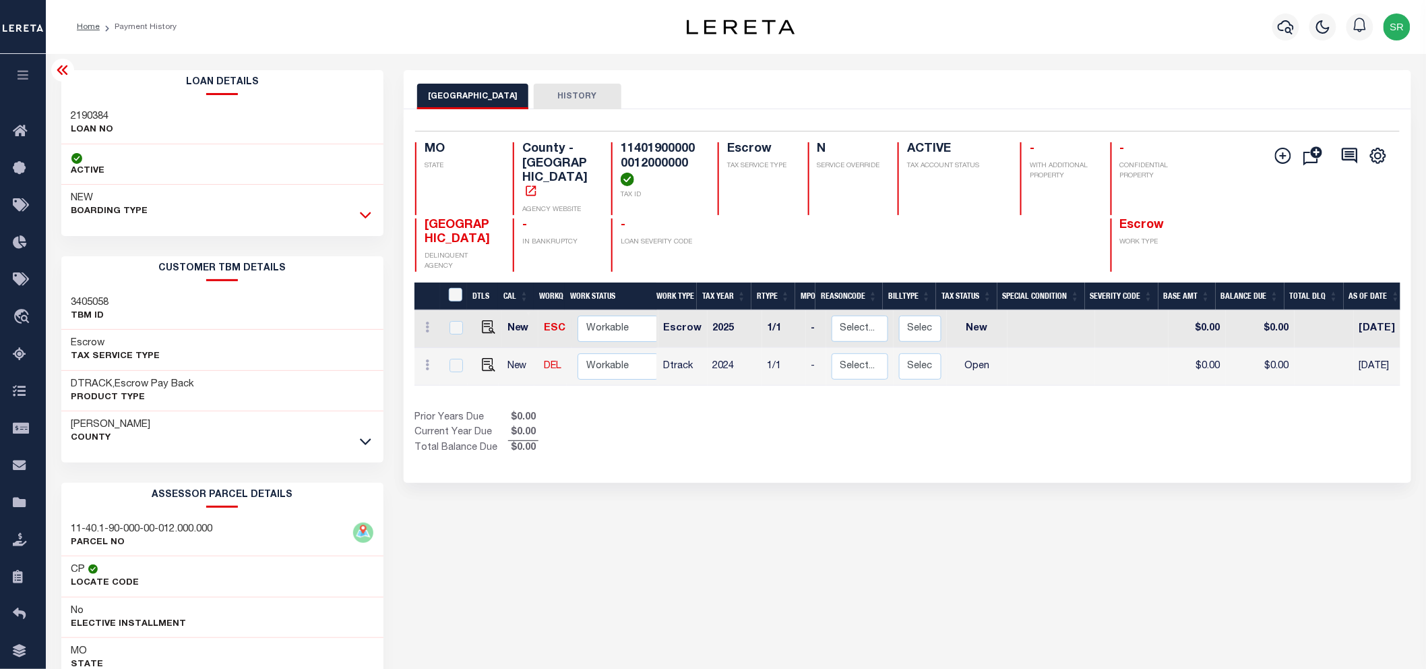
click at [367, 213] on icon at bounding box center [365, 215] width 11 height 14
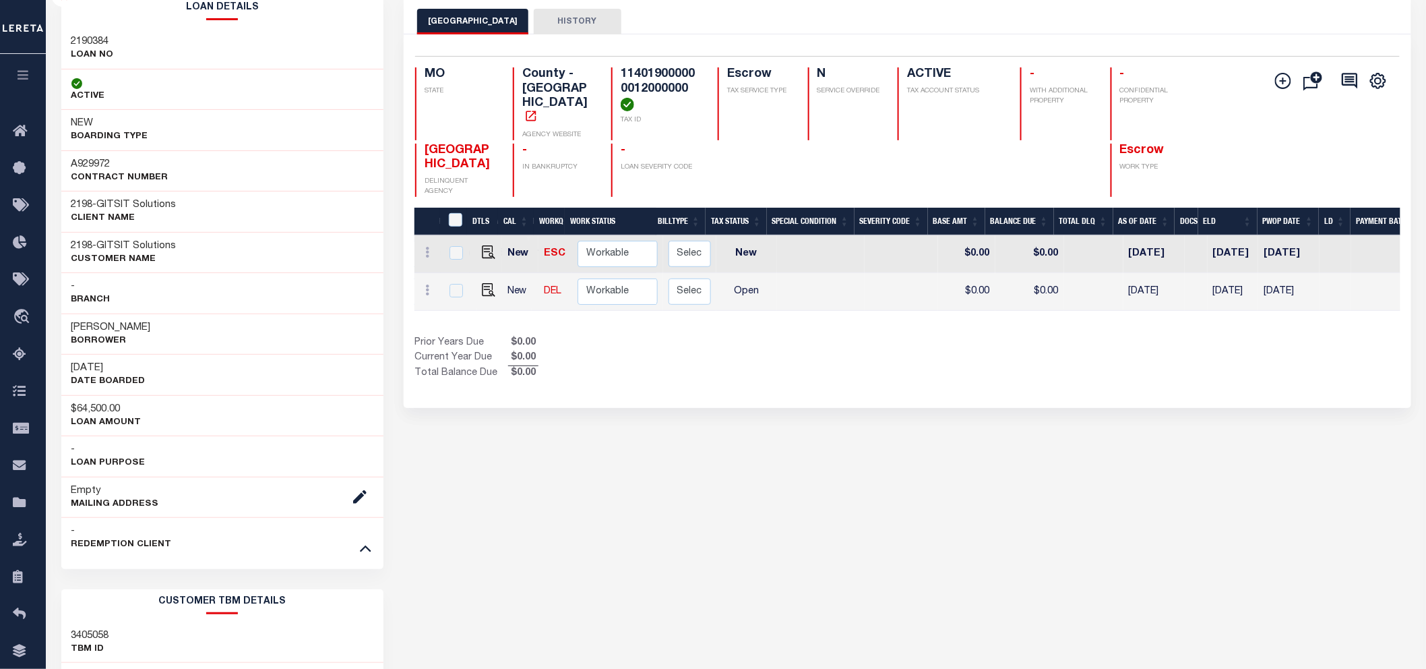
scroll to position [0, 325]
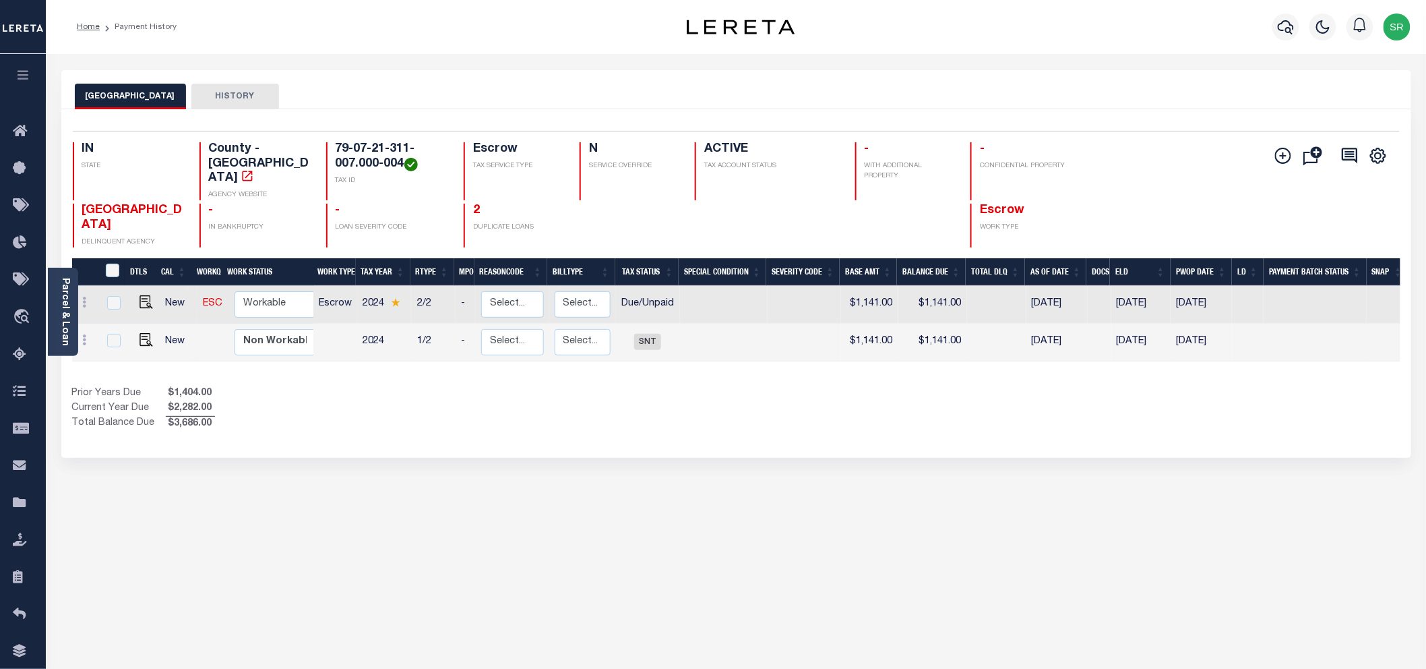
click at [549, 483] on div "TIPPECANOE COUNTY HISTORY Selected 2 Results" at bounding box center [736, 450] width 1370 height 761
drag, startPoint x: 403, startPoint y: 162, endPoint x: 335, endPoint y: 148, distance: 69.5
click at [336, 148] on h4 "79-07-21-311-007.000-004" at bounding box center [392, 156] width 112 height 29
copy h4 "79-07-21-311-007.000-004"
click at [144, 295] on img "" at bounding box center [145, 301] width 13 height 13
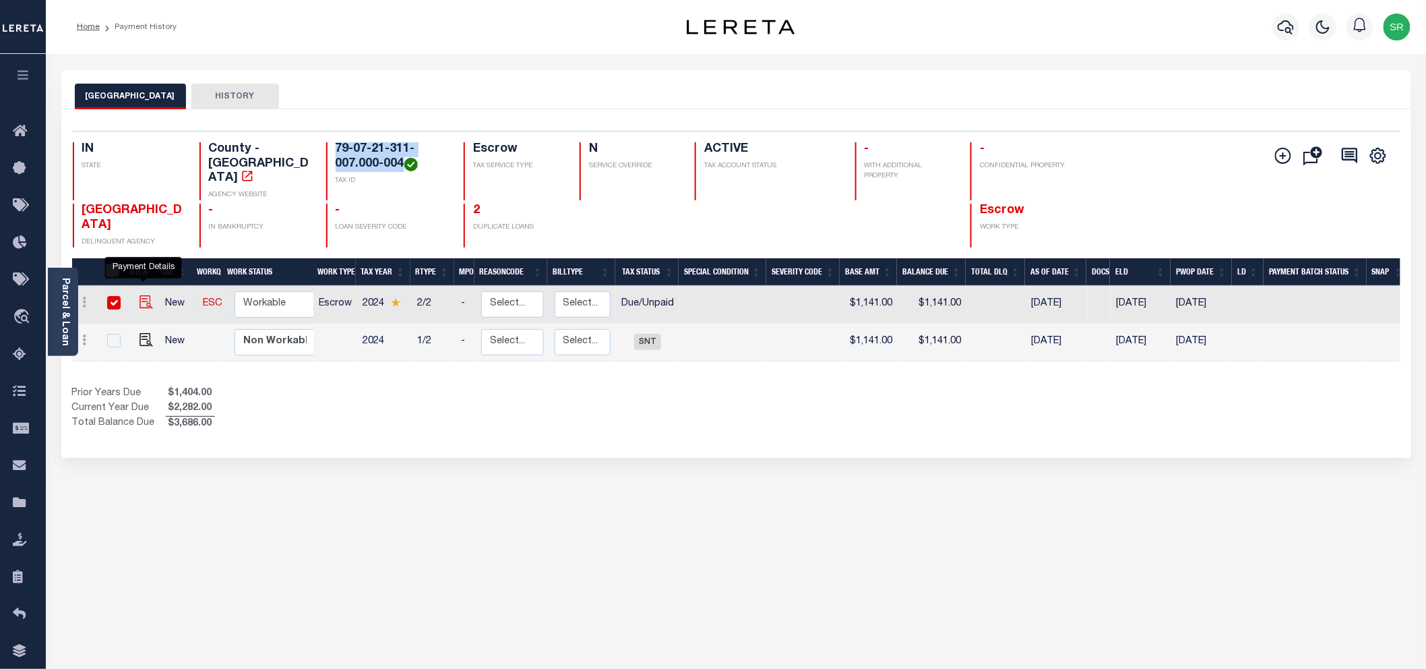
checkbox input "true"
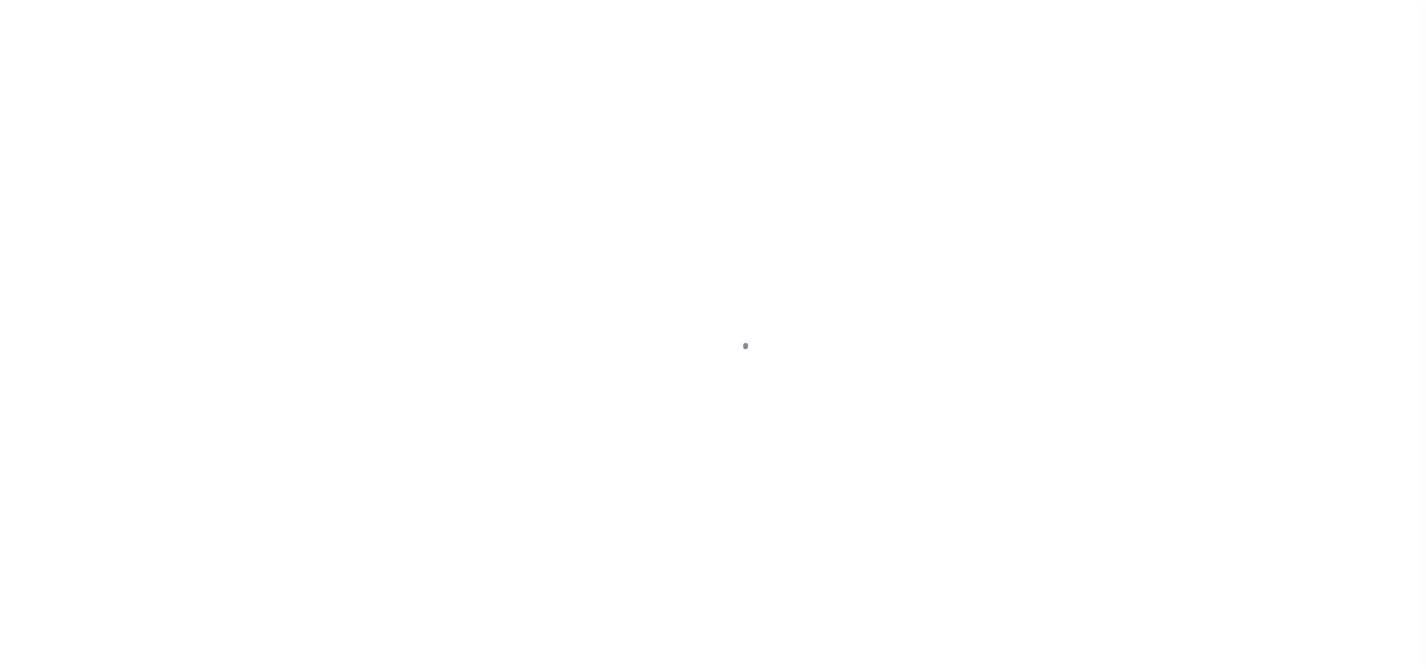
select select "DUE"
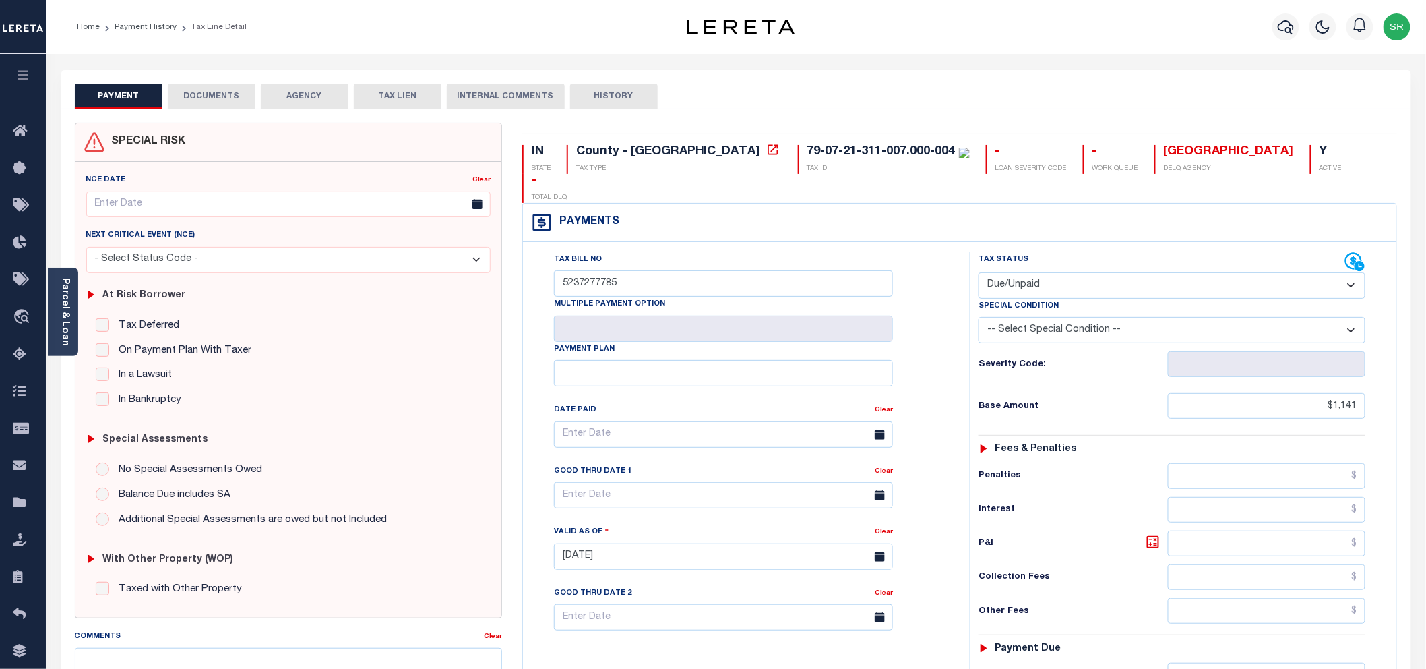
click at [236, 99] on button "DOCUMENTS" at bounding box center [212, 97] width 88 height 26
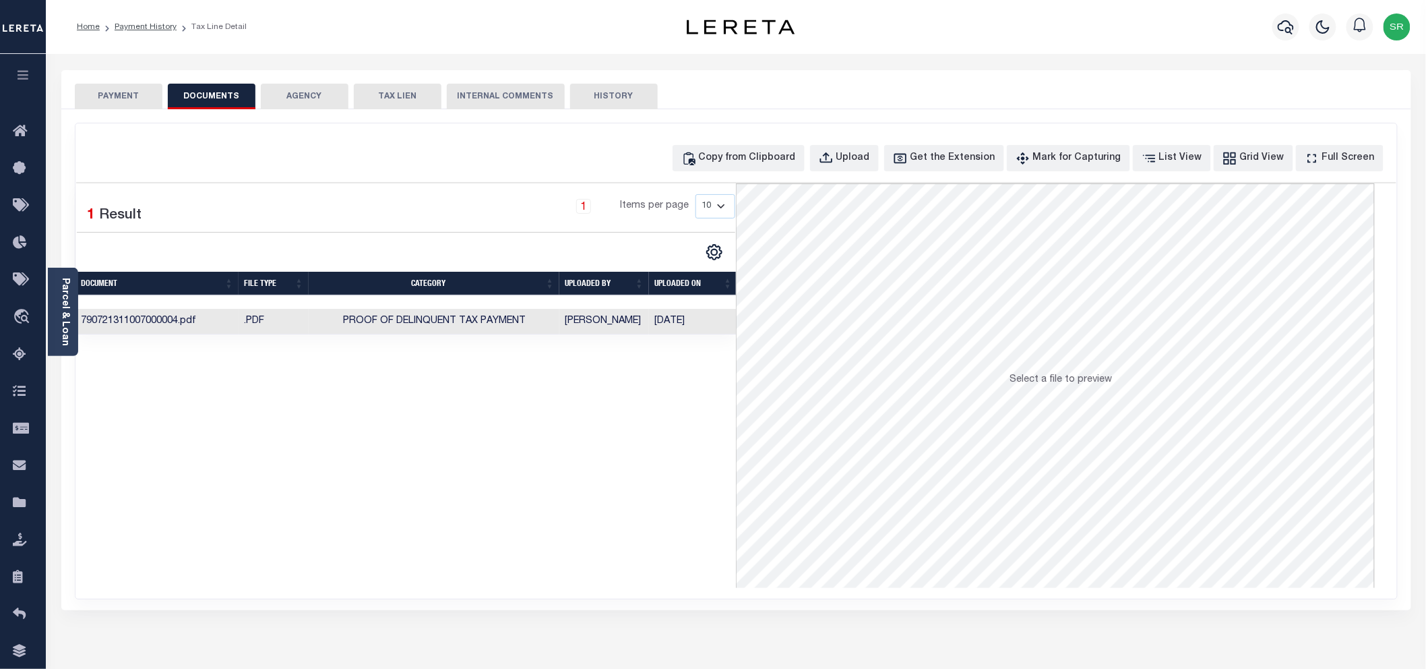
click at [116, 101] on button "PAYMENT" at bounding box center [119, 97] width 88 height 26
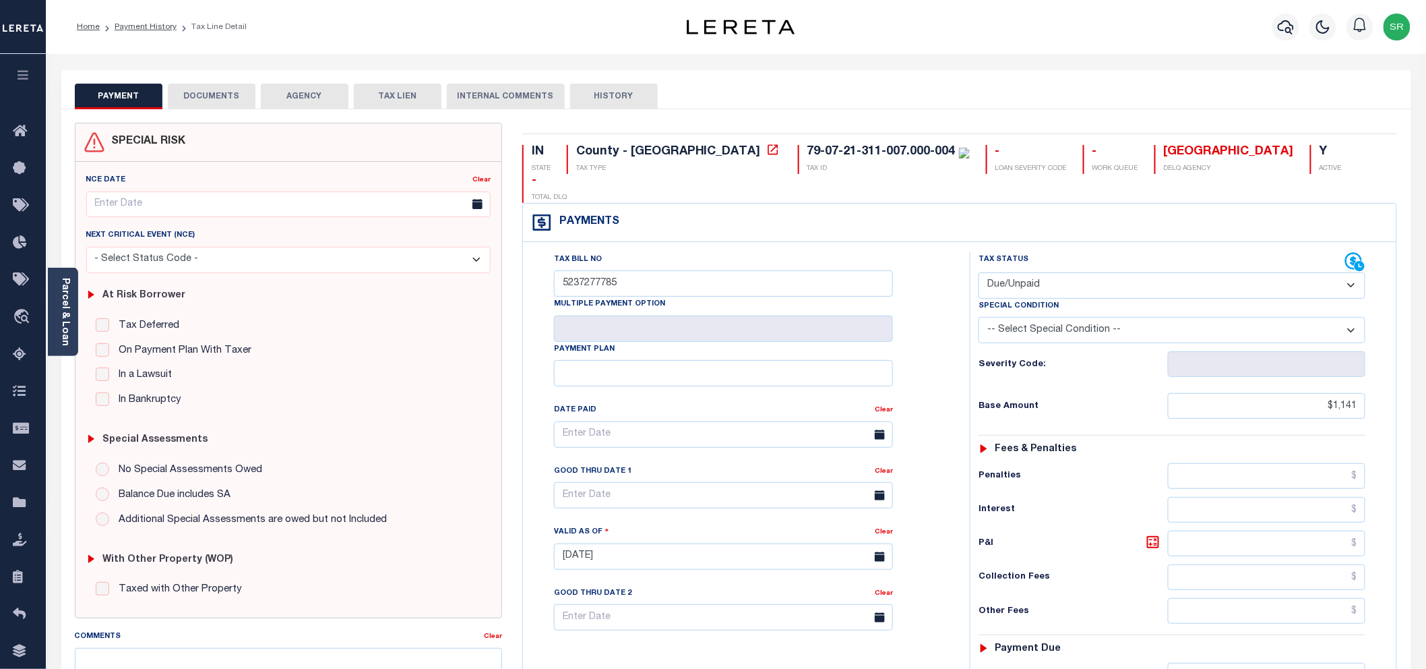
click at [117, 99] on button "PAYMENT" at bounding box center [119, 97] width 88 height 26
click at [222, 106] on button "DOCUMENTS" at bounding box center [212, 97] width 88 height 26
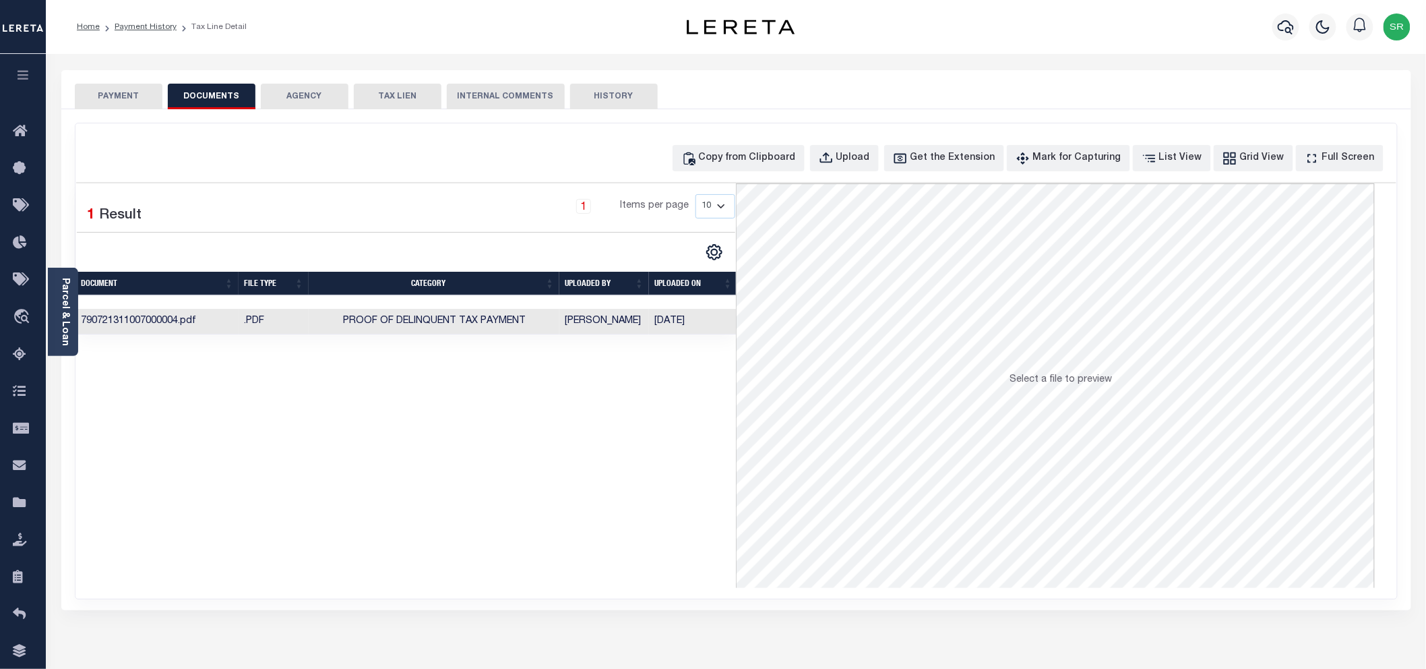
click at [222, 106] on button "DOCUMENTS" at bounding box center [212, 97] width 88 height 26
click at [616, 385] on div "Selected 1 Result 1 Items per page 10 25 50 100" at bounding box center [406, 385] width 660 height 404
click at [560, 319] on td "[PERSON_NAME]" at bounding box center [604, 322] width 90 height 26
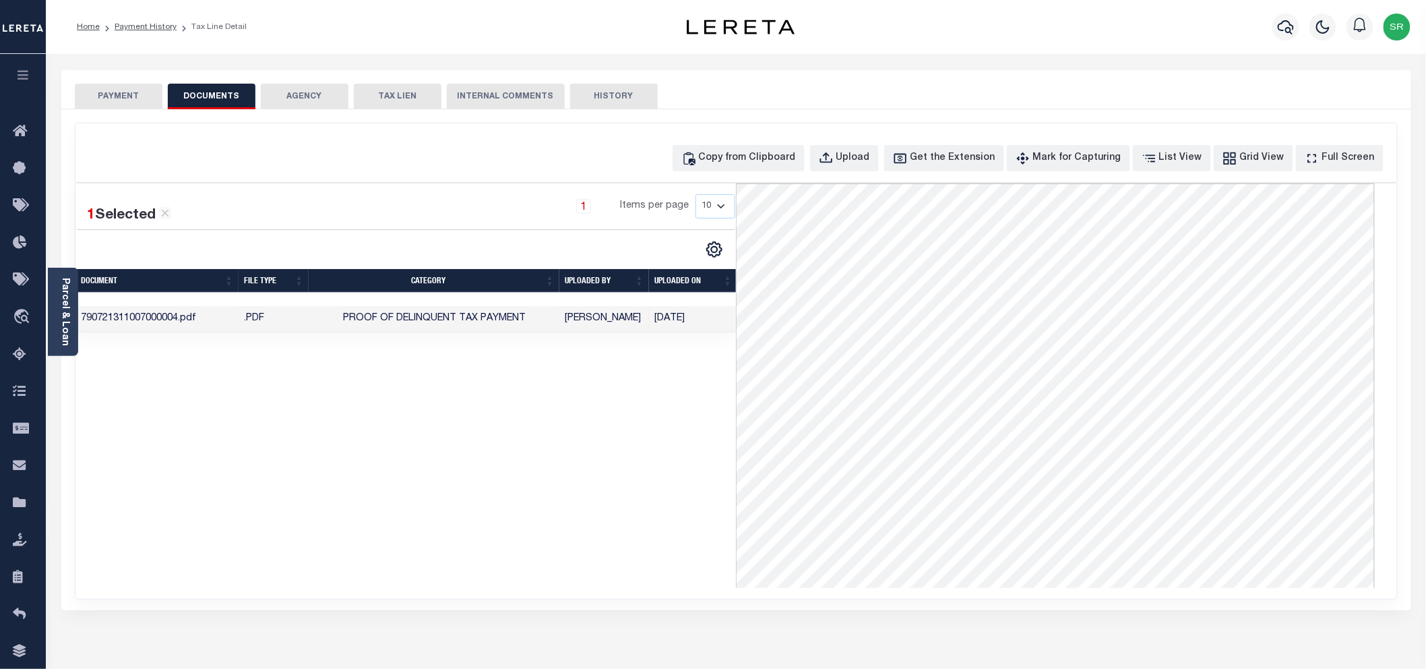
click at [655, 485] on div "1 Selected 1 Result 1 Items per page 10 25 50 100" at bounding box center [406, 385] width 660 height 404
click at [142, 94] on button "PAYMENT" at bounding box center [119, 97] width 88 height 26
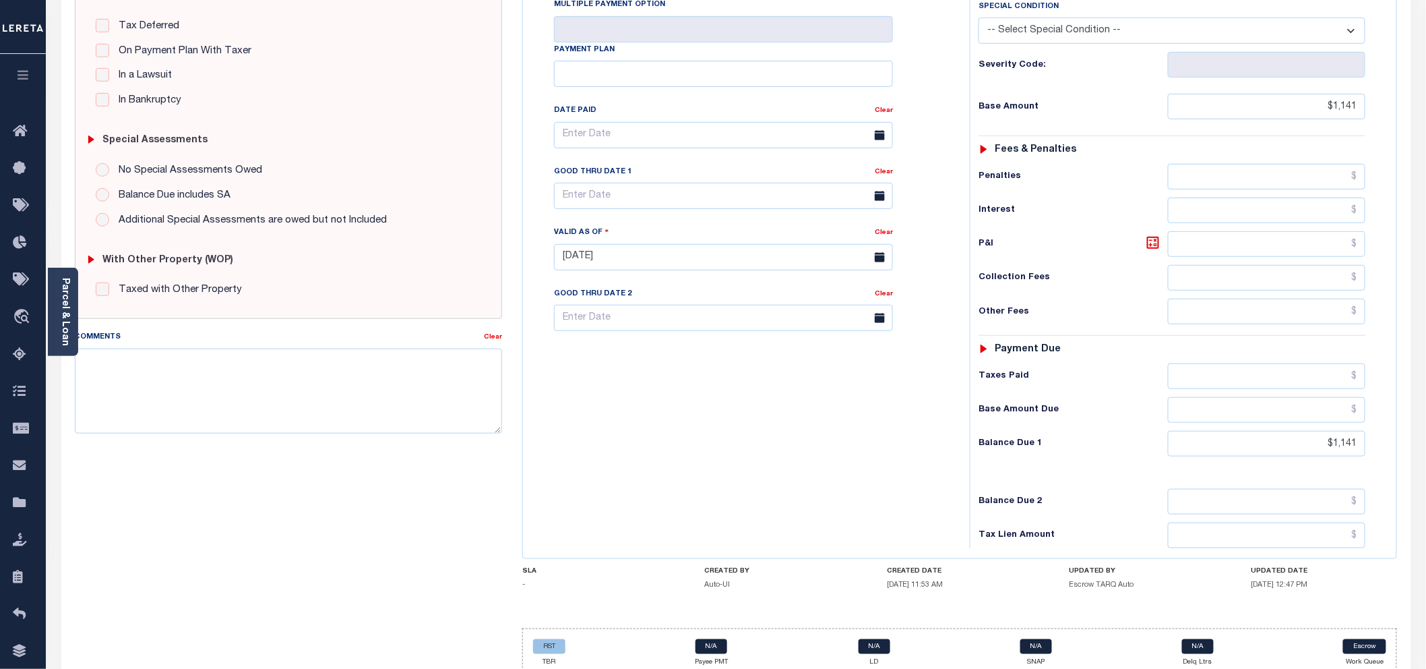
scroll to position [321, 0]
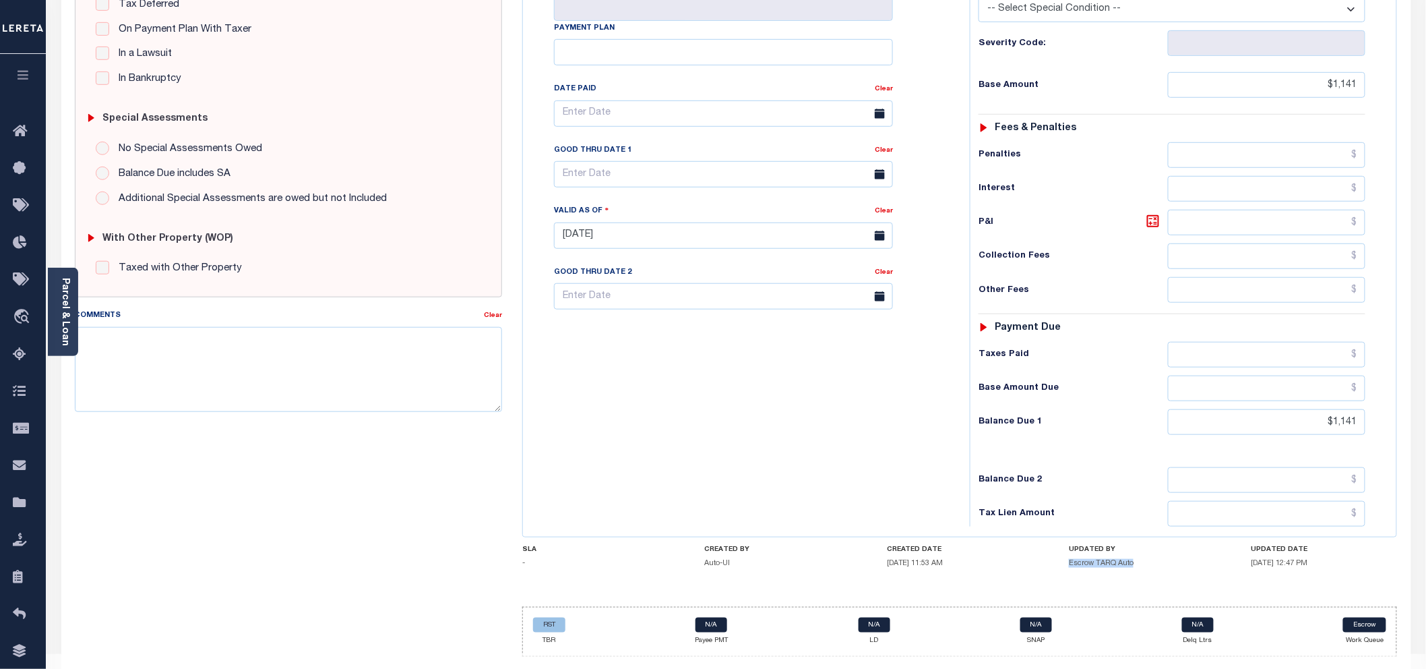
drag, startPoint x: 1137, startPoint y: 539, endPoint x: 1063, endPoint y: 535, distance: 73.6
click at [1063, 545] on div "SLA - CREATED BY Auto-UI CREATED DATE 06/06/2025 11:53 AM UPDATED BY Escrow TAR…" at bounding box center [959, 559] width 875 height 28
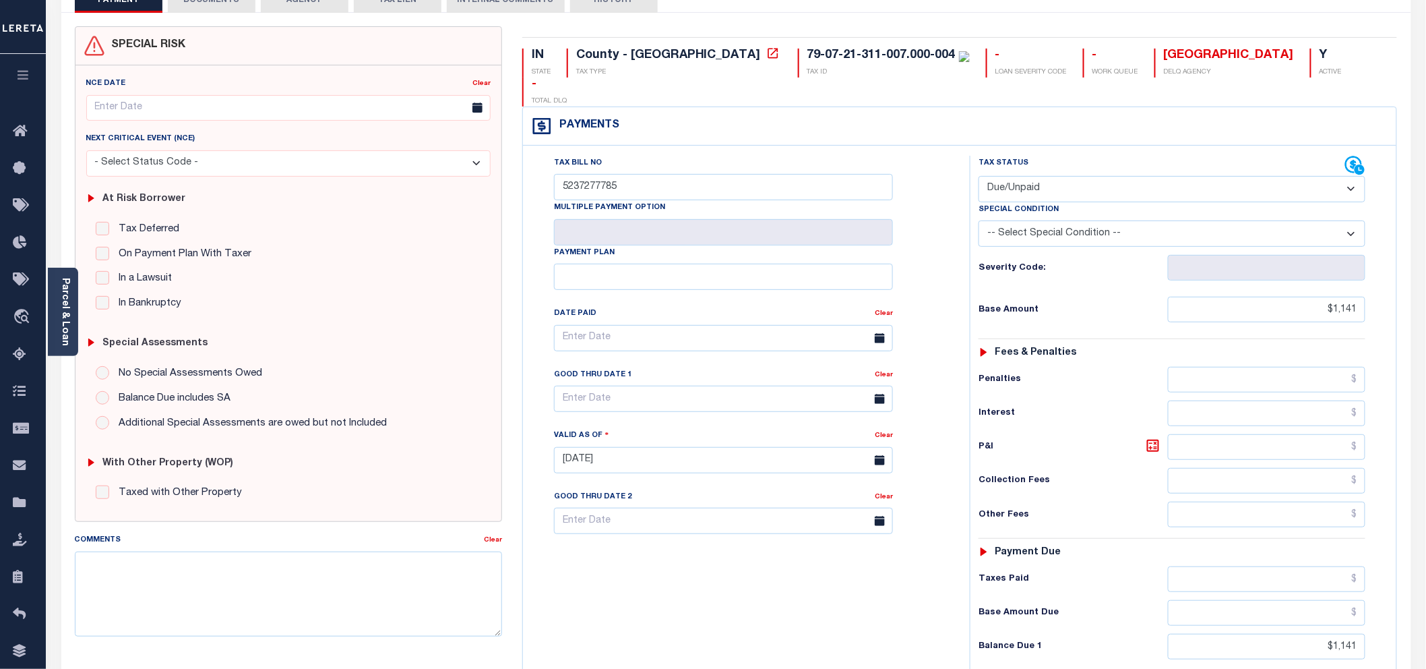
scroll to position [0, 0]
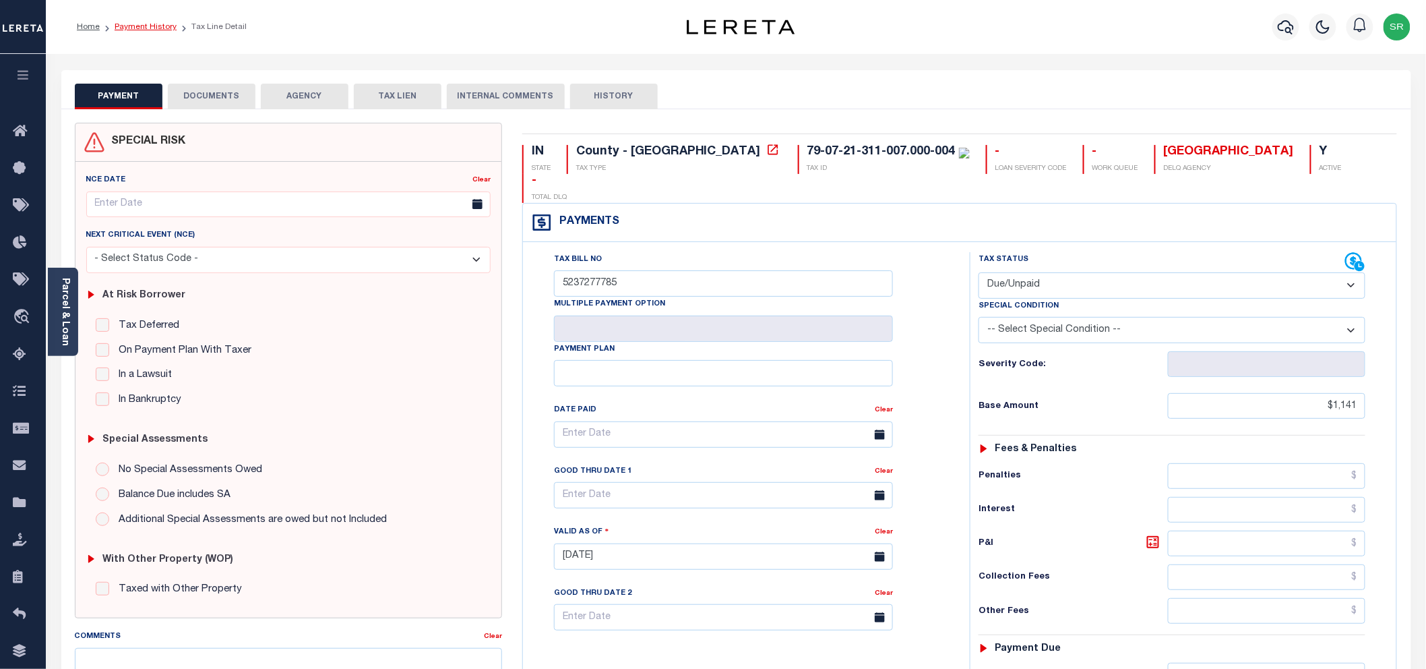
click at [131, 25] on link "Payment History" at bounding box center [146, 27] width 62 height 8
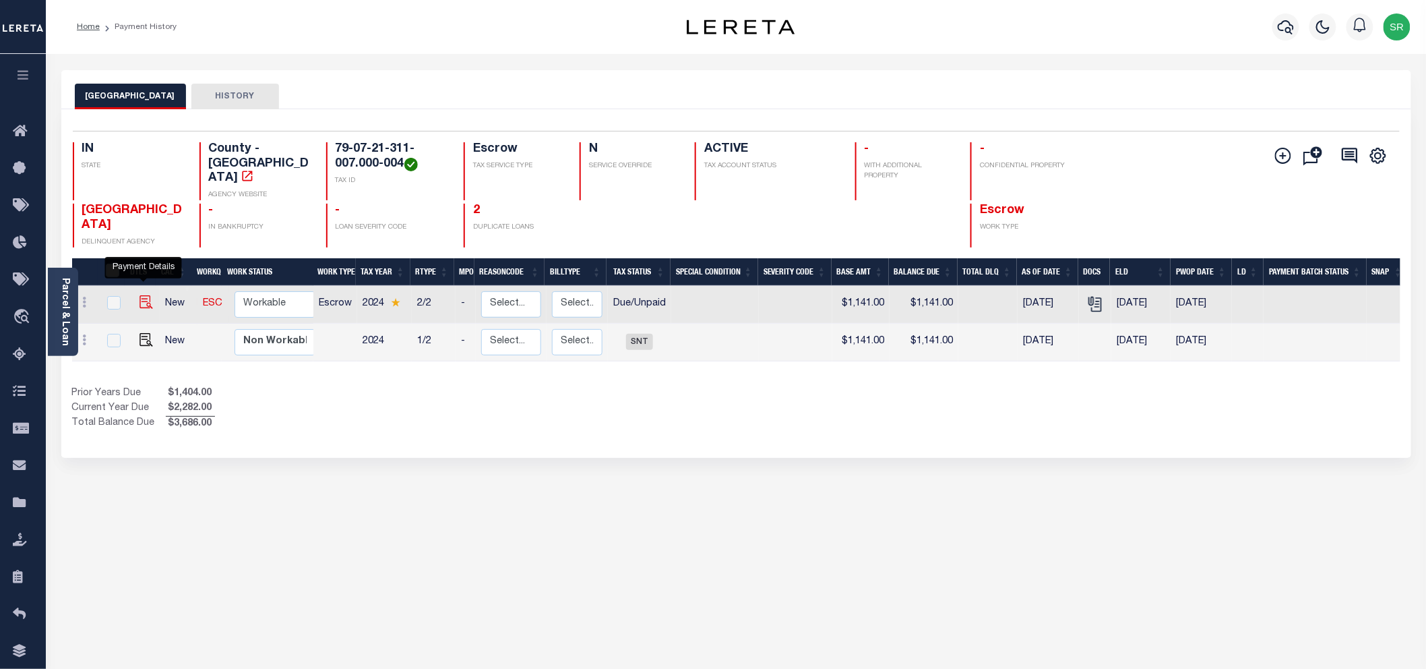
click at [144, 295] on img "" at bounding box center [145, 301] width 13 height 13
checkbox input "true"
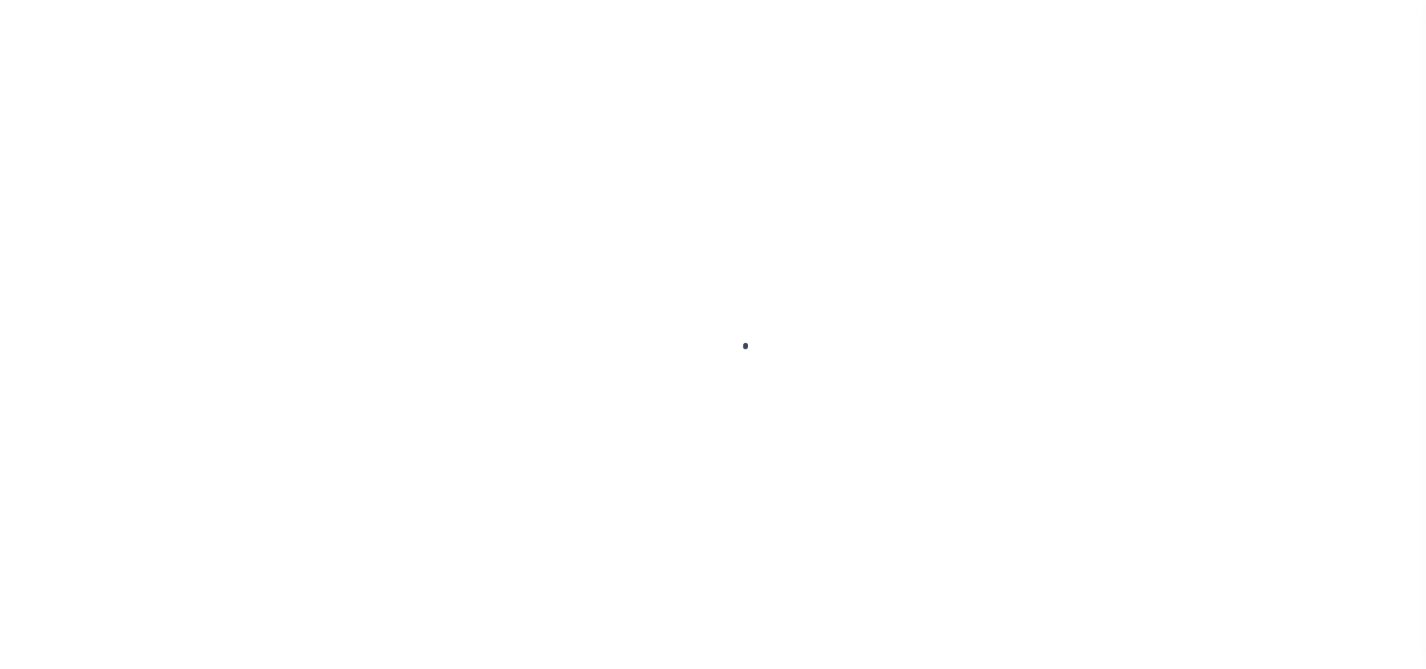
select select "DUE"
